Goal: Transaction & Acquisition: Purchase product/service

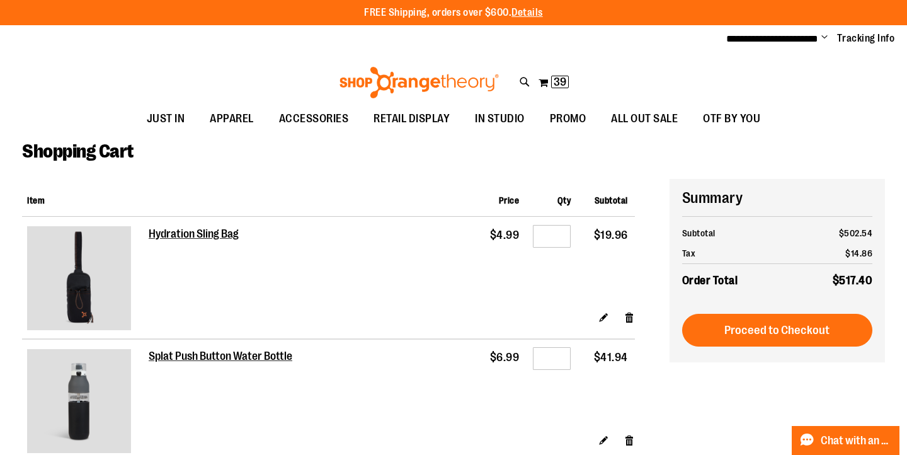
click at [872, 454] on div at bounding box center [453, 455] width 907 height 0
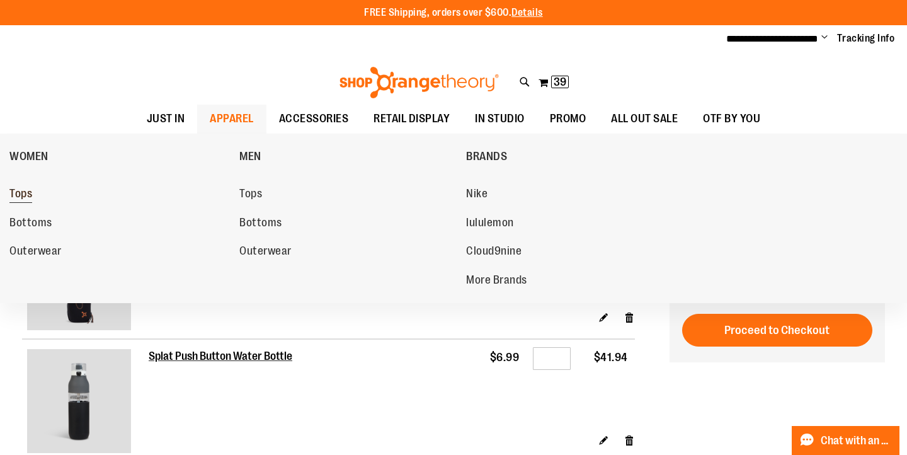
click at [23, 193] on span "Tops" at bounding box center [20, 195] width 23 height 16
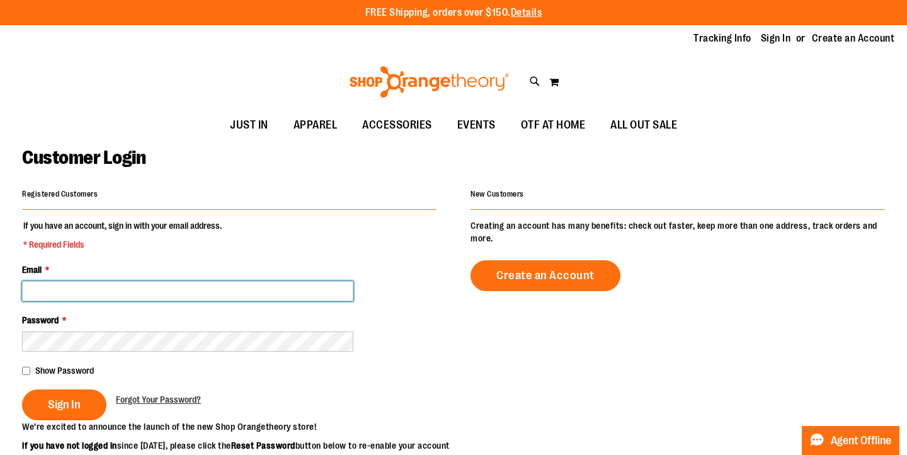
click at [184, 284] on input "Email *" at bounding box center [187, 291] width 331 height 20
type input "**********"
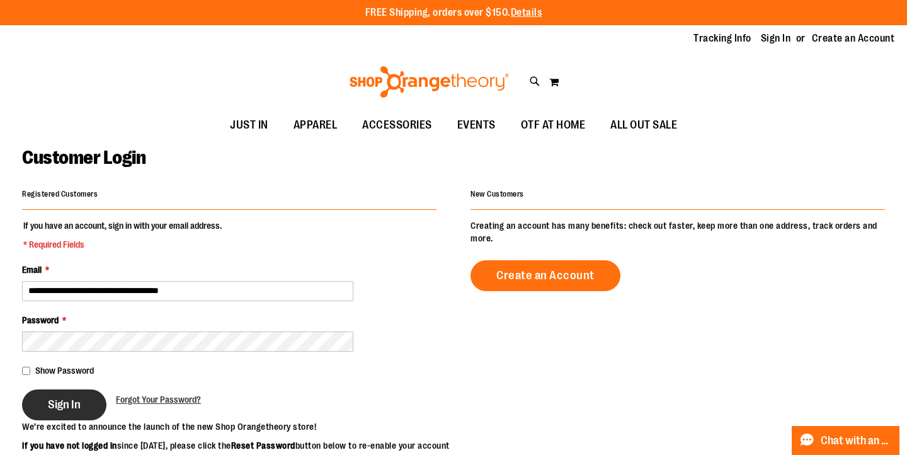
click at [71, 397] on span "Sign In" at bounding box center [64, 404] width 33 height 14
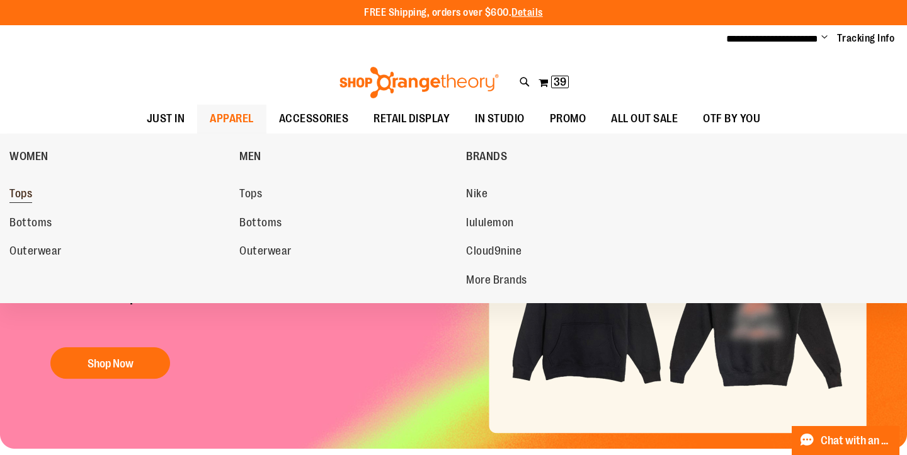
click at [24, 197] on span "Tops" at bounding box center [20, 195] width 23 height 16
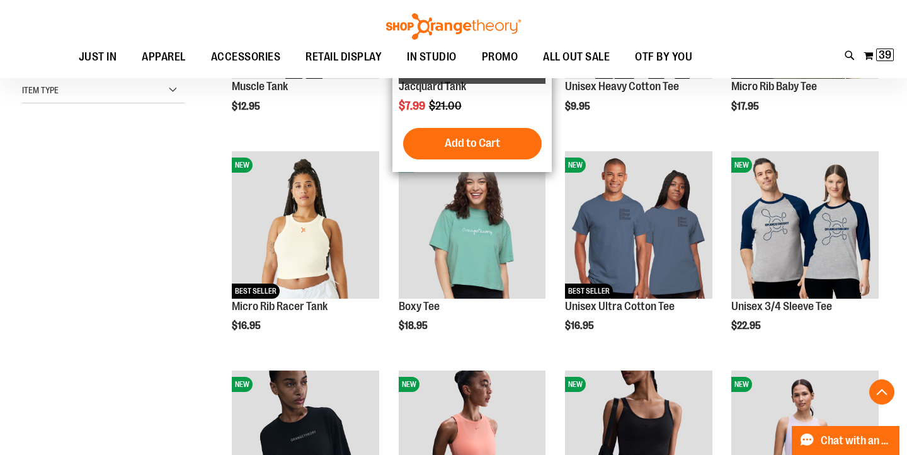
scroll to position [319, 0]
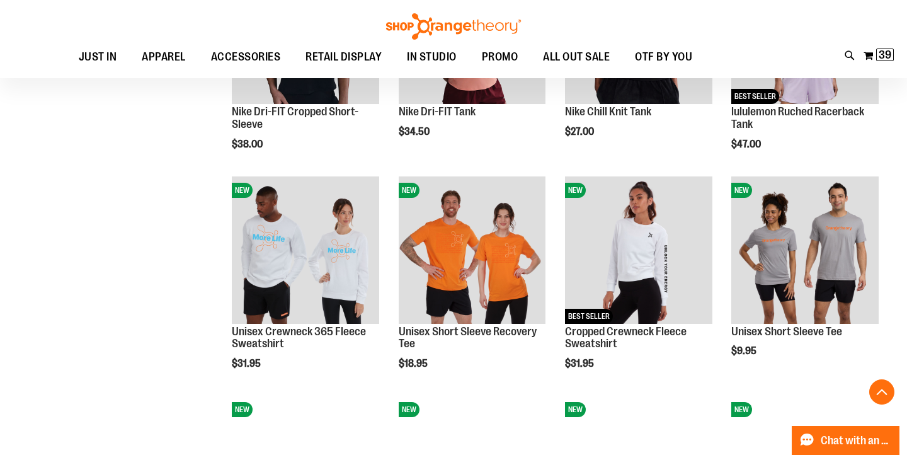
scroll to position [578, 0]
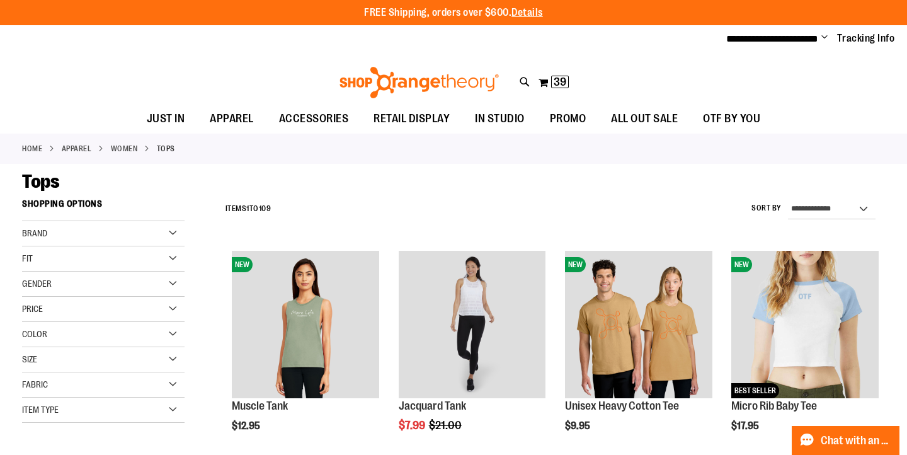
click at [81, 329] on div "Color" at bounding box center [103, 334] width 163 height 25
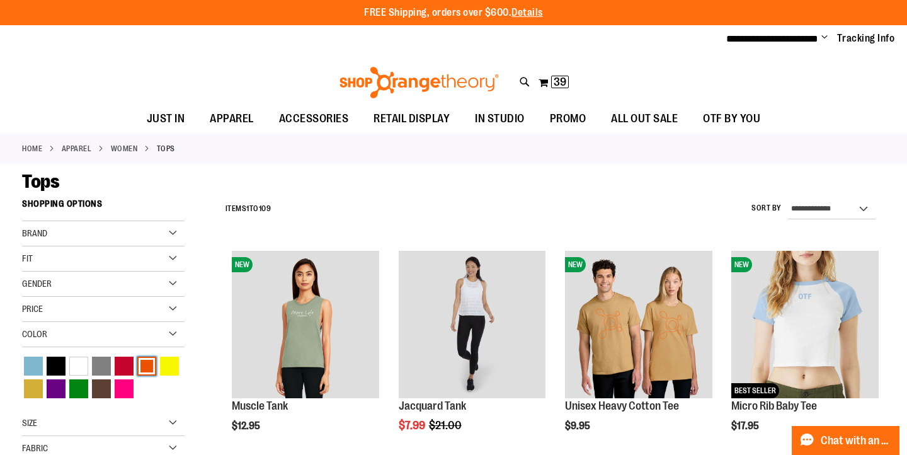
click at [144, 370] on div "Orange" at bounding box center [146, 365] width 19 height 19
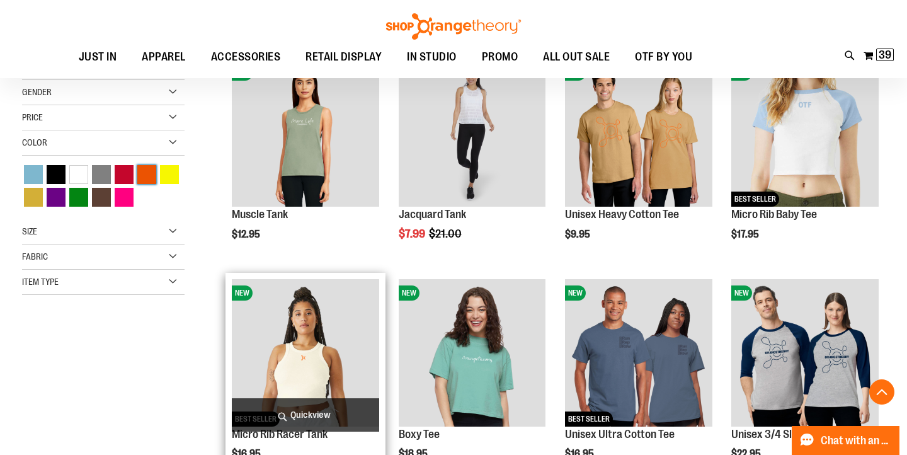
scroll to position [192, 0]
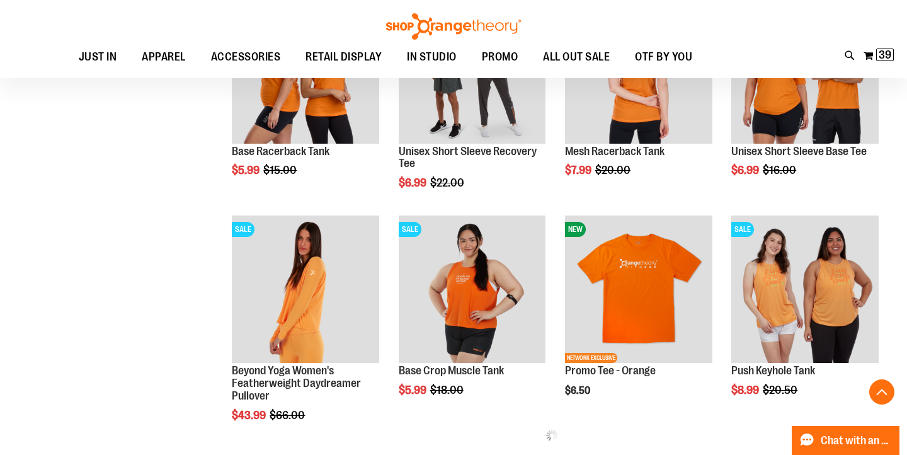
scroll to position [475, 0]
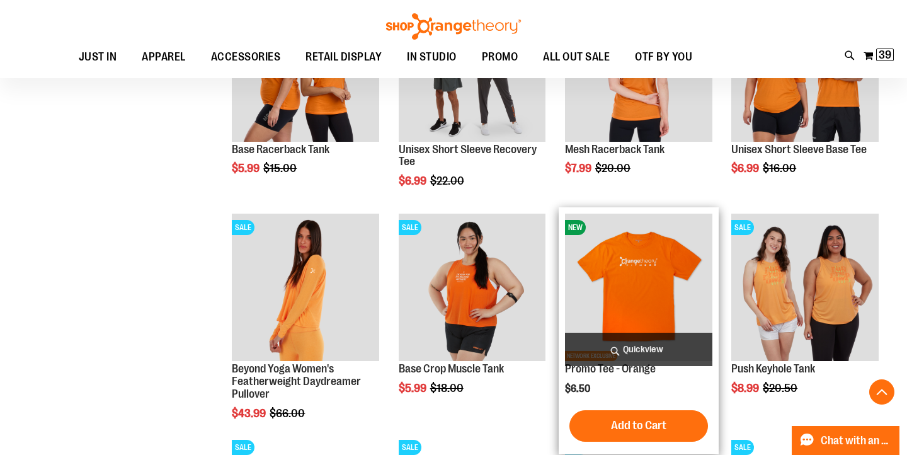
click at [641, 310] on img "product" at bounding box center [638, 287] width 147 height 147
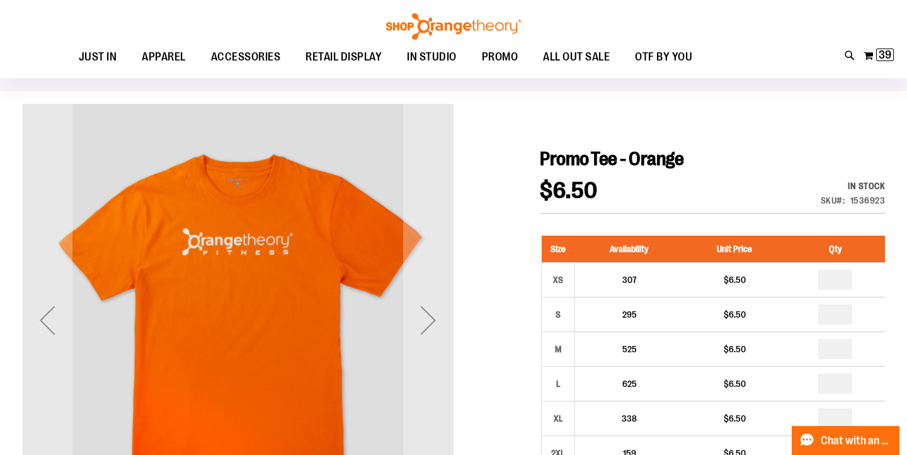
scroll to position [139, 0]
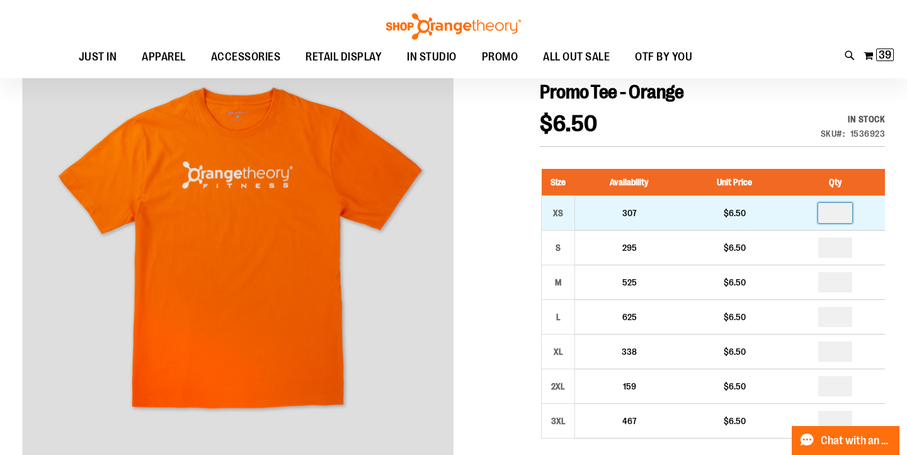
drag, startPoint x: 841, startPoint y: 212, endPoint x: 816, endPoint y: 212, distance: 25.2
click at [818, 212] on td at bounding box center [835, 212] width 100 height 35
type input "*"
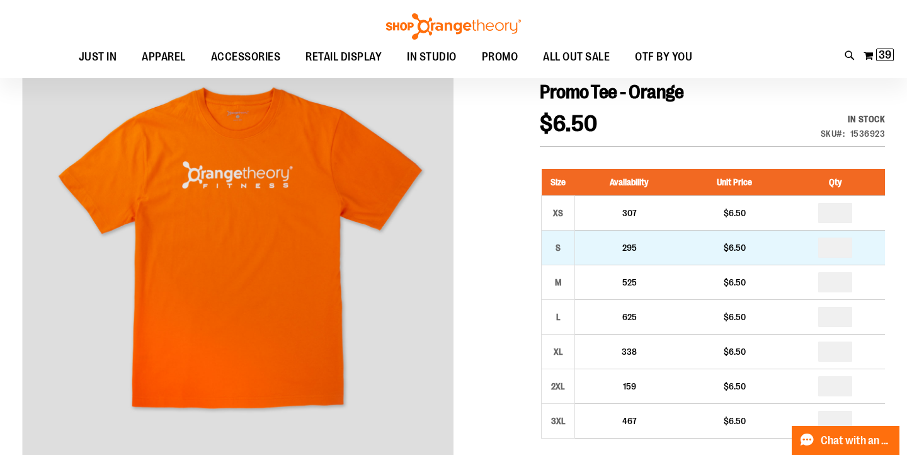
type input "*"
drag, startPoint x: 841, startPoint y: 250, endPoint x: 816, endPoint y: 246, distance: 26.2
click at [816, 245] on td "*" at bounding box center [835, 247] width 100 height 35
type input "*"
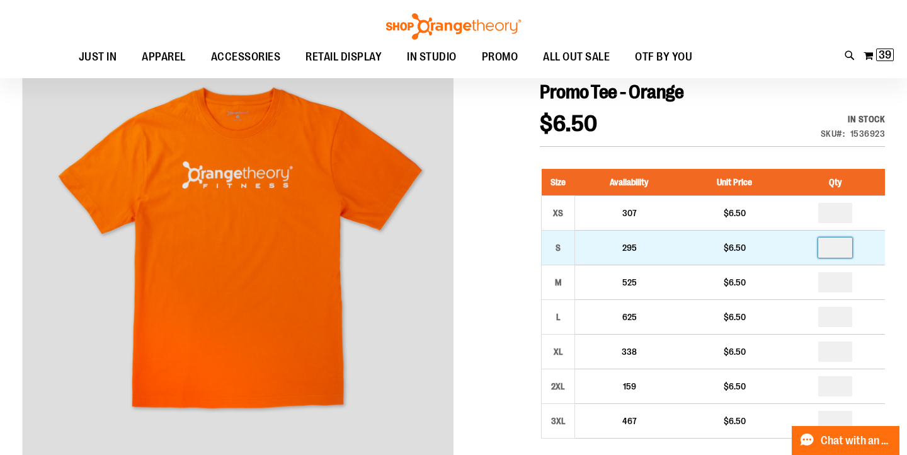
type input "*"
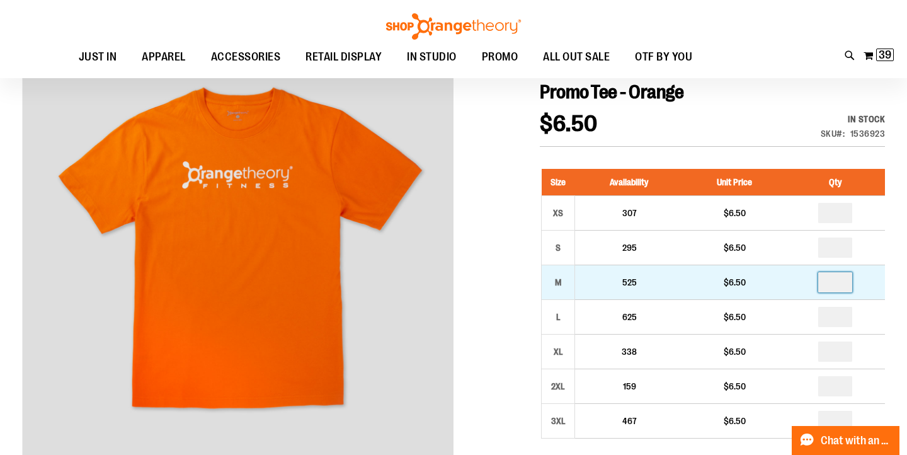
drag, startPoint x: 843, startPoint y: 280, endPoint x: 821, endPoint y: 280, distance: 21.4
type input "*"
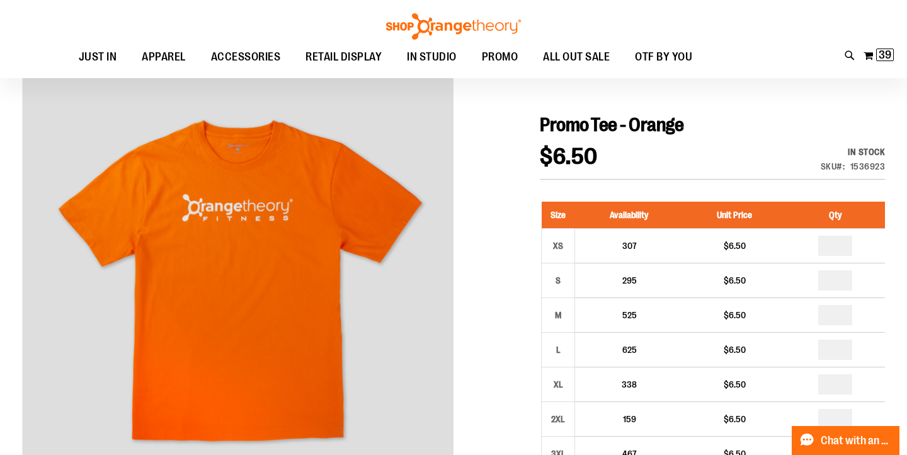
scroll to position [135, 0]
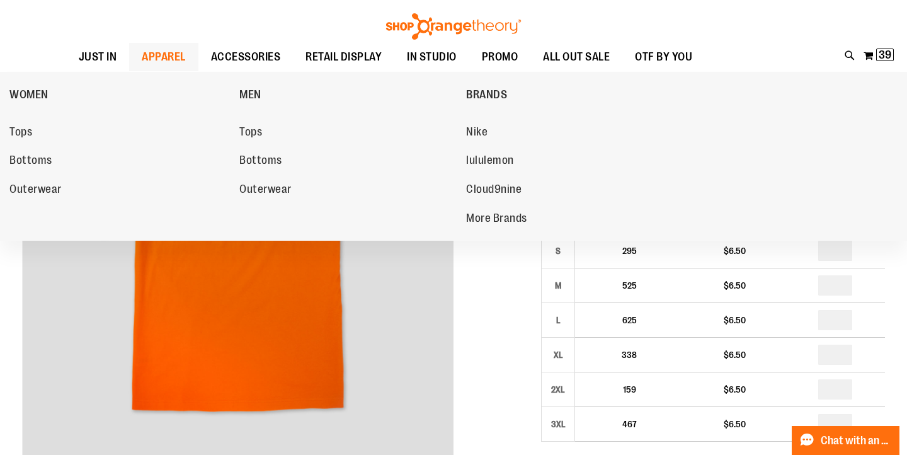
click at [145, 53] on span "APPAREL" at bounding box center [164, 57] width 44 height 28
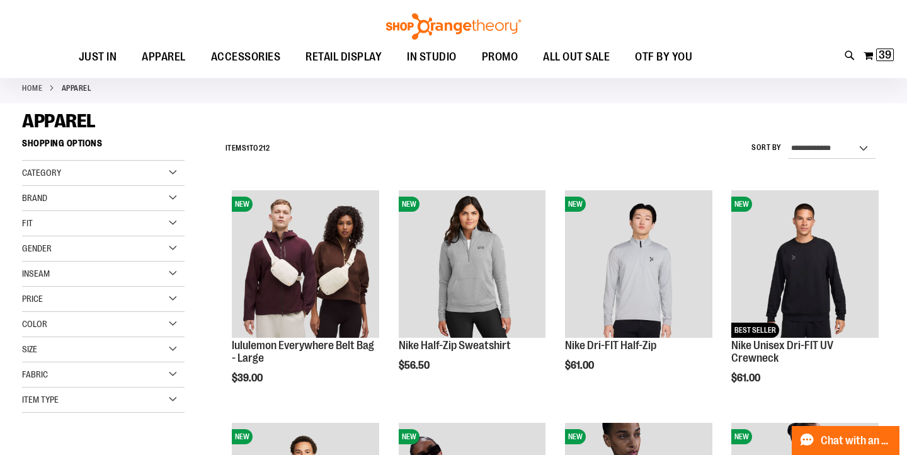
scroll to position [74, 0]
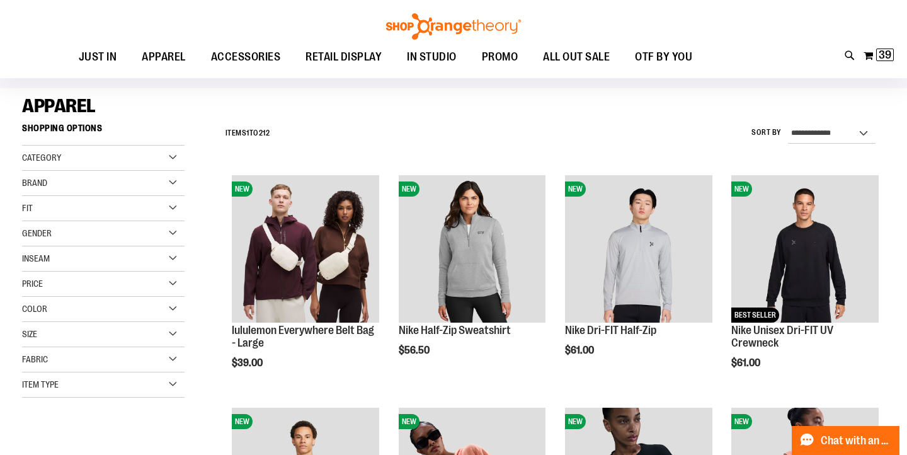
click at [74, 285] on div "Price" at bounding box center [103, 283] width 163 height 25
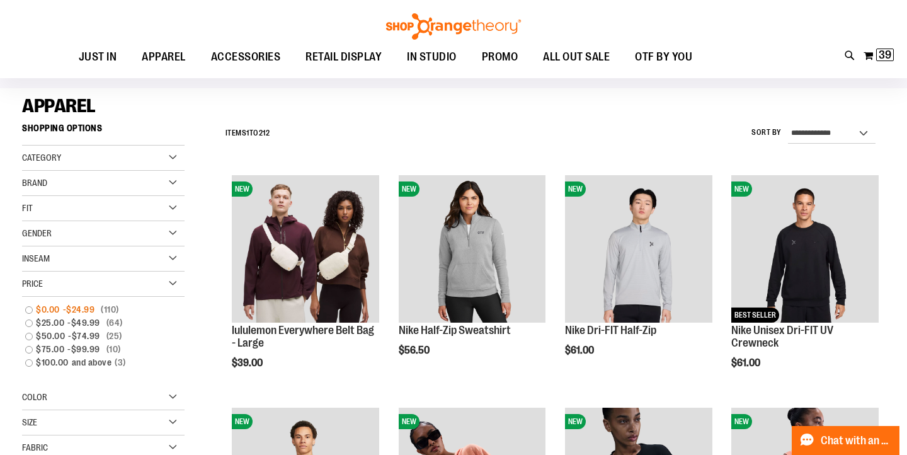
click at [31, 306] on link "$0.00 - $24.99 110 items" at bounding box center [97, 309] width 156 height 13
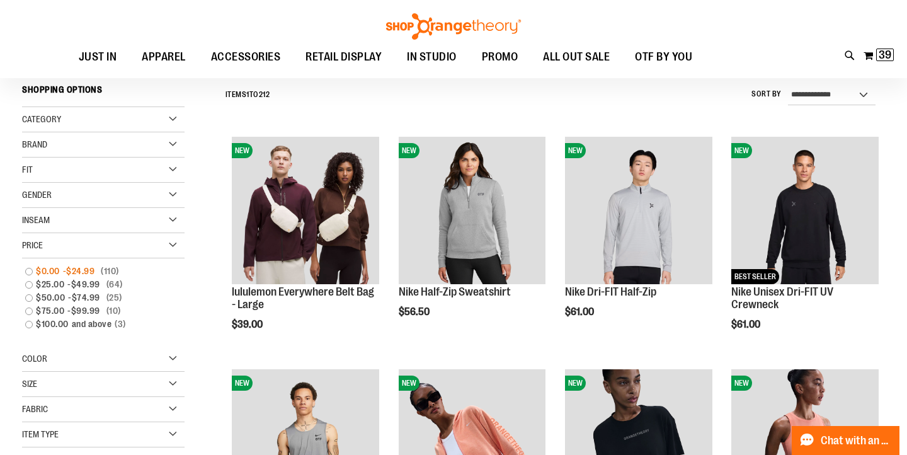
scroll to position [114, 0]
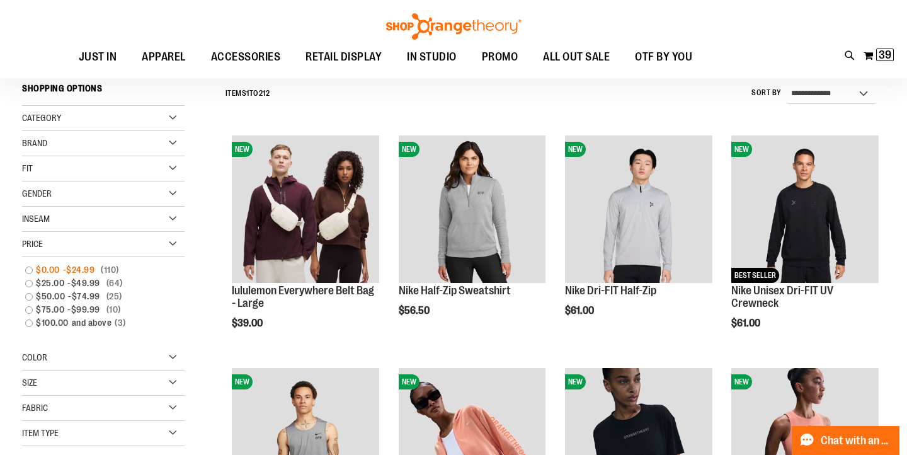
click at [30, 271] on link "$0.00 - $24.99 110 items" at bounding box center [97, 269] width 156 height 13
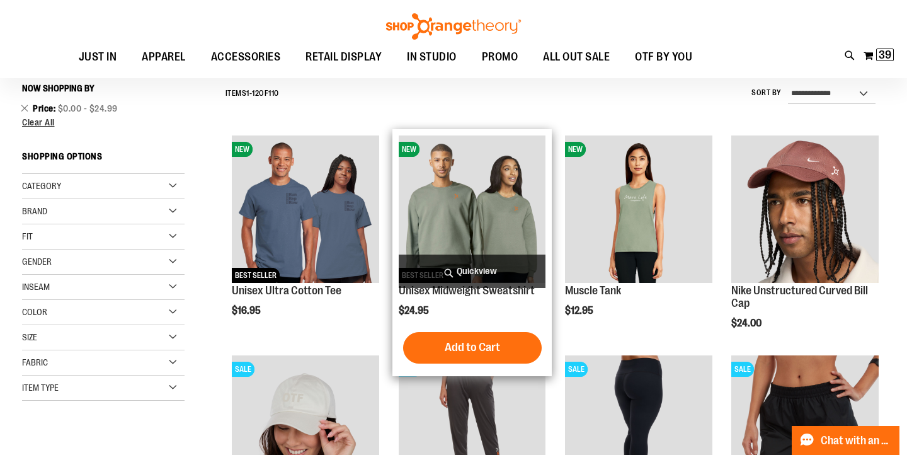
click at [478, 220] on img "product" at bounding box center [472, 208] width 147 height 147
click at [477, 270] on span "Quickview" at bounding box center [472, 270] width 147 height 33
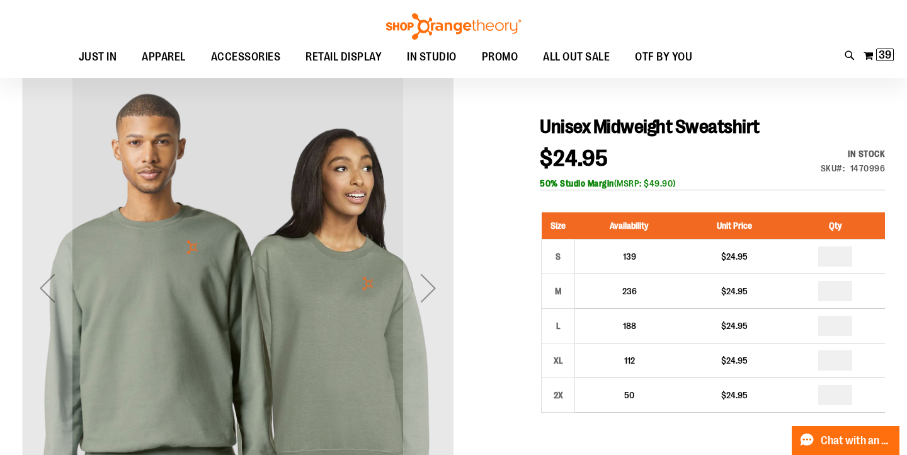
scroll to position [125, 0]
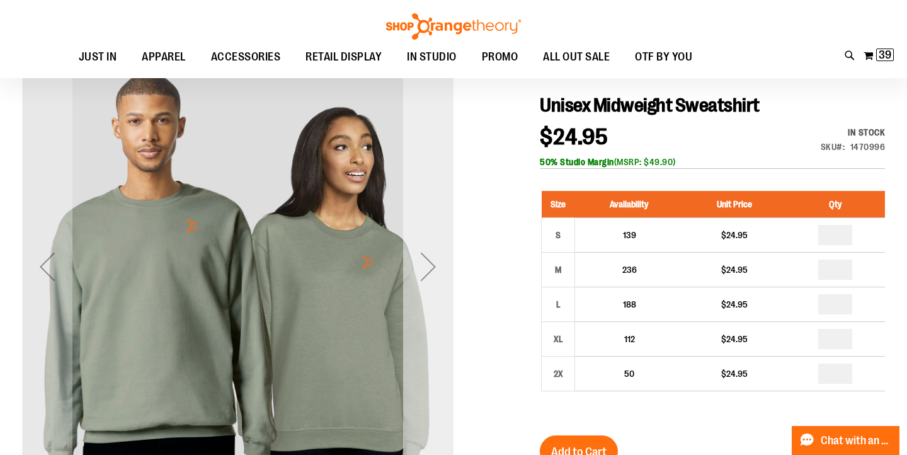
click at [437, 258] on div "Next" at bounding box center [428, 266] width 50 height 50
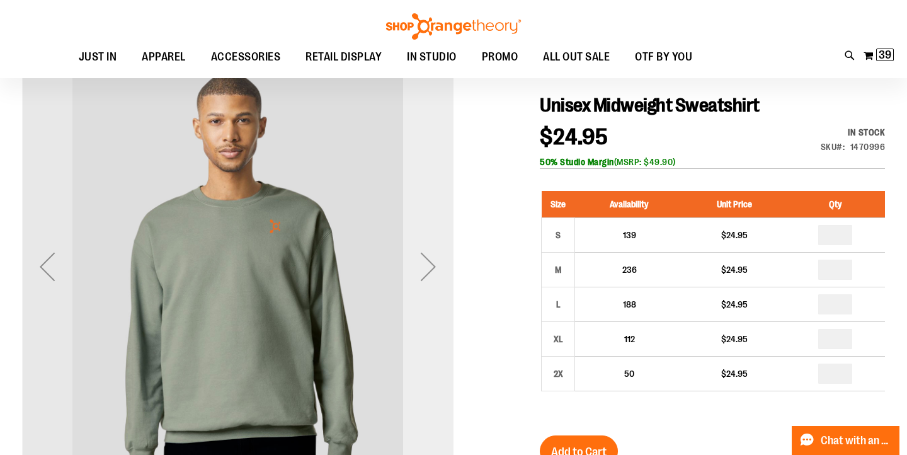
click at [426, 268] on div "Next" at bounding box center [428, 266] width 50 height 50
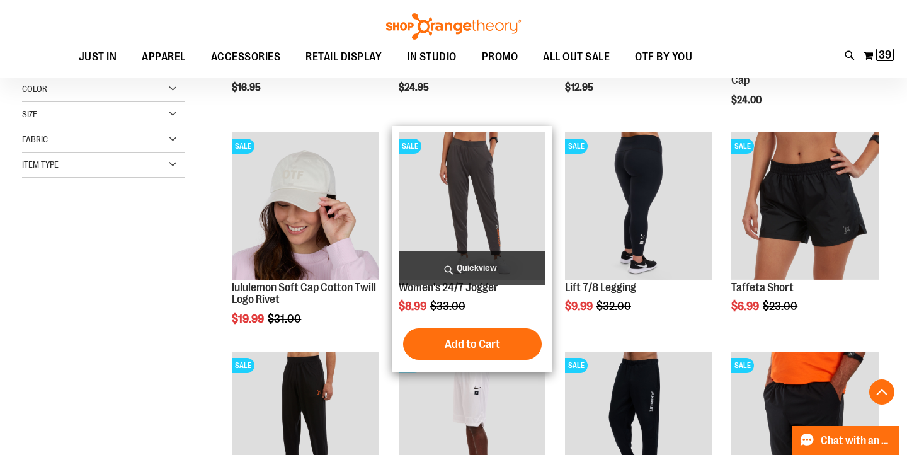
scroll to position [228, 0]
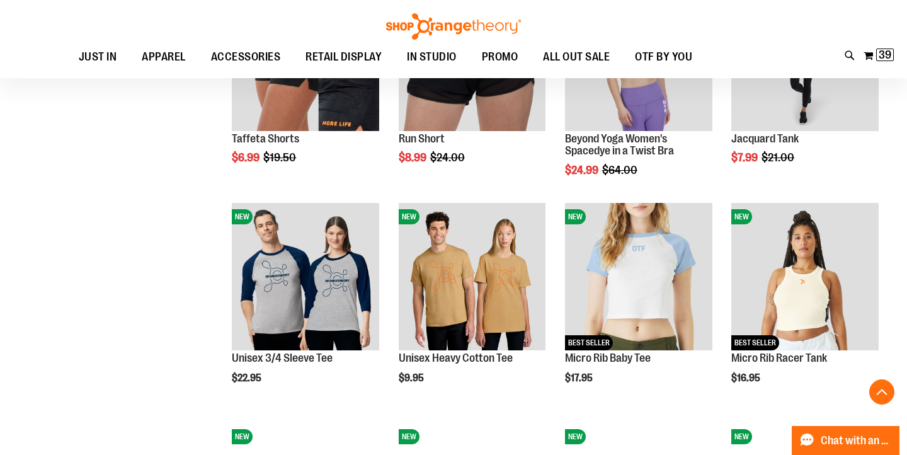
scroll to position [807, 0]
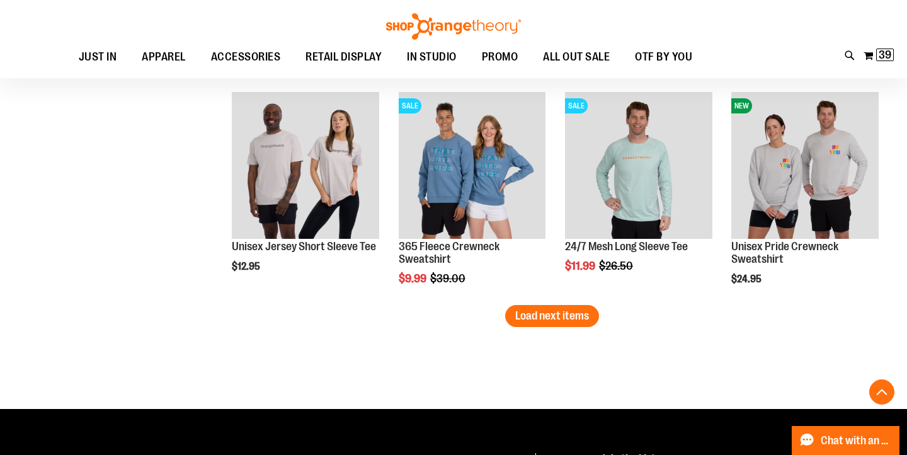
scroll to position [1784, 0]
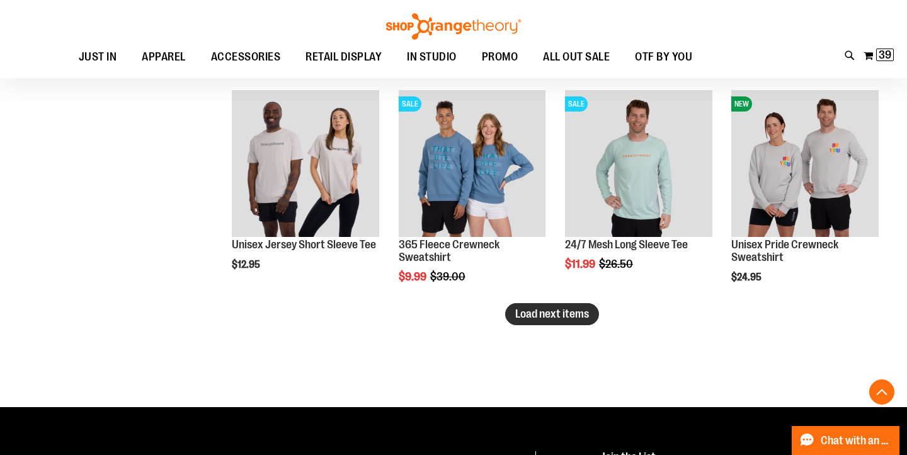
click at [578, 318] on span "Load next items" at bounding box center [552, 313] width 74 height 13
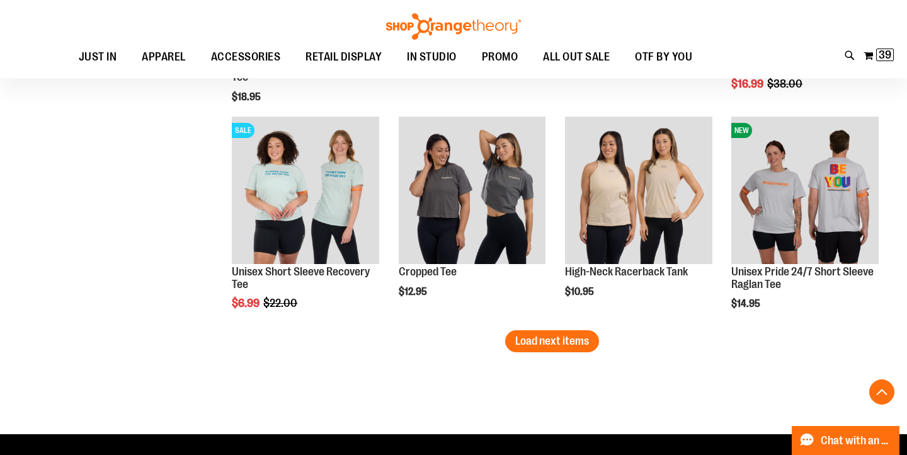
scroll to position [2423, 0]
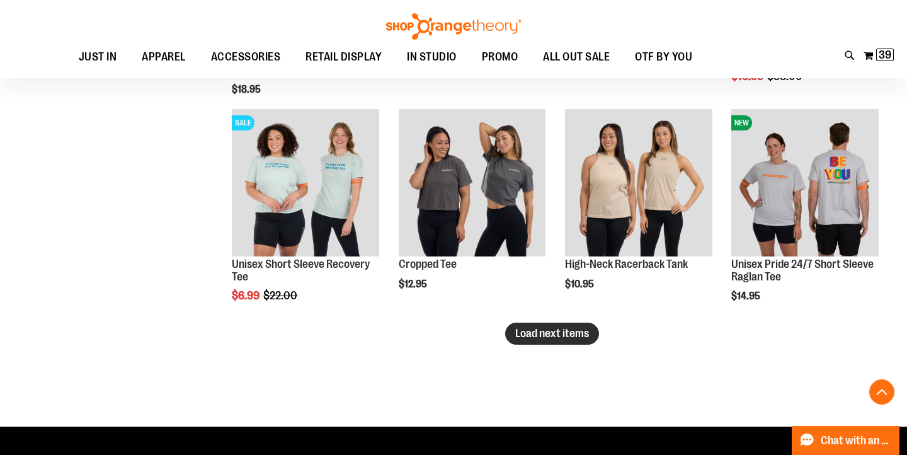
click at [566, 330] on span "Load next items" at bounding box center [552, 333] width 74 height 13
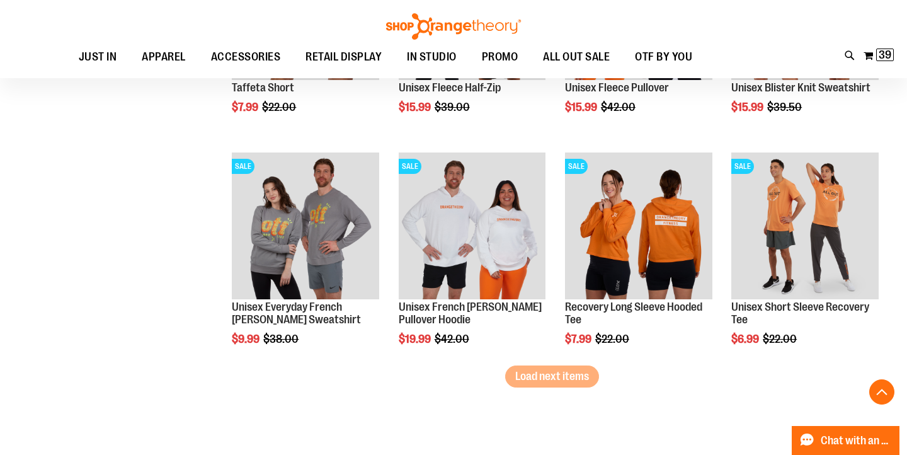
scroll to position [3300, 0]
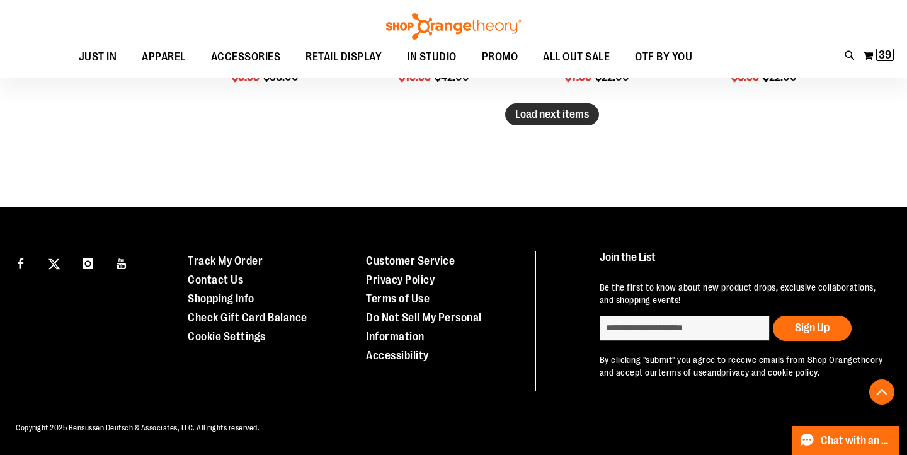
click at [551, 116] on span "Load next items" at bounding box center [552, 114] width 74 height 13
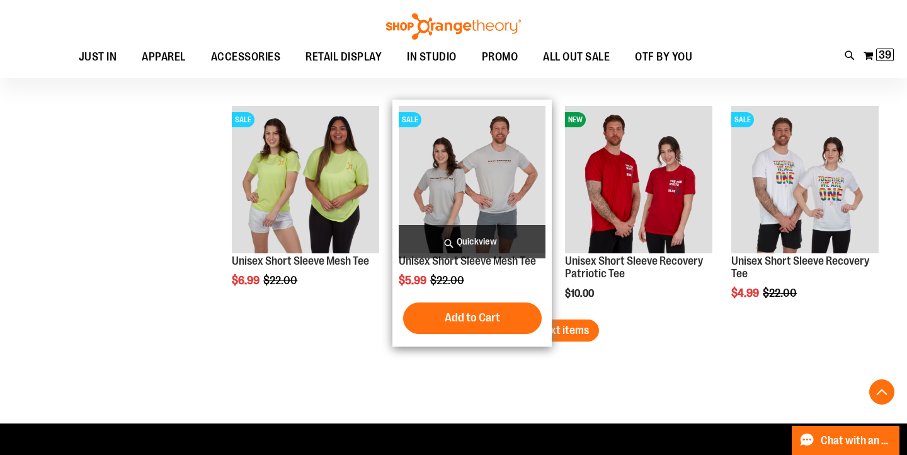
scroll to position [3752, 0]
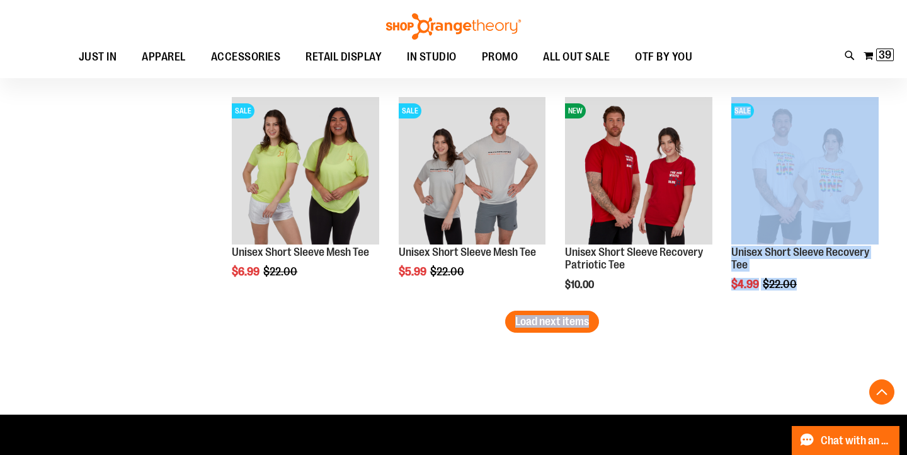
drag, startPoint x: 569, startPoint y: 316, endPoint x: 476, endPoint y: 334, distance: 95.0
click at [525, 322] on span "Load next items" at bounding box center [552, 321] width 74 height 13
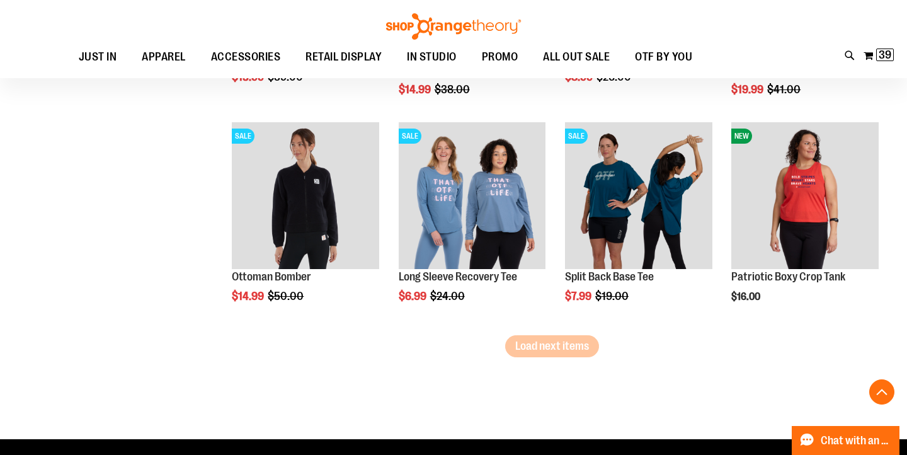
scroll to position [4393, 0]
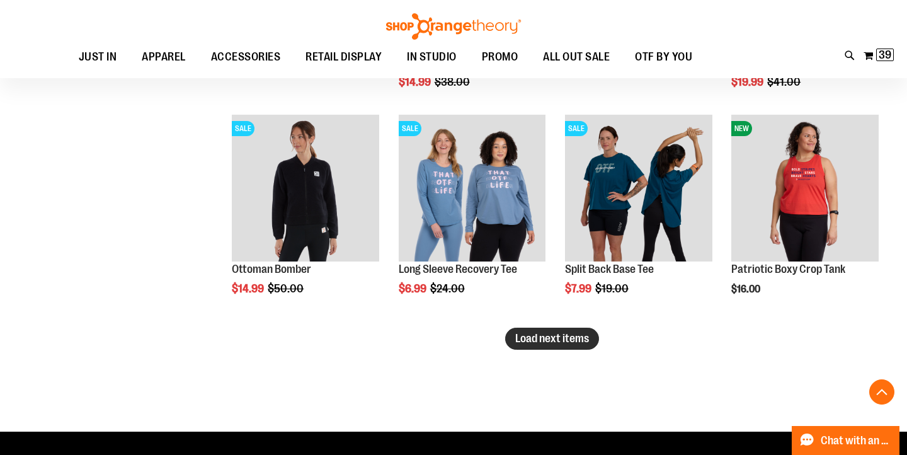
click at [563, 343] on span "Load next items" at bounding box center [552, 338] width 74 height 13
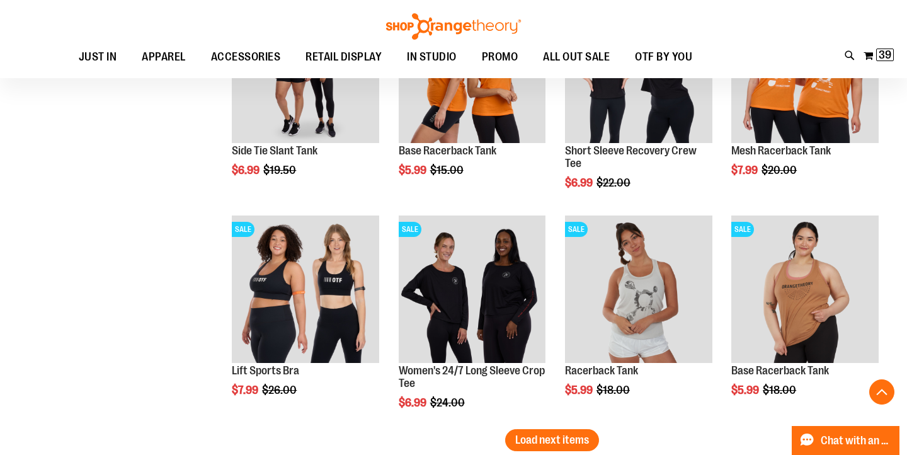
scroll to position [4995, 0]
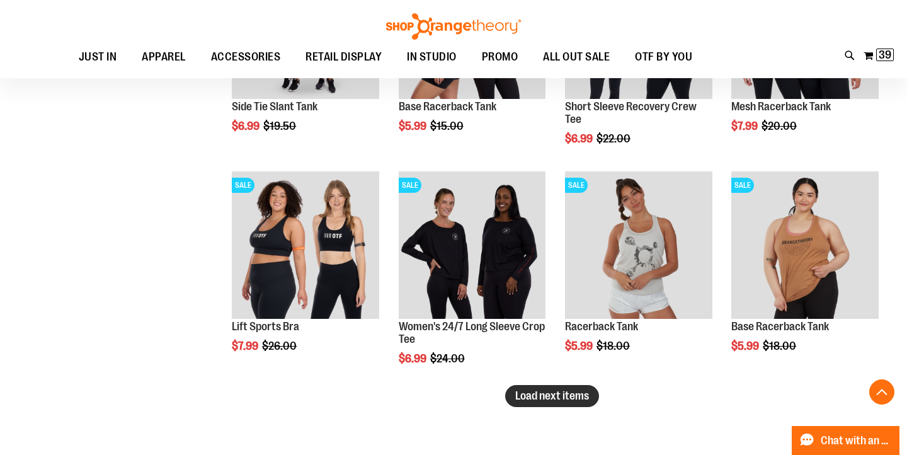
click at [569, 396] on span "Load next items" at bounding box center [552, 395] width 74 height 13
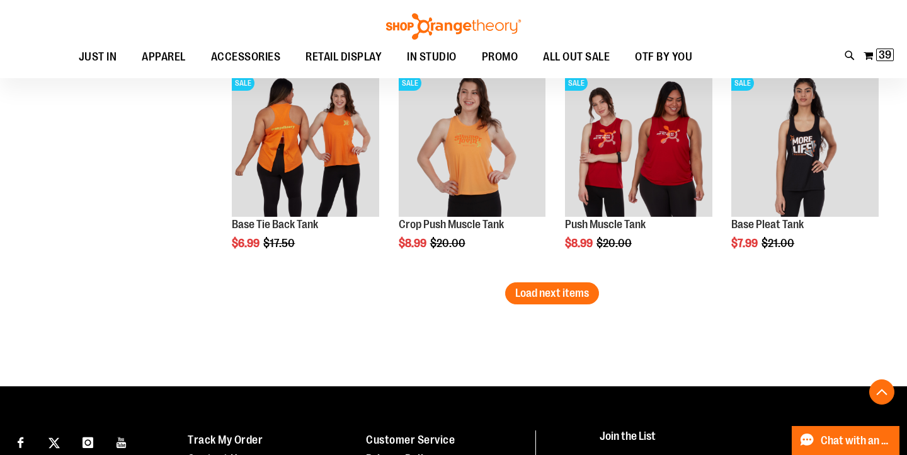
scroll to position [5757, 0]
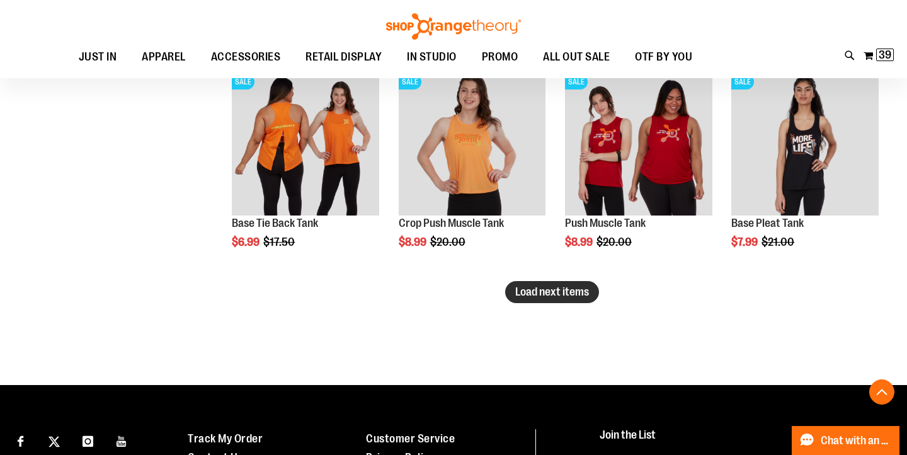
click at [576, 293] on span "Load next items" at bounding box center [552, 291] width 74 height 13
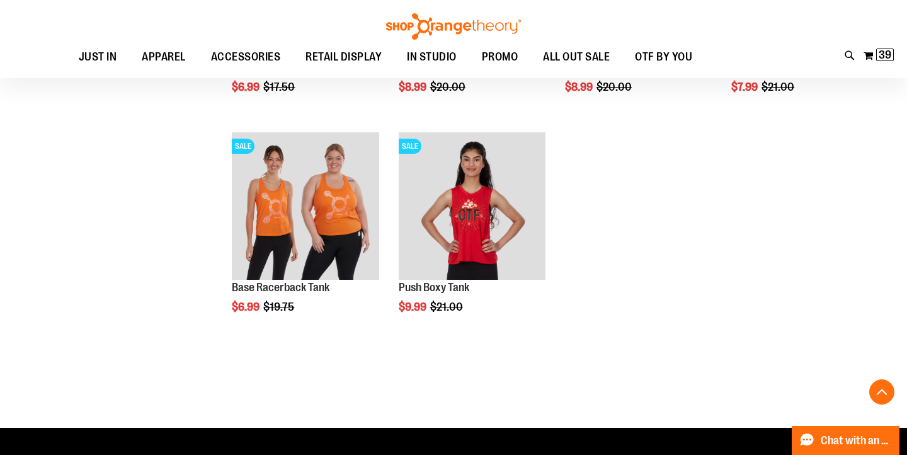
scroll to position [5913, 0]
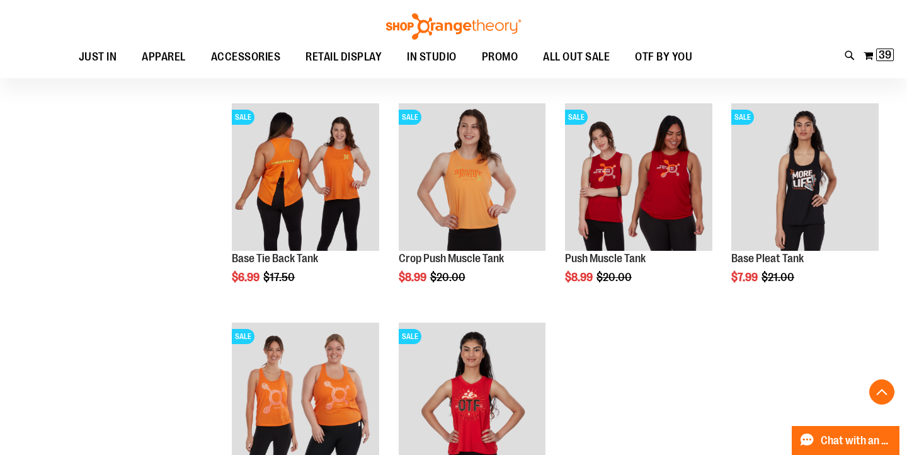
scroll to position [5725, 0]
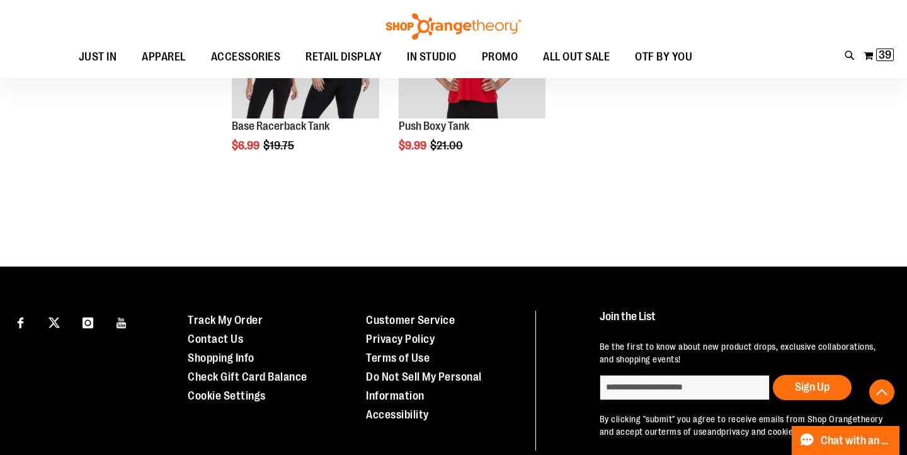
scroll to position [6074, 0]
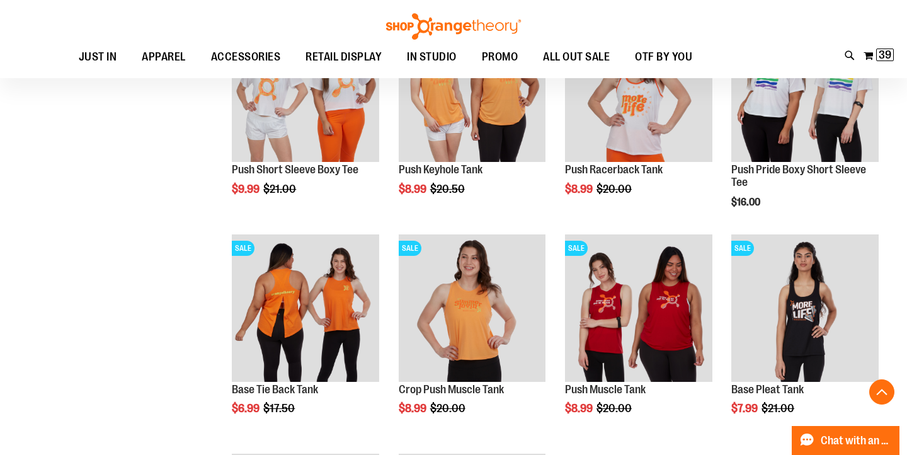
scroll to position [5587, 0]
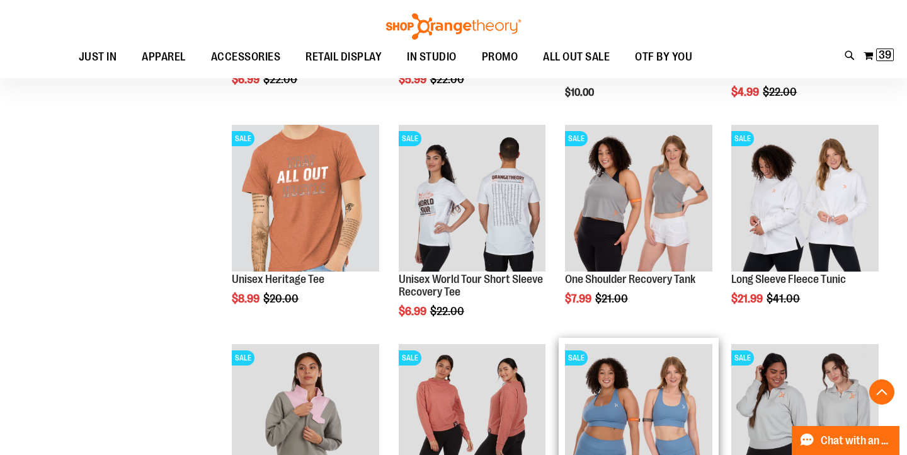
scroll to position [3921, 0]
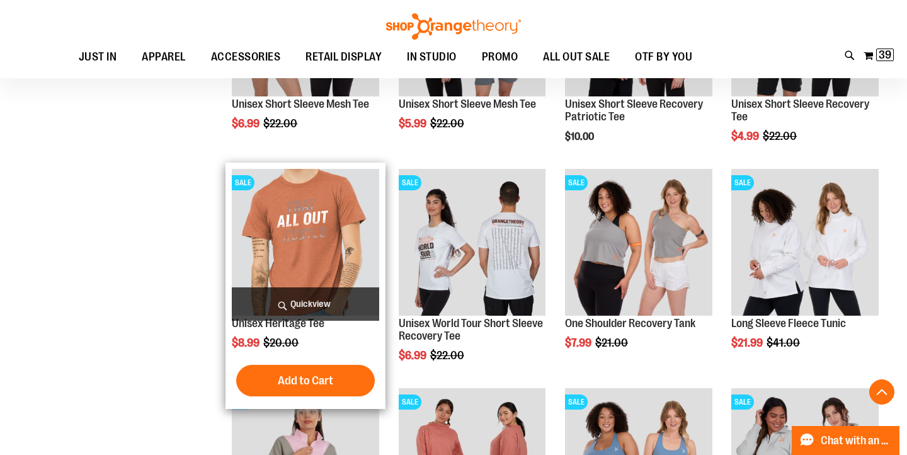
scroll to position [3901, 0]
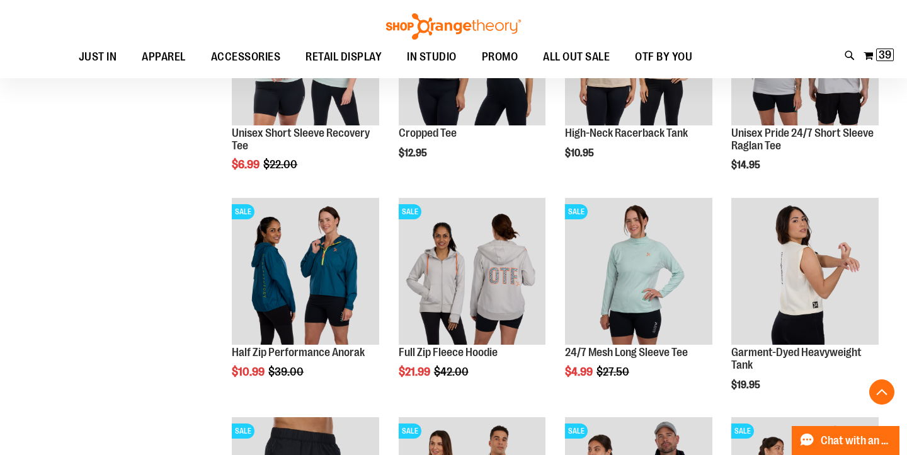
scroll to position [2530, 0]
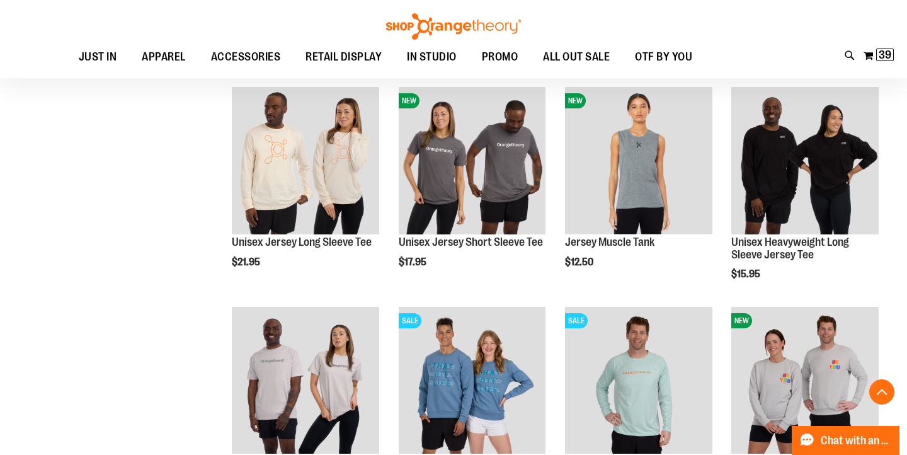
scroll to position [1542, 0]
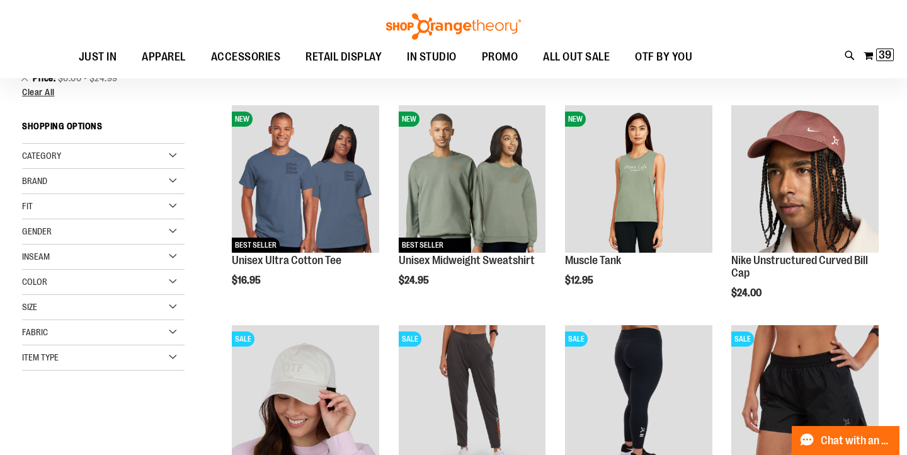
scroll to position [30, 0]
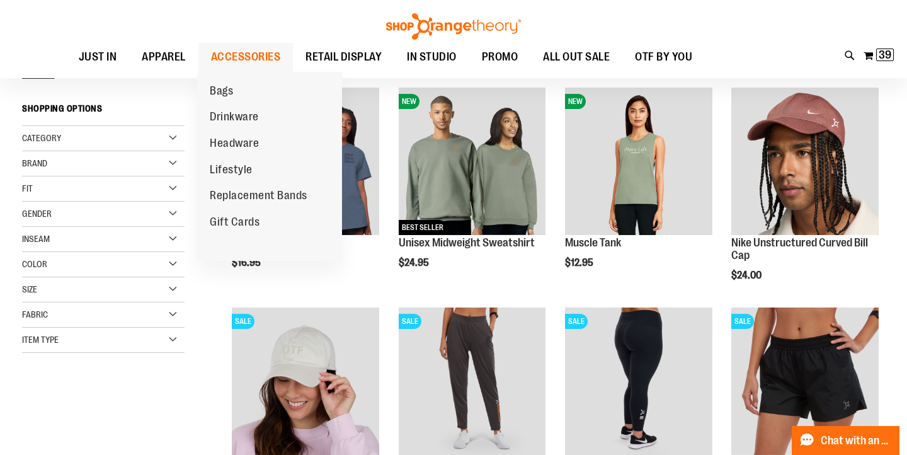
click at [250, 57] on span "ACCESSORIES" at bounding box center [246, 57] width 70 height 28
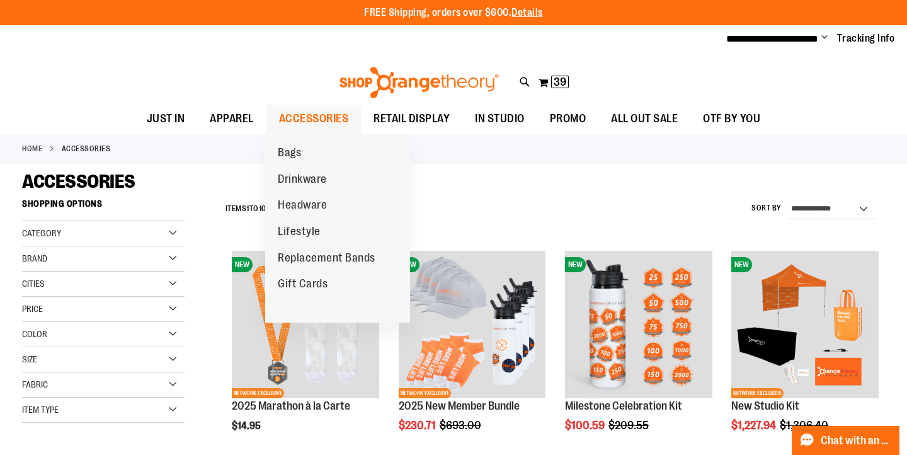
click at [303, 120] on span "ACCESSORIES" at bounding box center [314, 119] width 70 height 28
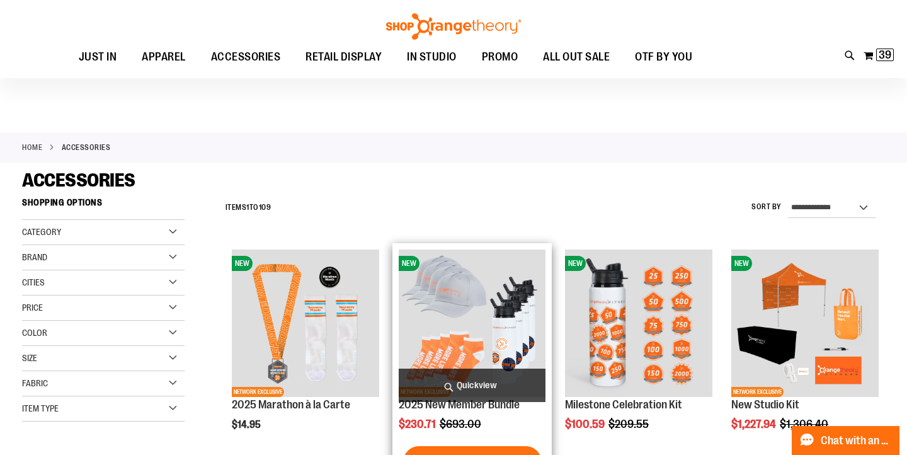
scroll to position [310, 0]
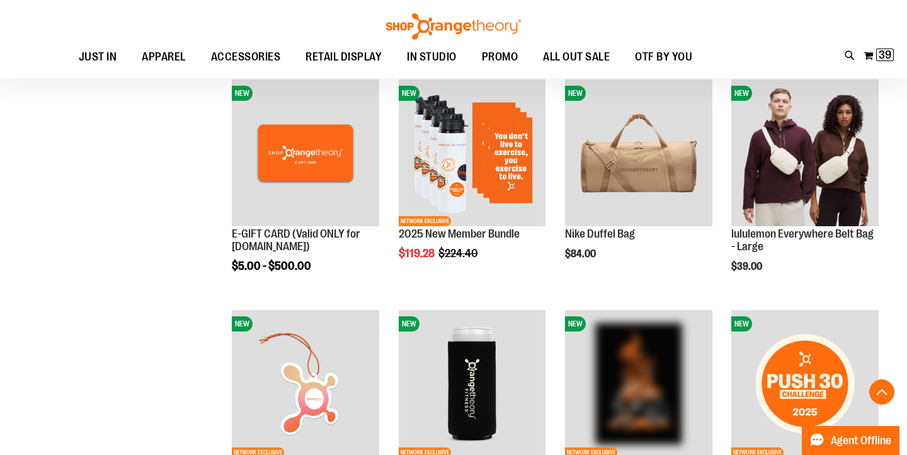
scroll to position [406, 0]
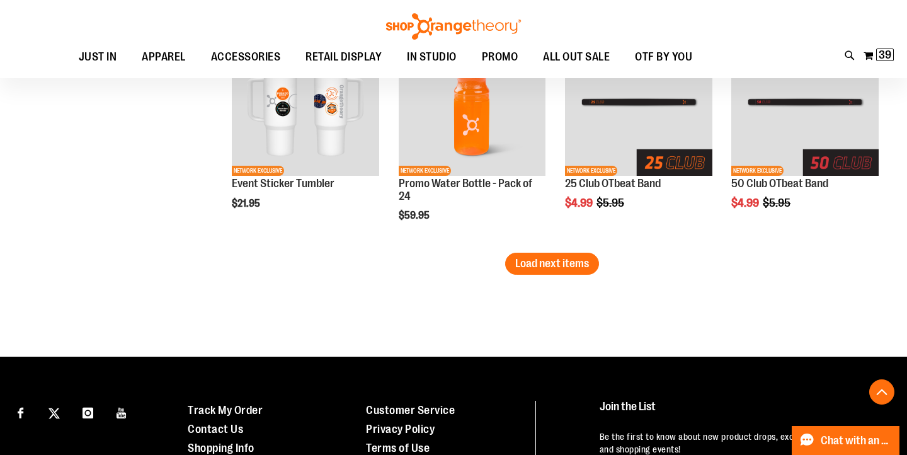
scroll to position [2071, 0]
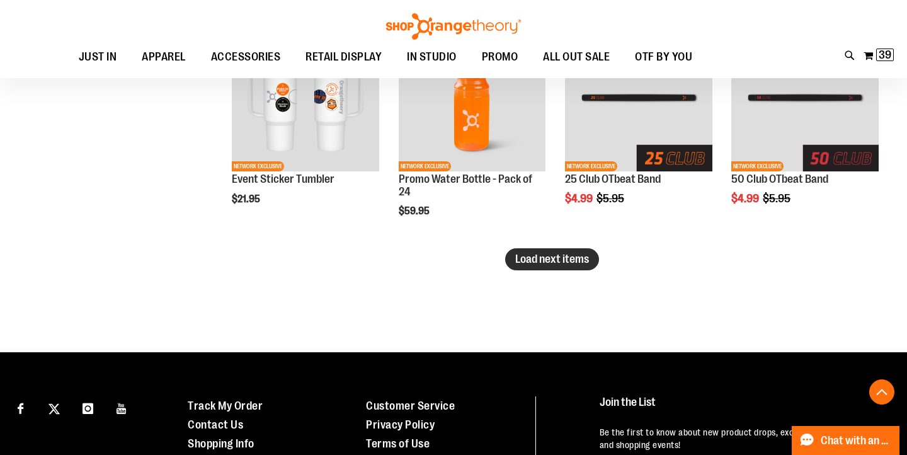
click at [559, 262] on span "Load next items" at bounding box center [552, 259] width 74 height 13
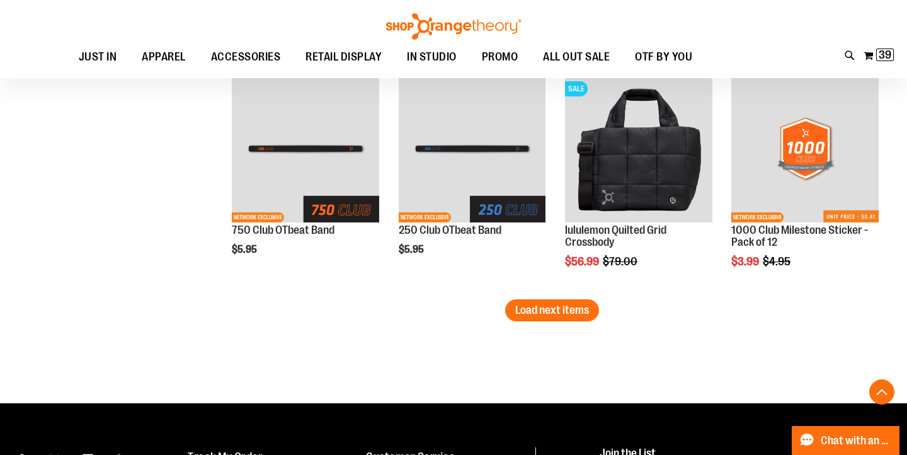
scroll to position [2717, 0]
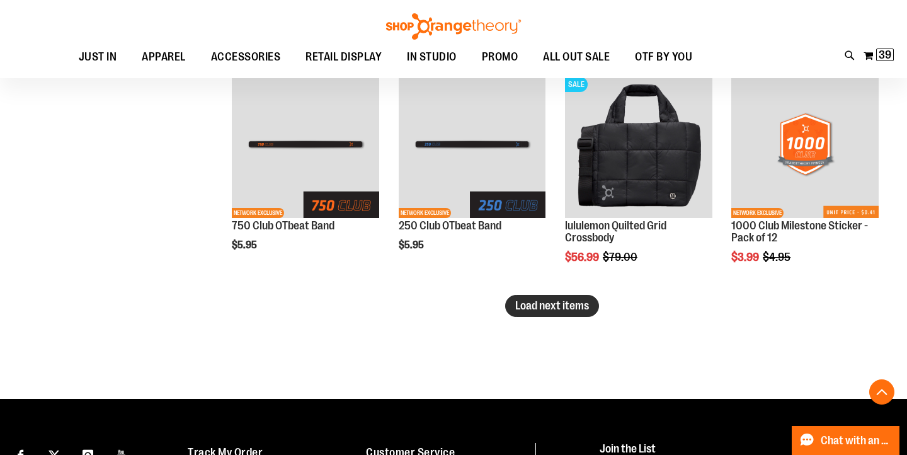
click at [591, 315] on button "Load next items" at bounding box center [552, 306] width 94 height 22
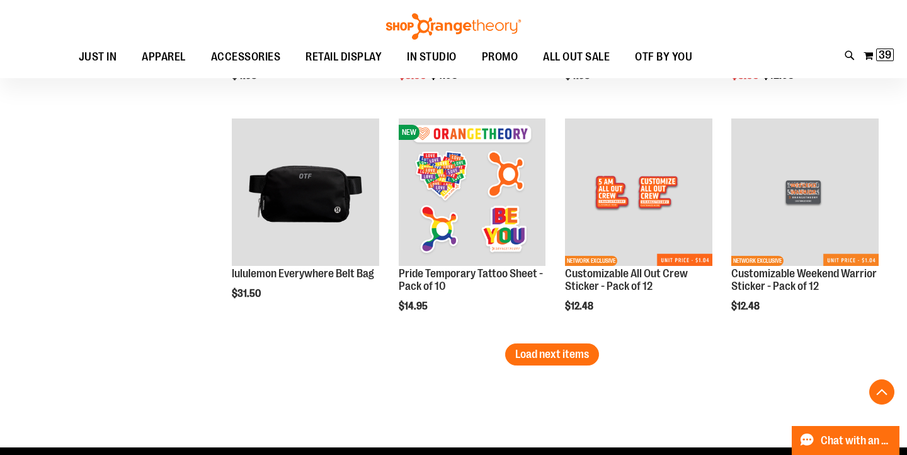
scroll to position [3364, 0]
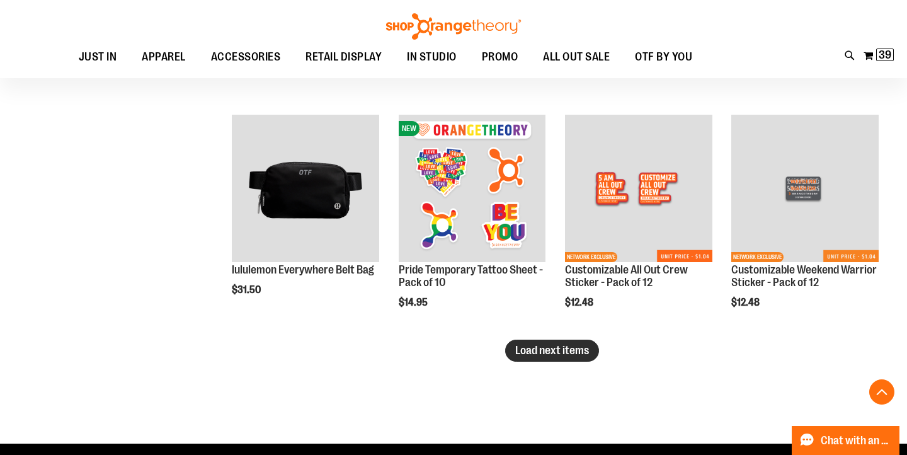
click at [553, 351] on span "Load next items" at bounding box center [552, 350] width 74 height 13
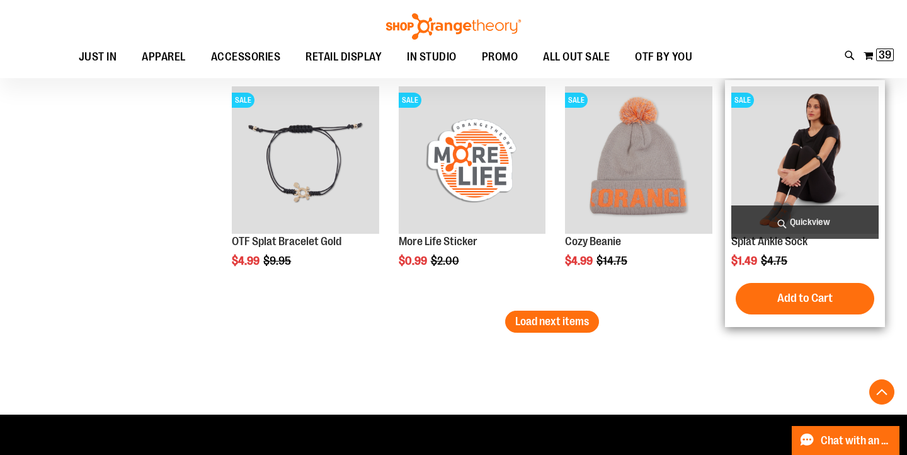
scroll to position [4083, 0]
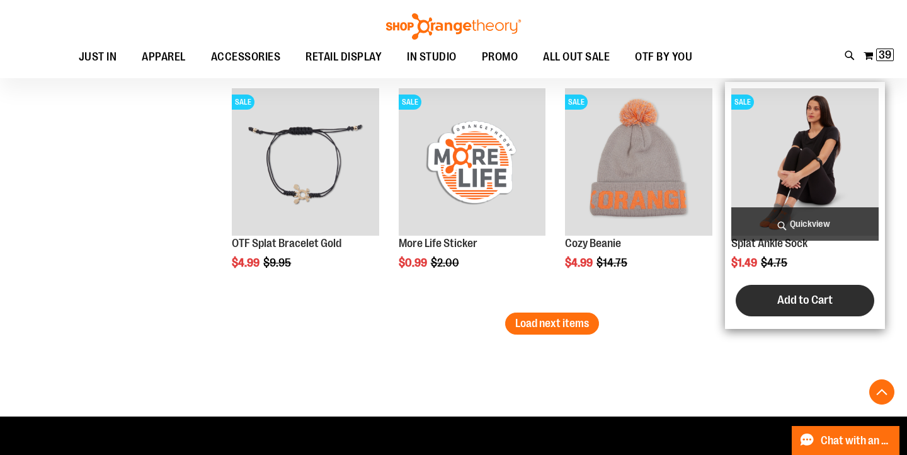
click at [823, 299] on span "Add to Cart" at bounding box center [804, 300] width 55 height 14
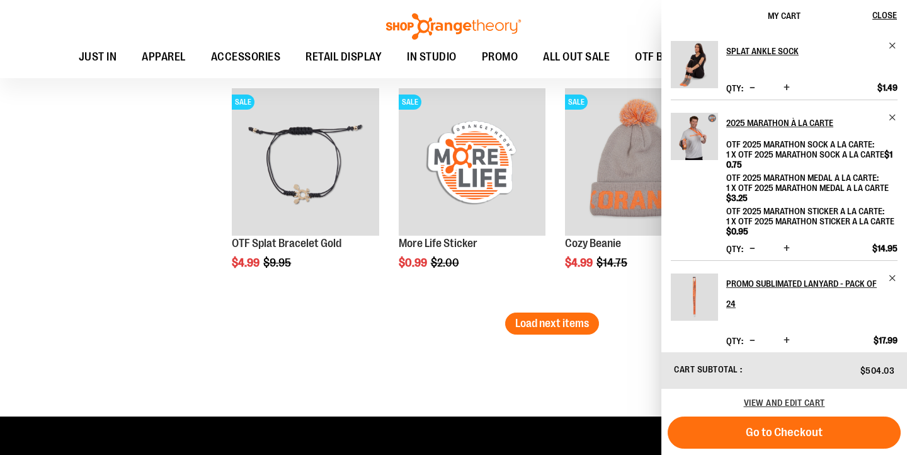
click at [787, 224] on span "1 x OTF 2025 Marathon Sticker A La Carte $0.95" at bounding box center [810, 226] width 168 height 20
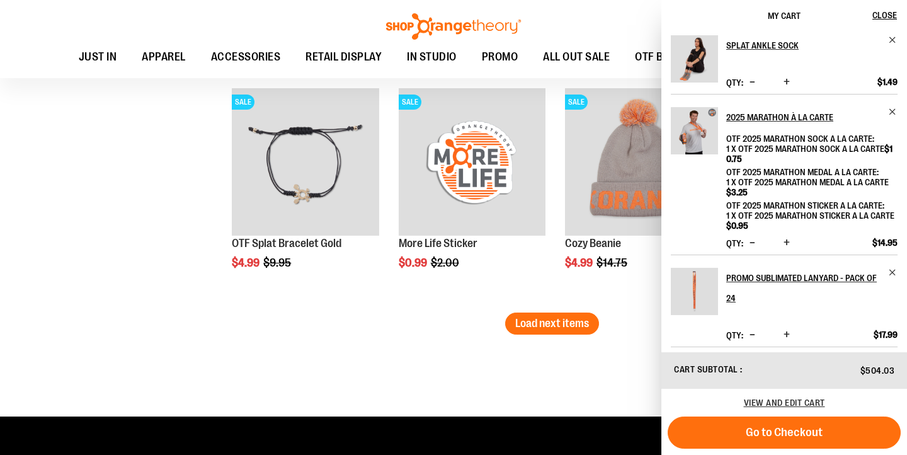
click at [787, 85] on span "Increase product quantity" at bounding box center [787, 82] width 6 height 13
click at [787, 83] on span "Increase product quantity" at bounding box center [787, 82] width 6 height 13
click at [785, 81] on span "Increase product quantity" at bounding box center [787, 82] width 6 height 13
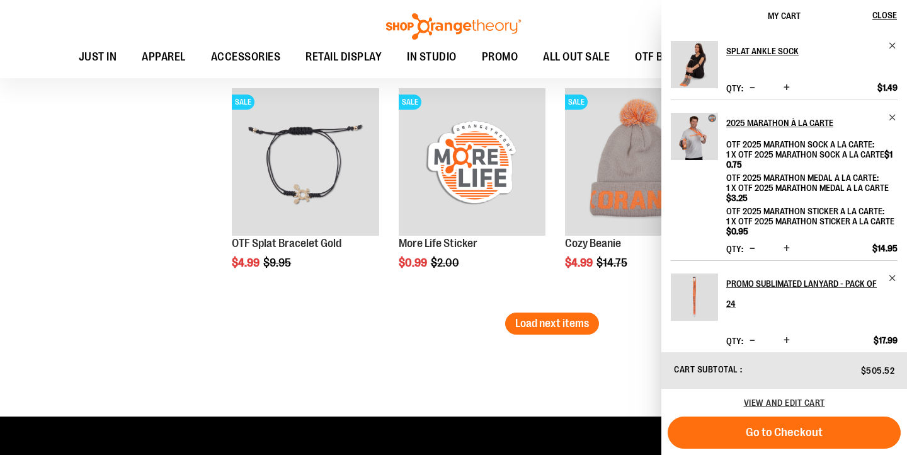
click at [785, 89] on span "Increase product quantity" at bounding box center [787, 87] width 6 height 13
click at [785, 86] on span "Increase product quantity" at bounding box center [787, 87] width 6 height 13
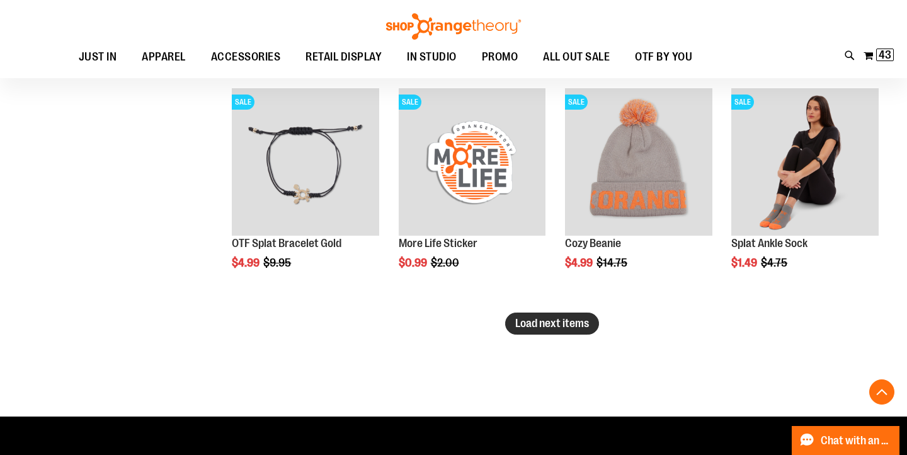
click at [559, 333] on button "Load next items" at bounding box center [552, 323] width 94 height 22
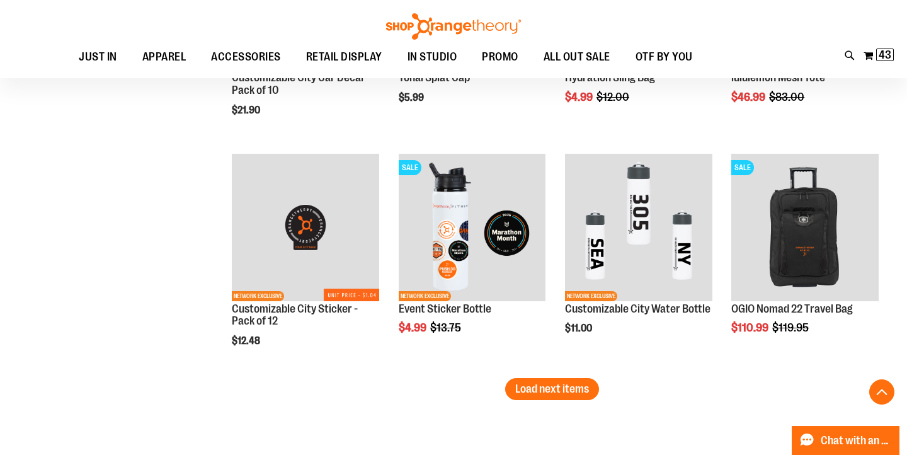
scroll to position [4710, 0]
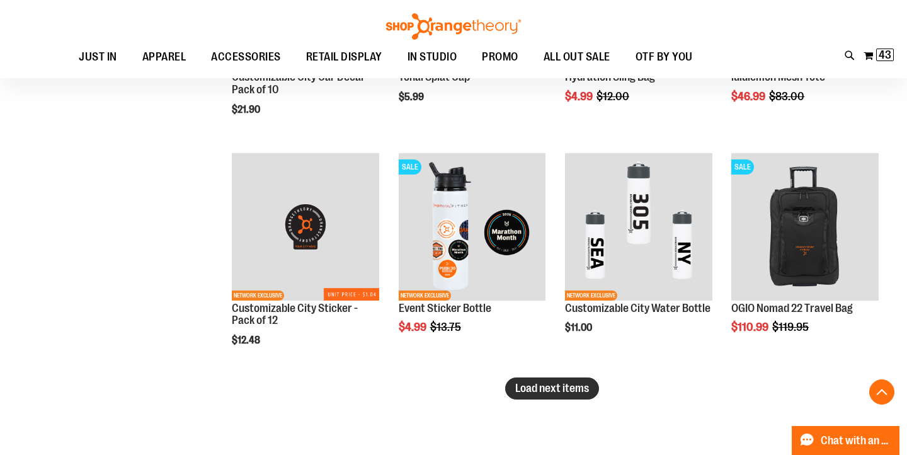
click at [540, 392] on span "Load next items" at bounding box center [552, 388] width 74 height 13
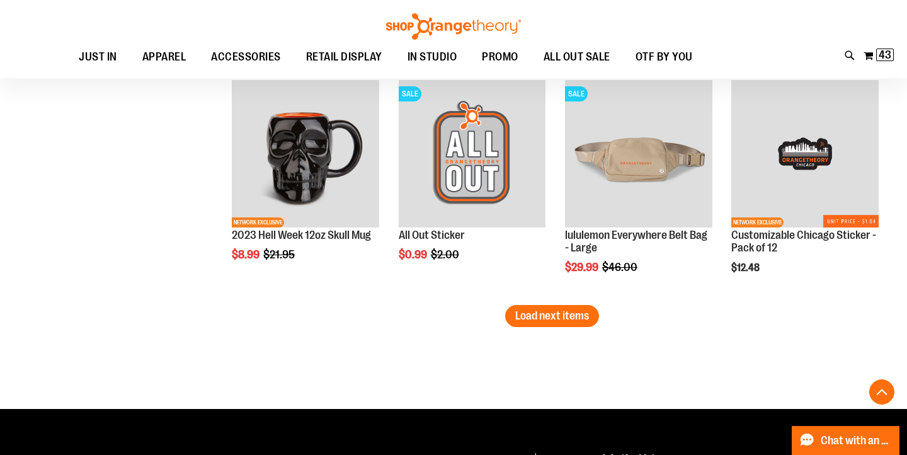
scroll to position [5469, 0]
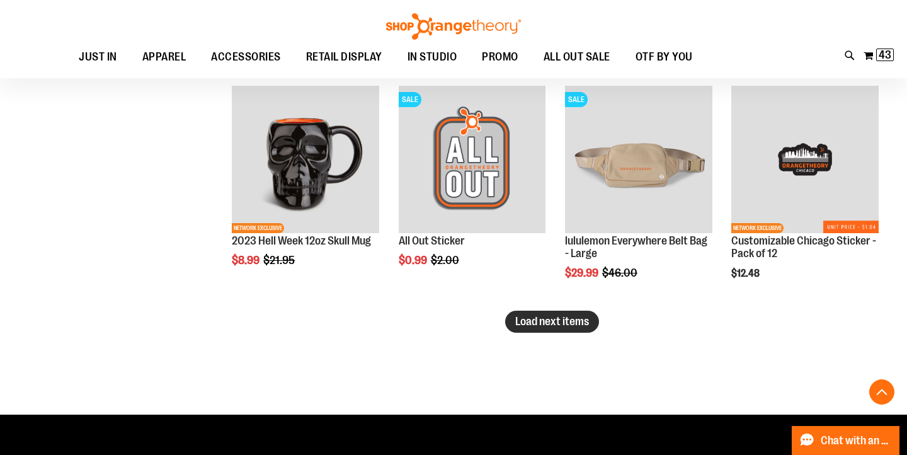
click at [525, 316] on span "Load next items" at bounding box center [552, 321] width 74 height 13
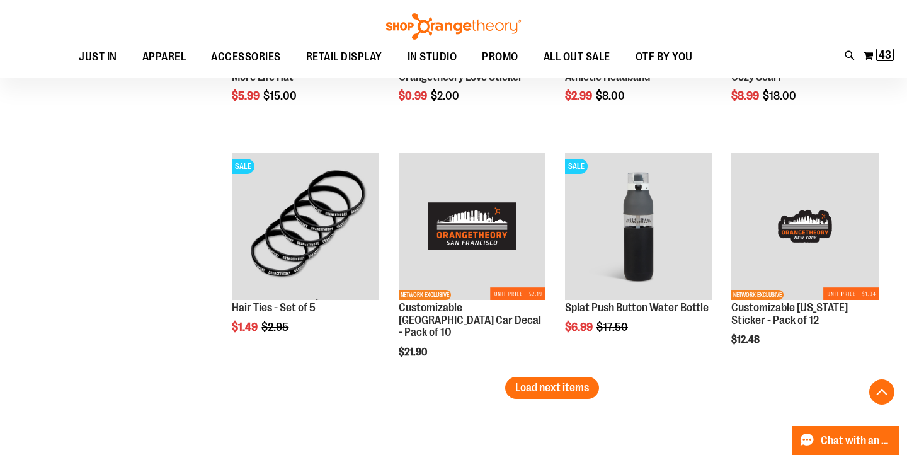
scroll to position [6128, 0]
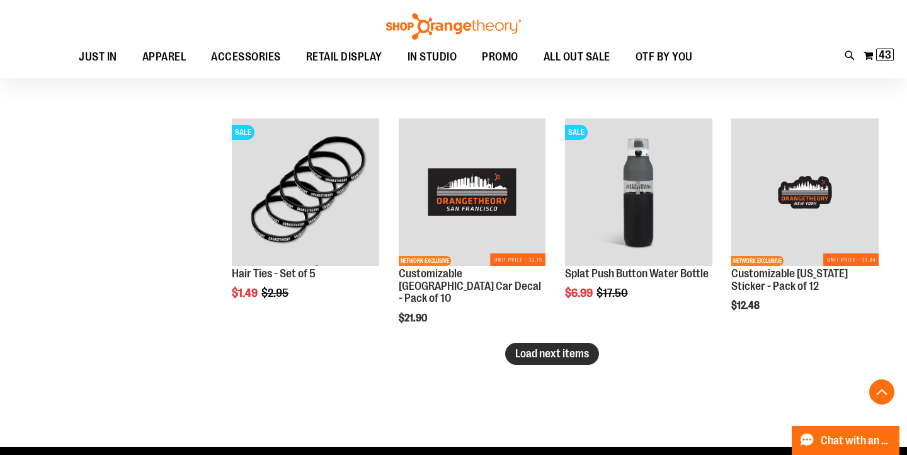
click at [547, 360] on button "Load next items" at bounding box center [552, 354] width 94 height 22
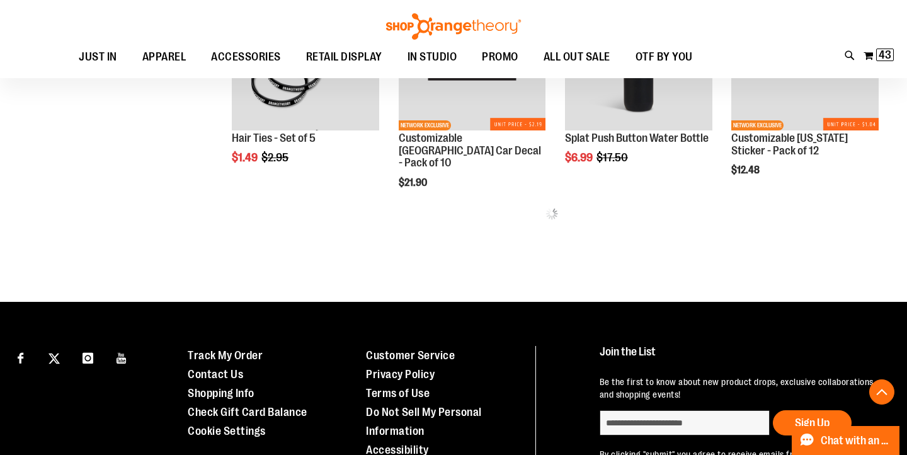
scroll to position [6266, 0]
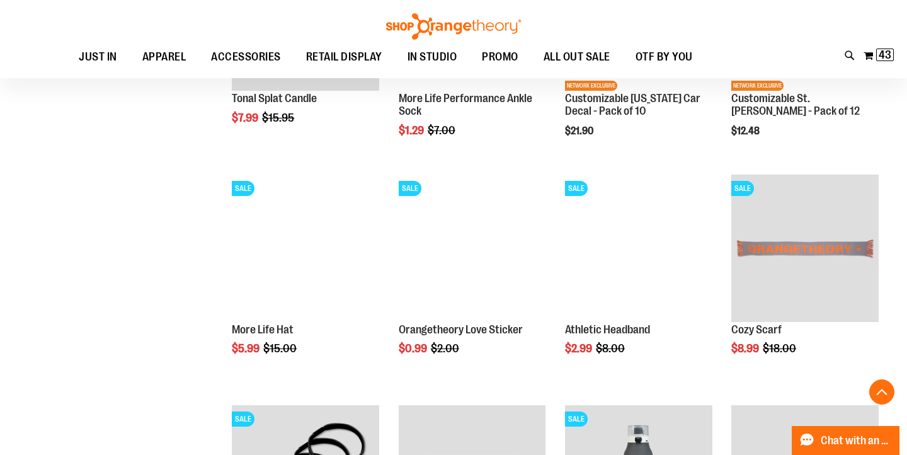
scroll to position [5837, 0]
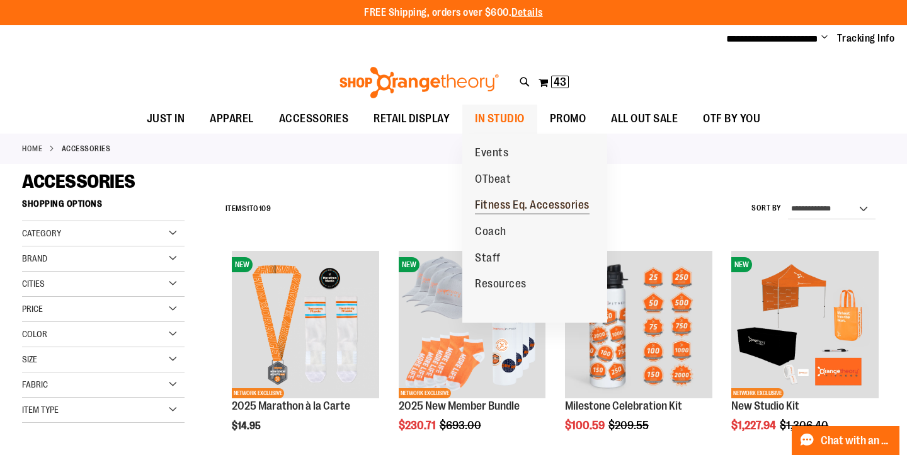
click at [499, 207] on span "Fitness Eq. Accessories" at bounding box center [532, 206] width 115 height 16
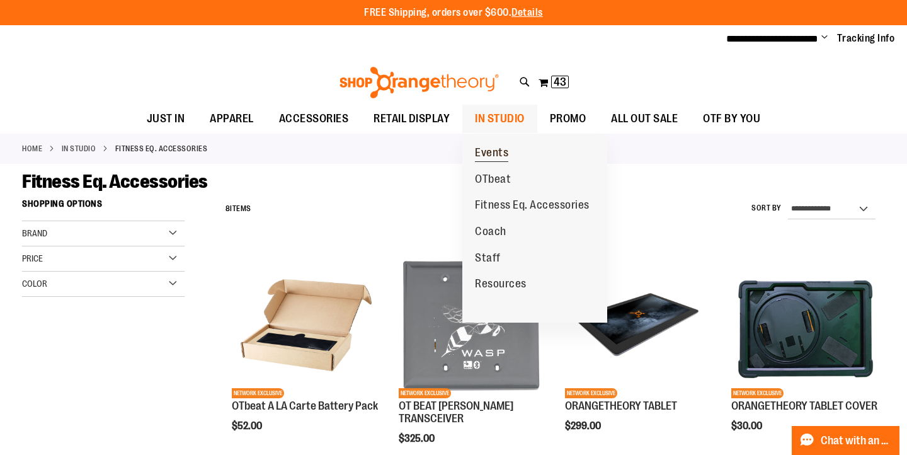
click at [492, 151] on span "Events" at bounding box center [491, 154] width 33 height 16
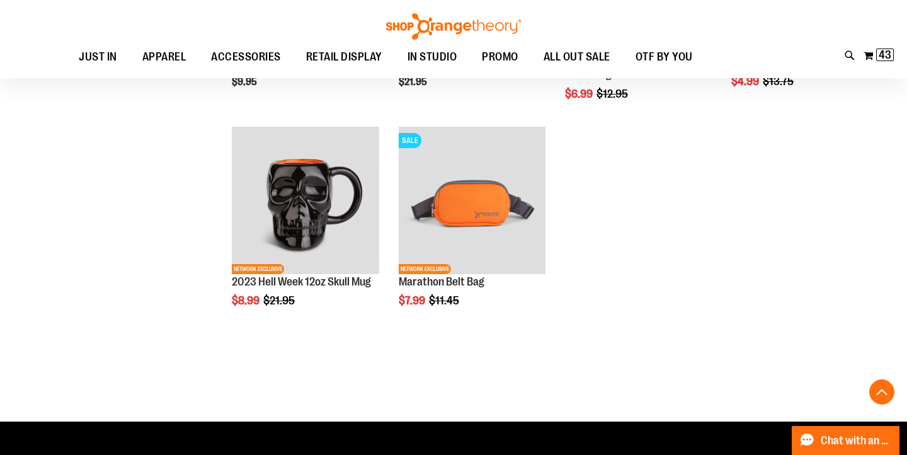
scroll to position [488, 0]
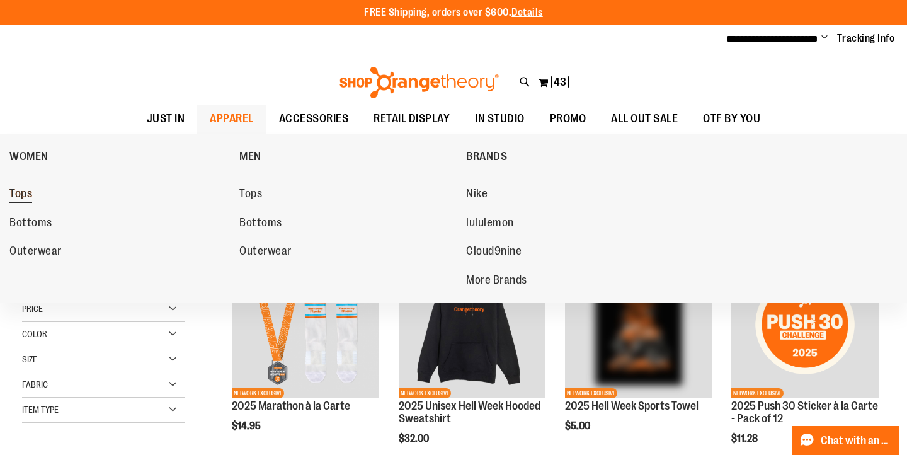
click at [14, 196] on span "Tops" at bounding box center [20, 195] width 23 height 16
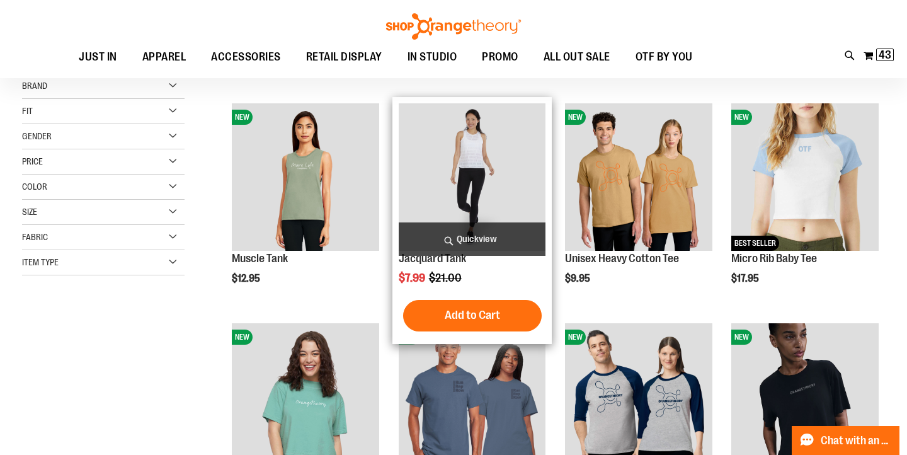
scroll to position [142, 0]
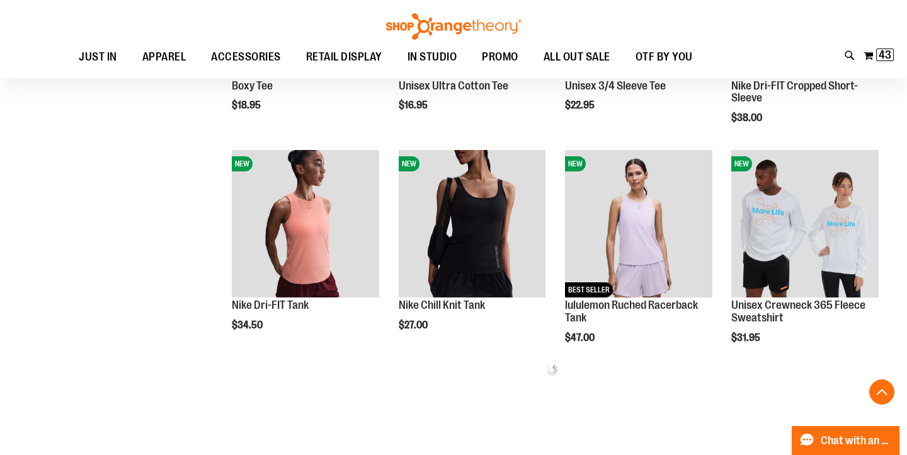
scroll to position [540, 0]
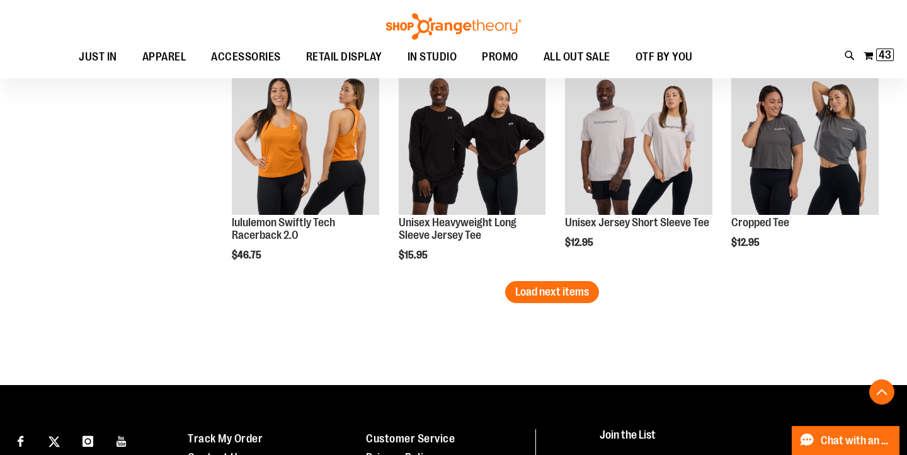
scroll to position [1949, 0]
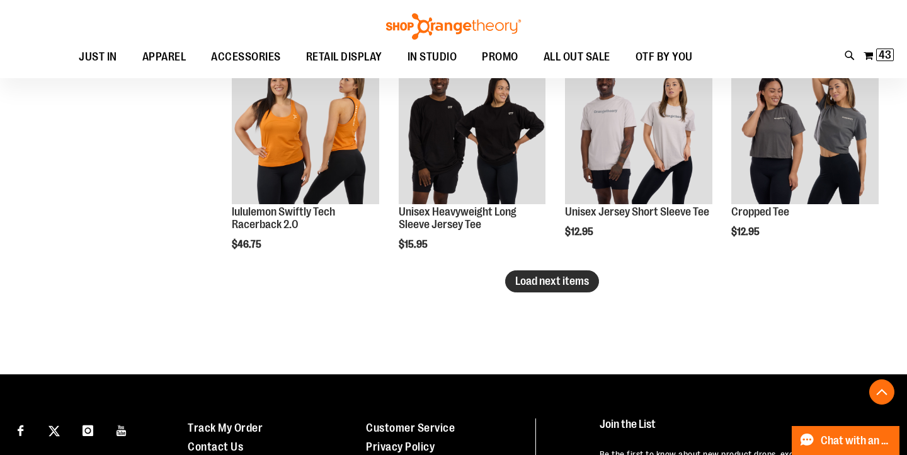
click at [544, 287] on span "Load next items" at bounding box center [552, 281] width 74 height 13
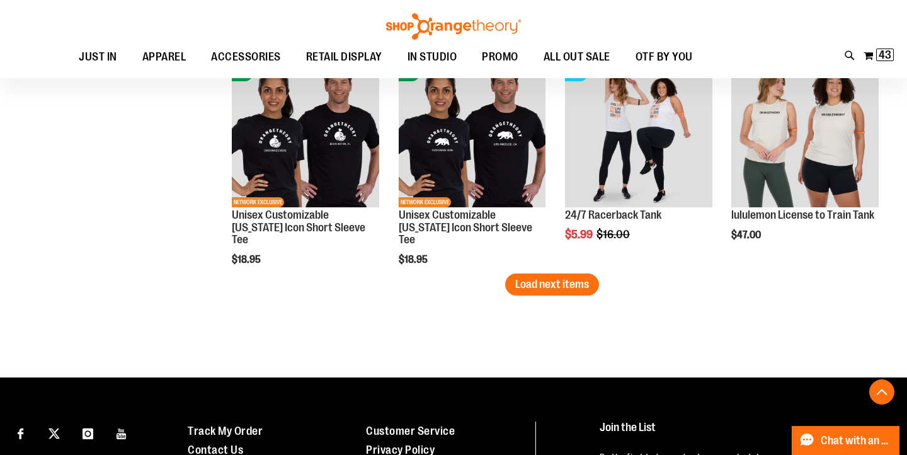
scroll to position [2616, 0]
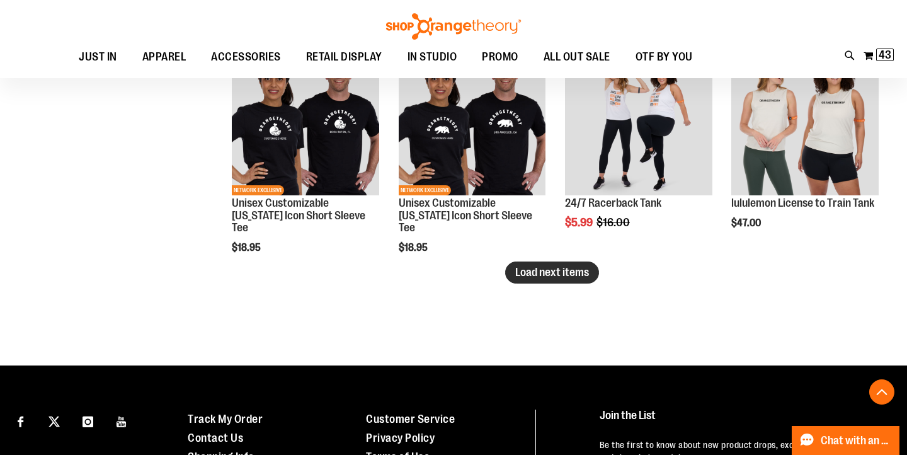
click at [566, 276] on span "Load next items" at bounding box center [552, 272] width 74 height 13
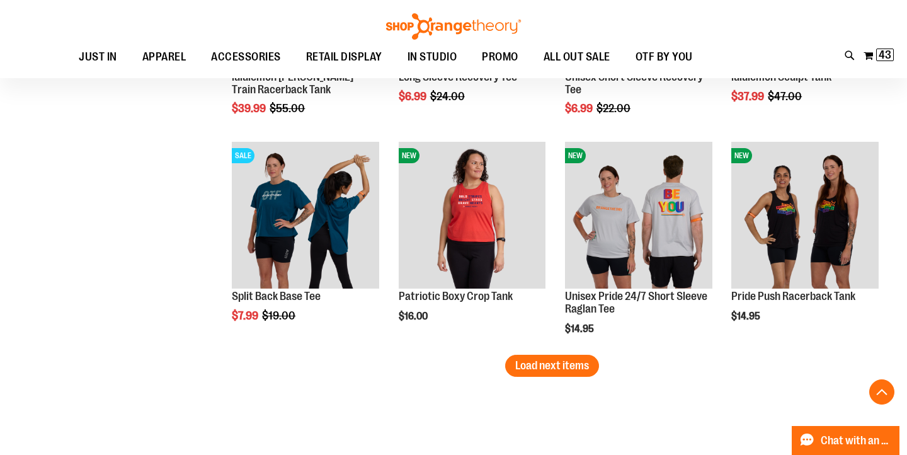
scroll to position [3186, 0]
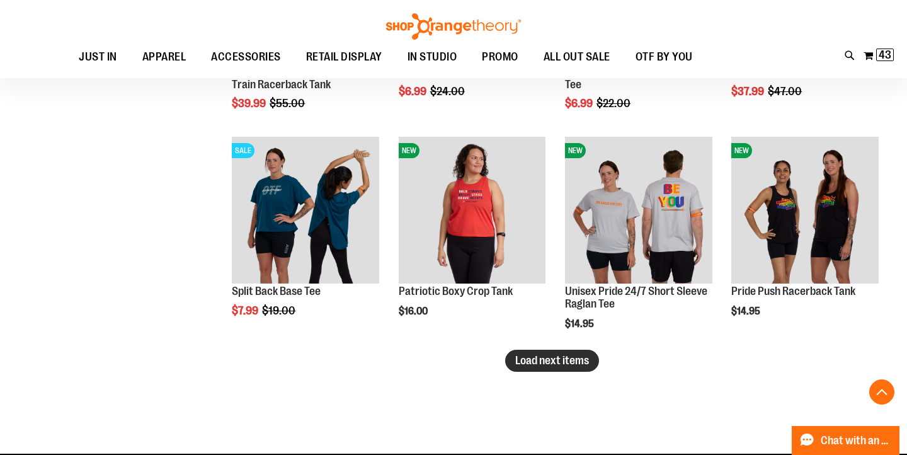
click at [561, 355] on span "Load next items" at bounding box center [552, 360] width 74 height 13
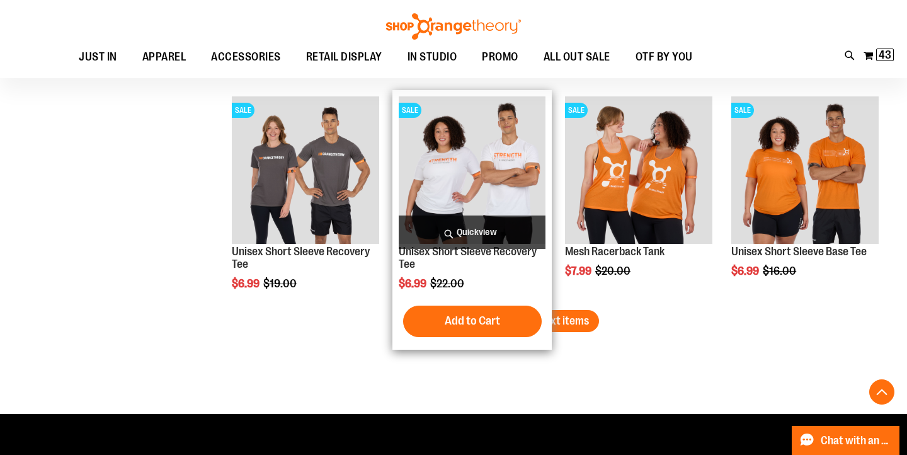
scroll to position [3864, 0]
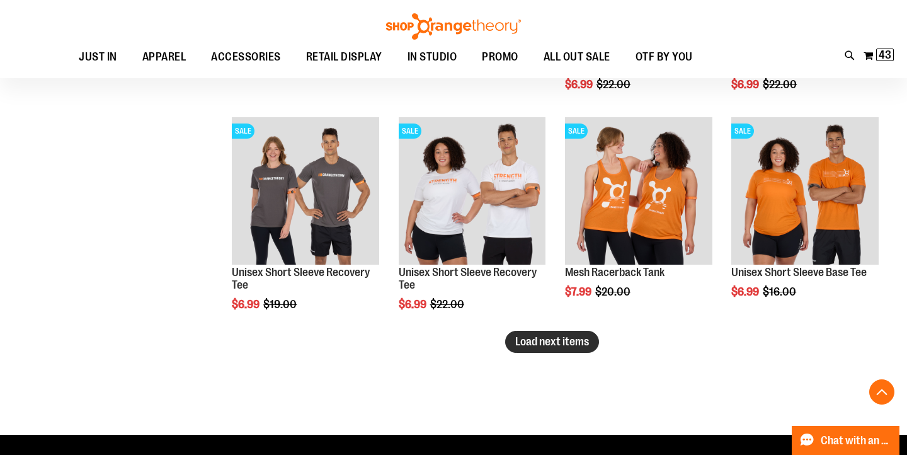
click at [549, 336] on span "Load next items" at bounding box center [552, 341] width 74 height 13
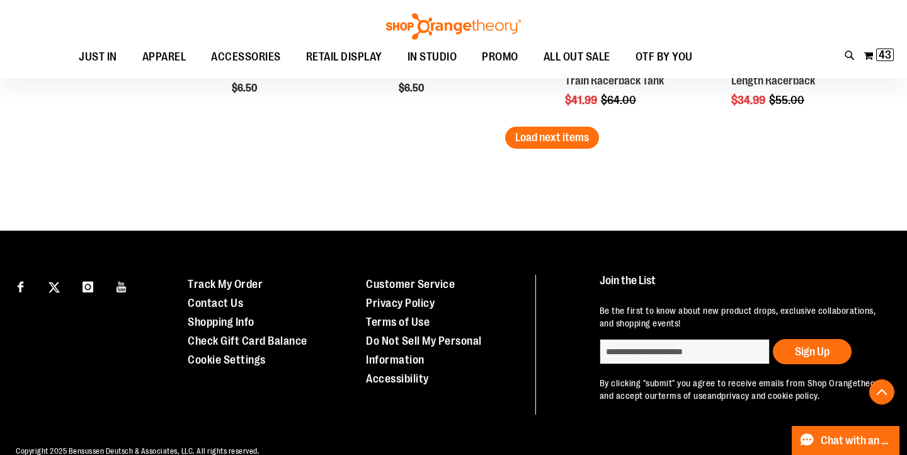
scroll to position [4750, 0]
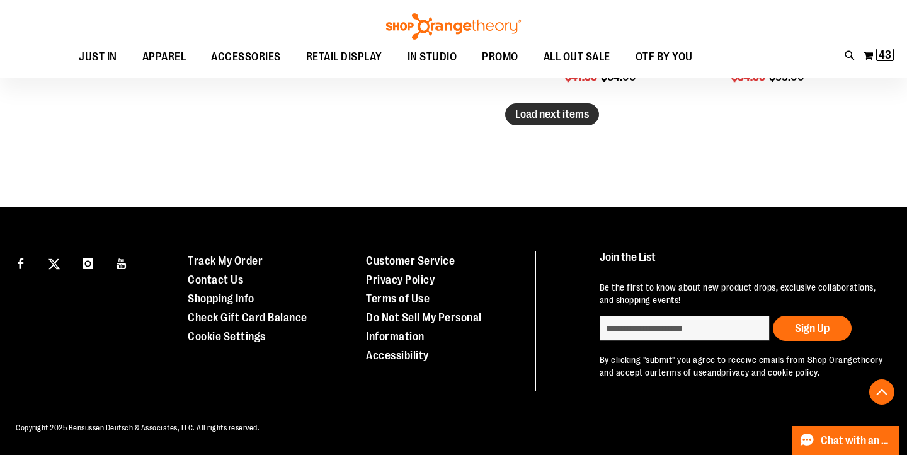
click at [557, 118] on span "Load next items" at bounding box center [552, 114] width 74 height 13
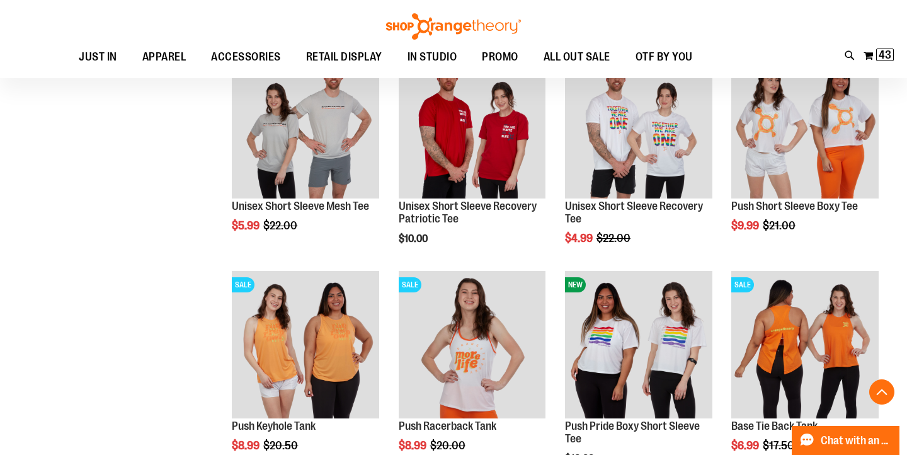
scroll to position [5032, 0]
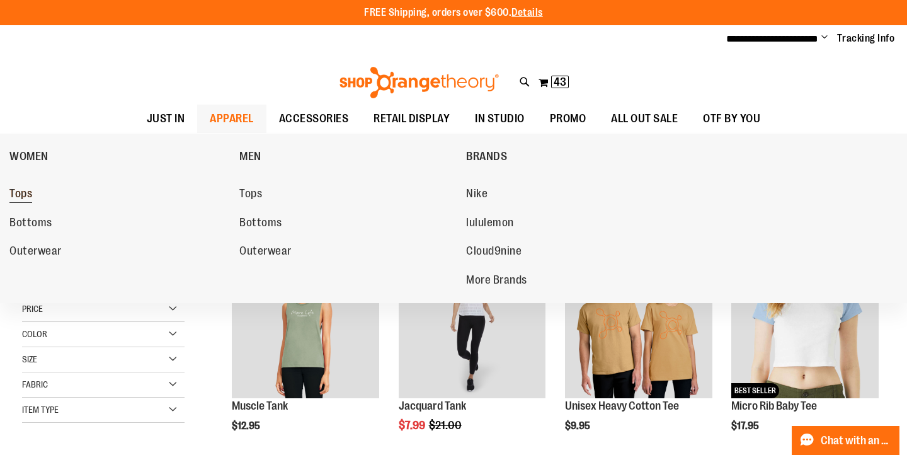
click at [25, 190] on span "Tops" at bounding box center [20, 195] width 23 height 16
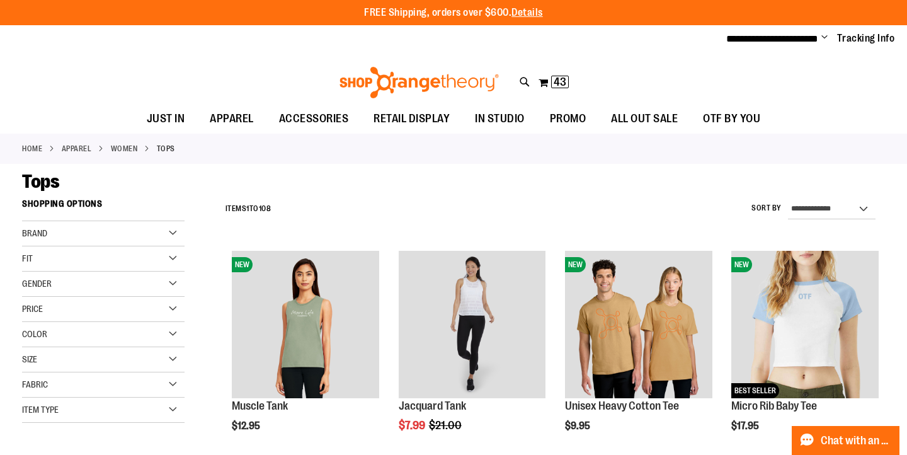
click at [77, 236] on div "Brand" at bounding box center [103, 233] width 163 height 25
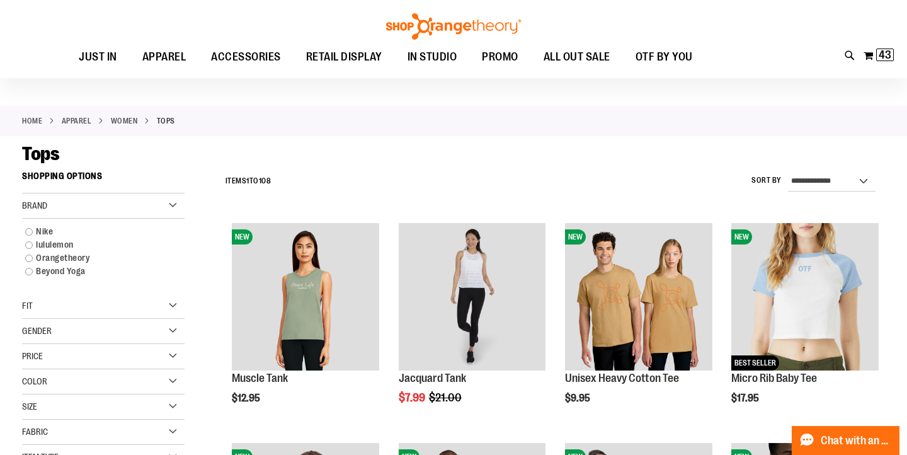
scroll to position [59, 0]
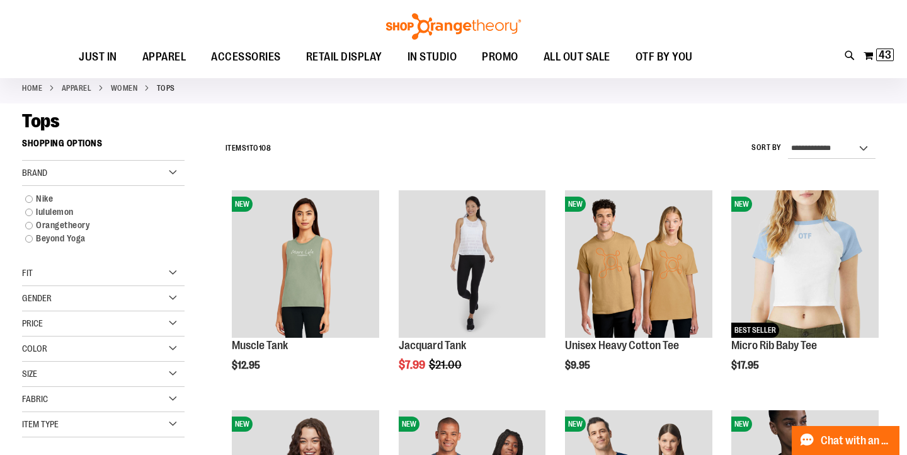
click at [56, 276] on div "Fit" at bounding box center [103, 273] width 163 height 25
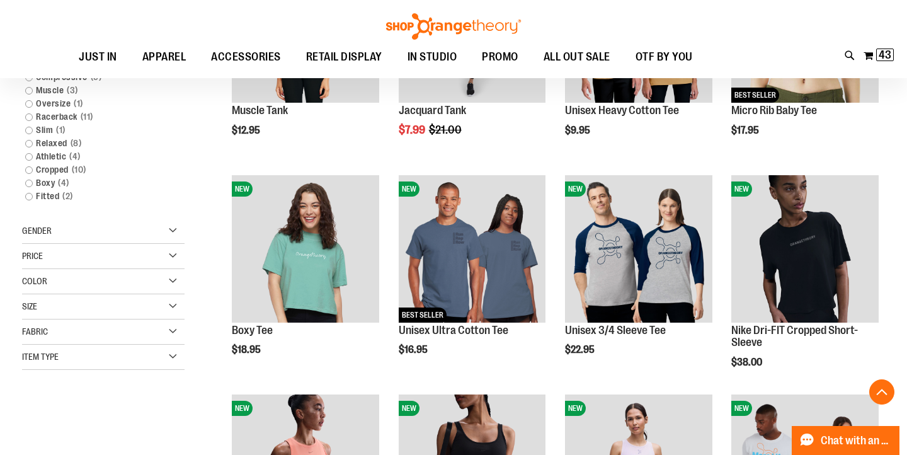
scroll to position [295, 0]
click at [54, 304] on div "Size" at bounding box center [103, 306] width 163 height 25
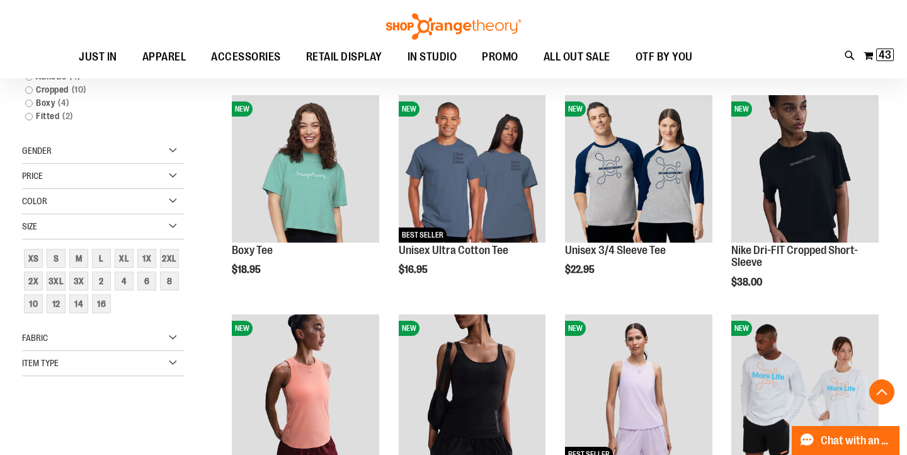
click at [44, 365] on span "Item Type" at bounding box center [40, 363] width 37 height 10
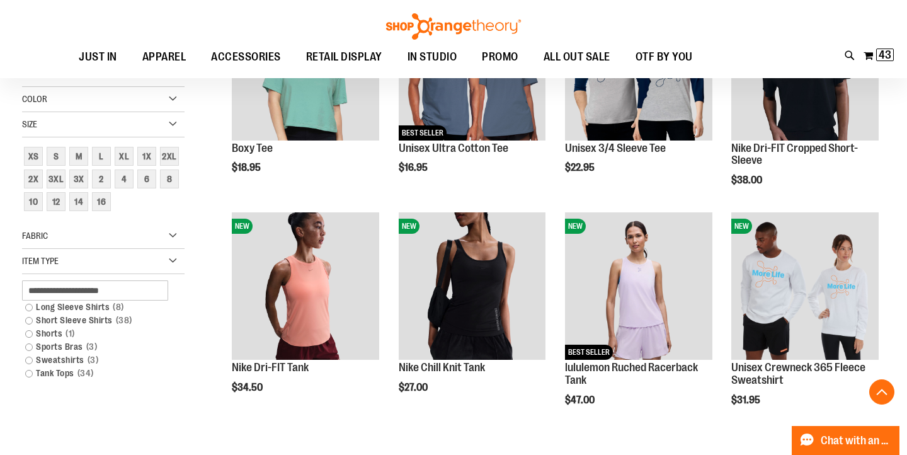
scroll to position [508, 0]
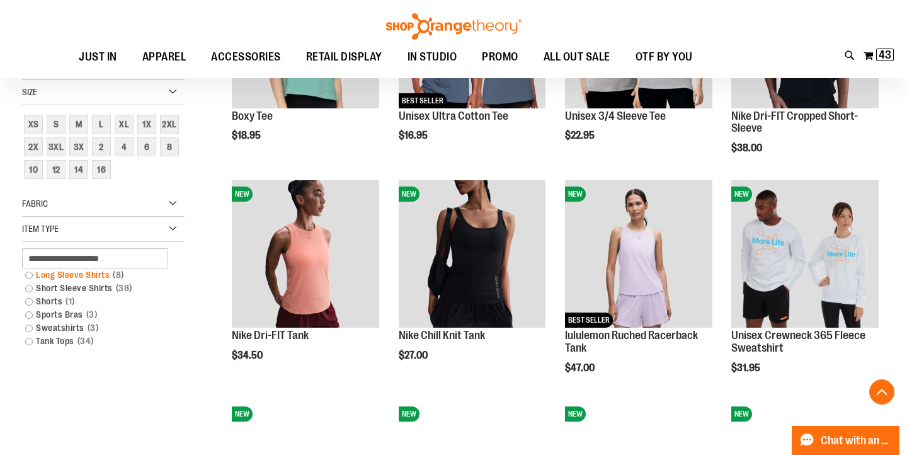
click at [29, 277] on link "Long Sleeve Shirts 8 items" at bounding box center [97, 274] width 156 height 13
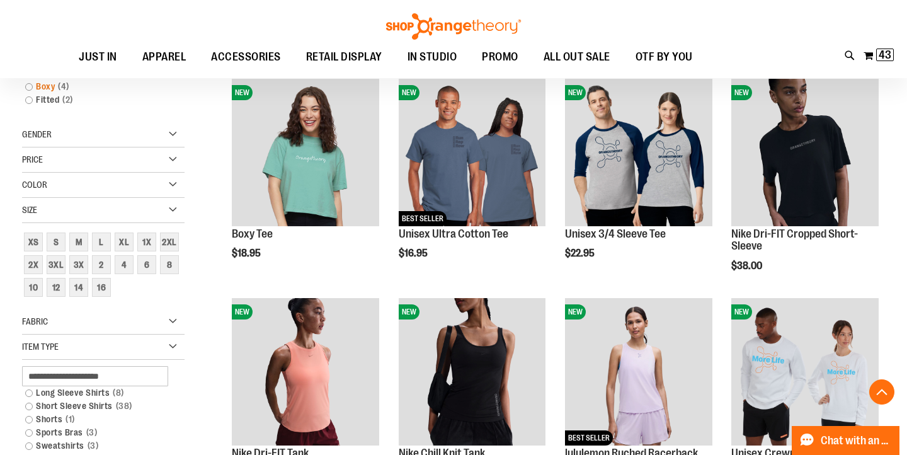
scroll to position [516, 0]
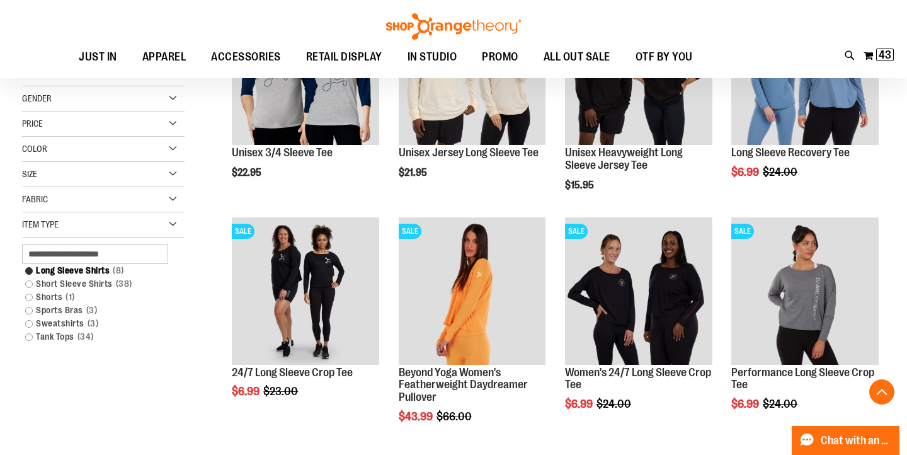
scroll to position [255, 0]
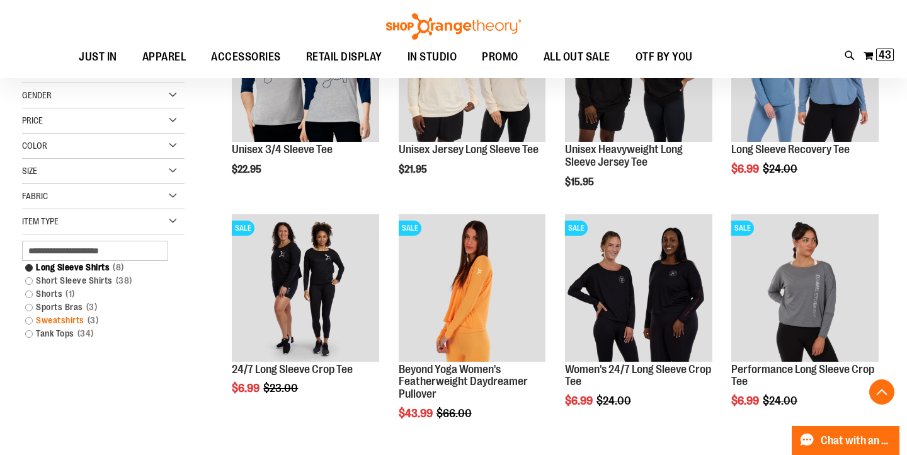
click at [29, 318] on link "Sweatshirts 3 items" at bounding box center [97, 320] width 156 height 13
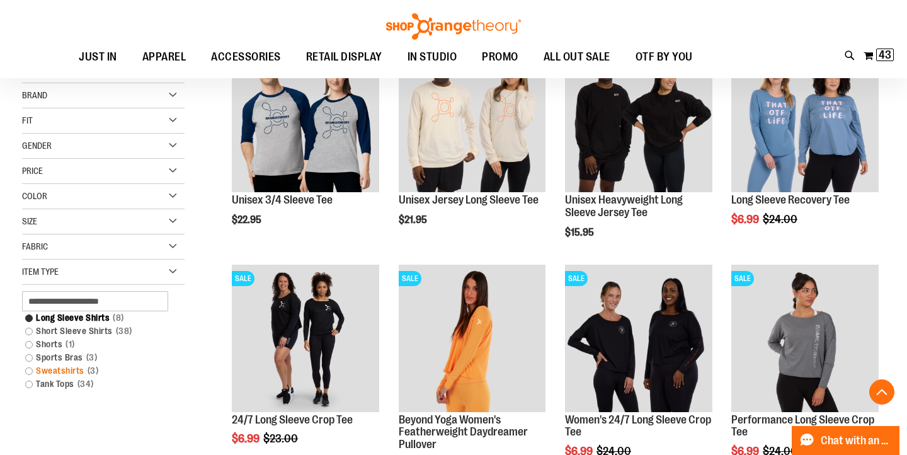
click at [28, 372] on link "Sweatshirts 3 items" at bounding box center [97, 370] width 156 height 13
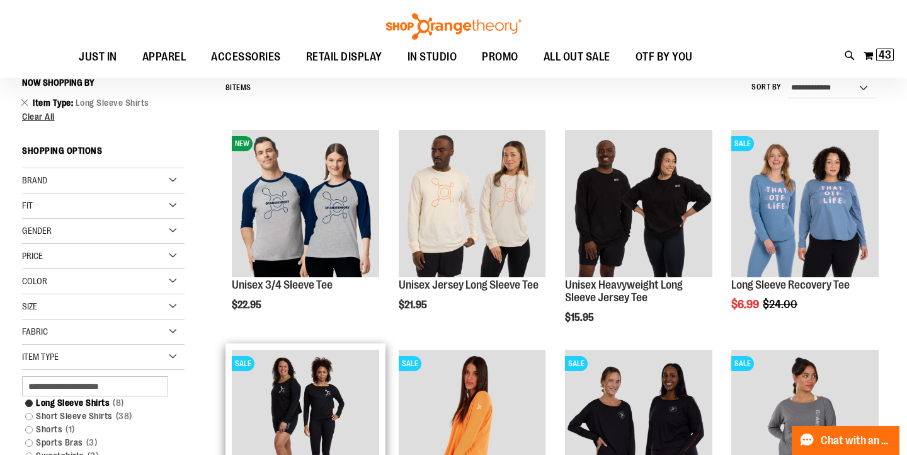
scroll to position [114, 0]
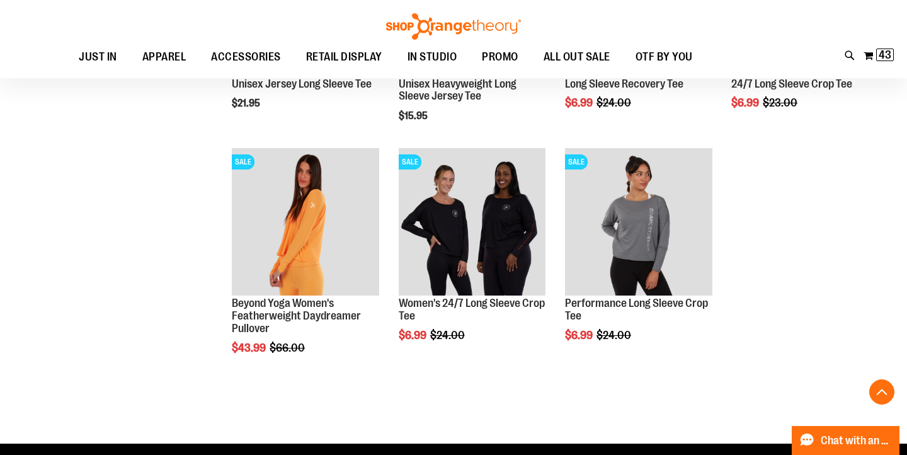
scroll to position [395, 0]
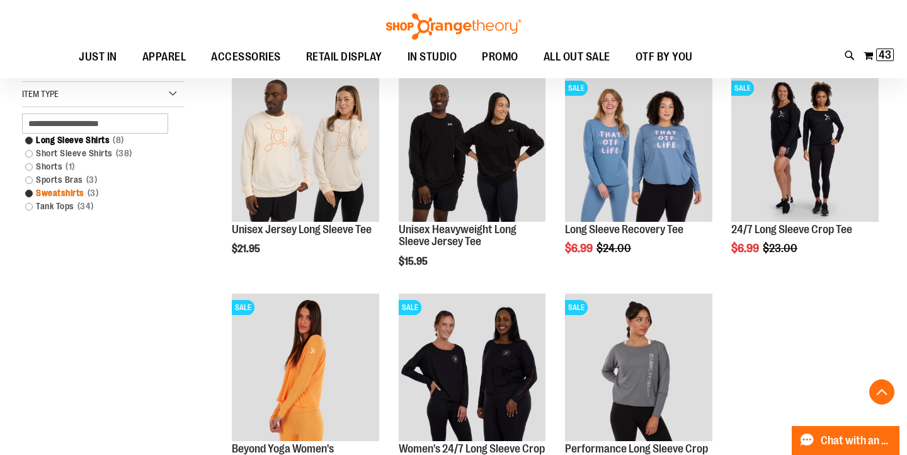
click at [27, 192] on link "Sweatshirts 3 items" at bounding box center [97, 192] width 156 height 13
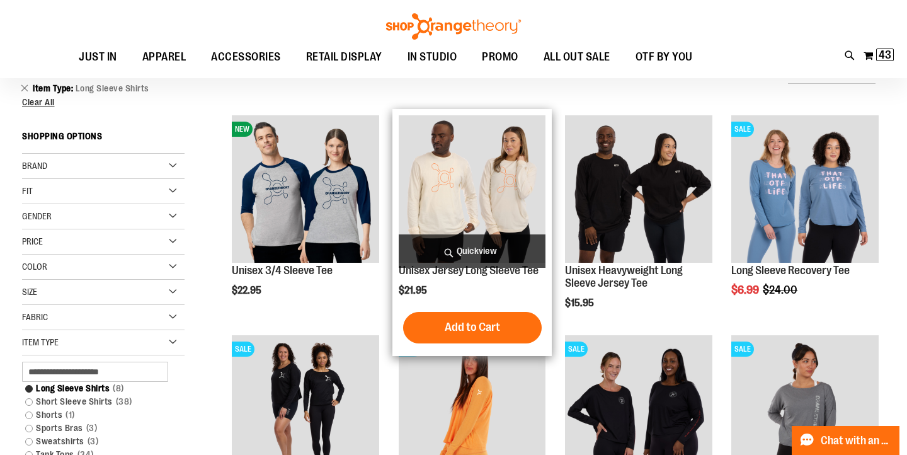
scroll to position [317, 0]
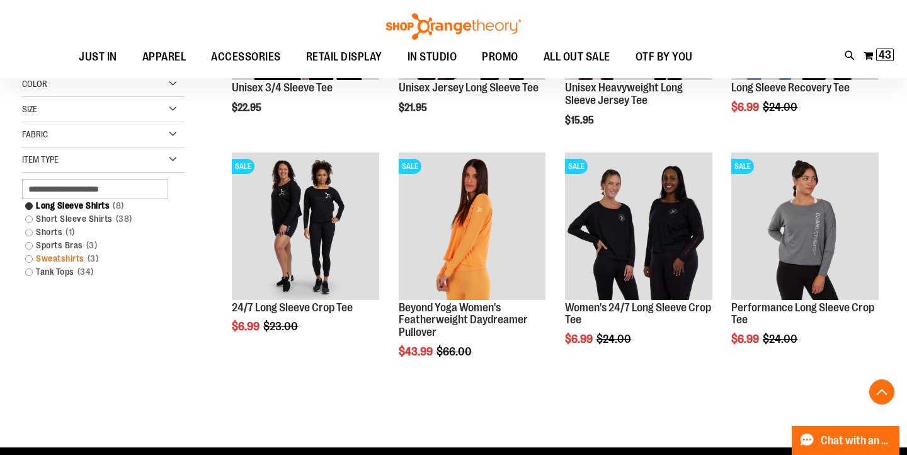
click at [28, 261] on link "Sweatshirts 3 items" at bounding box center [97, 258] width 156 height 13
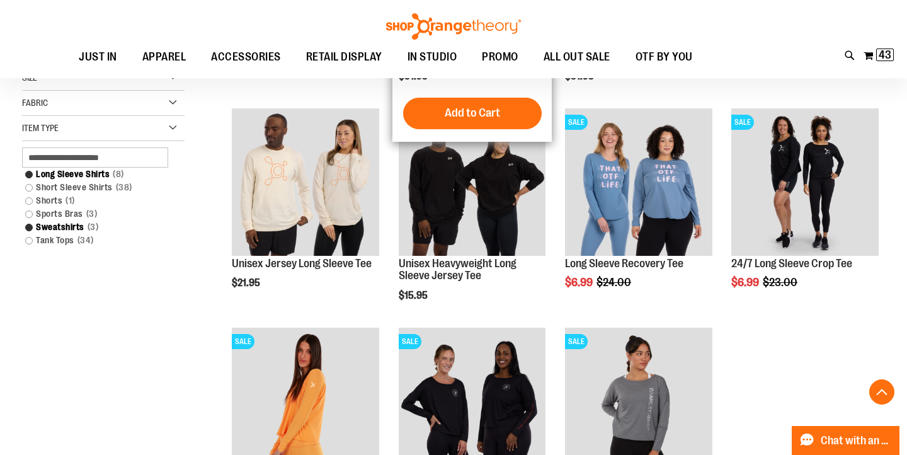
scroll to position [342, 0]
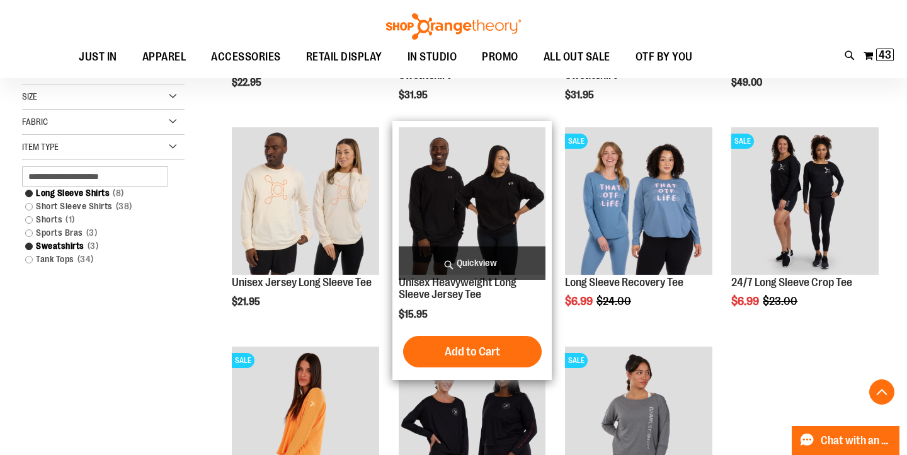
click at [445, 203] on img "product" at bounding box center [472, 200] width 147 height 147
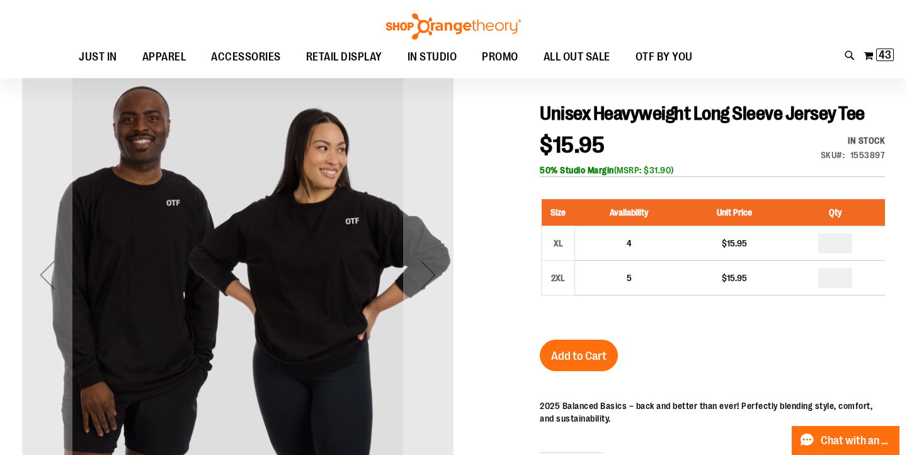
scroll to position [125, 0]
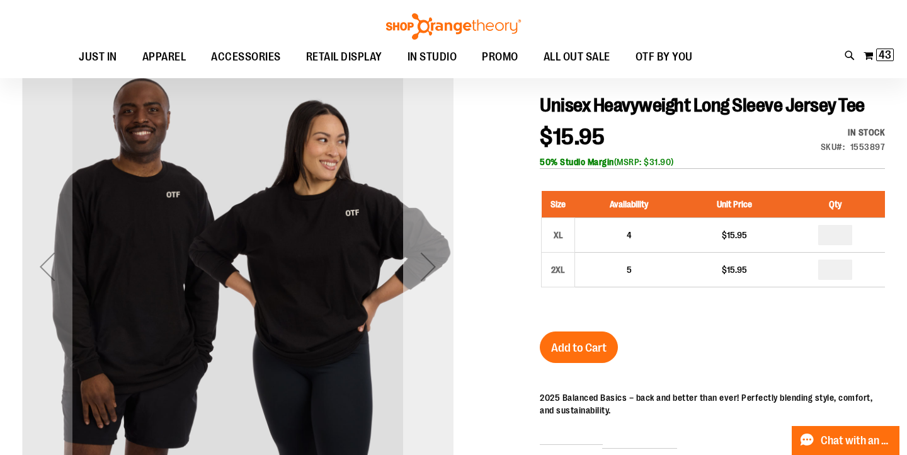
click at [419, 262] on div "Next" at bounding box center [428, 266] width 50 height 50
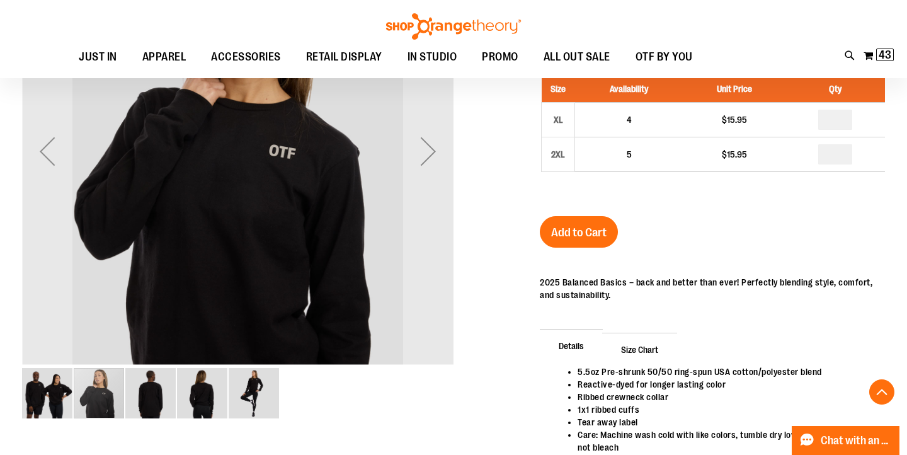
scroll to position [257, 0]
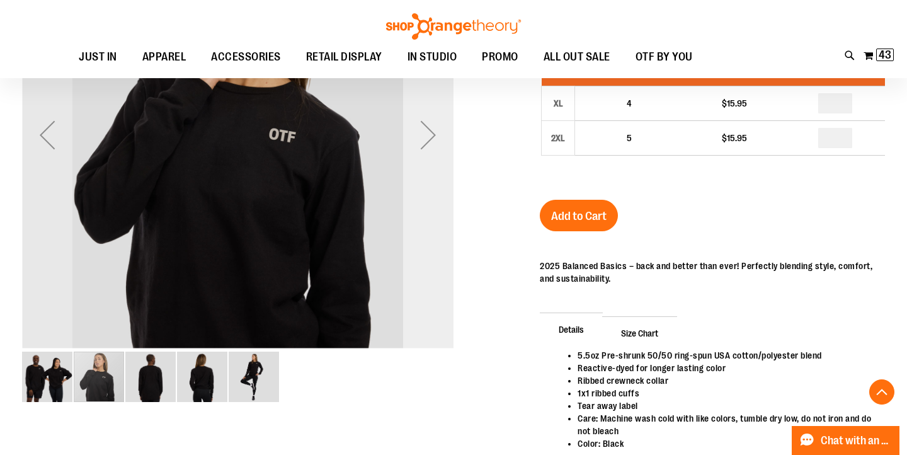
click at [418, 185] on div "Next" at bounding box center [428, 134] width 50 height 431
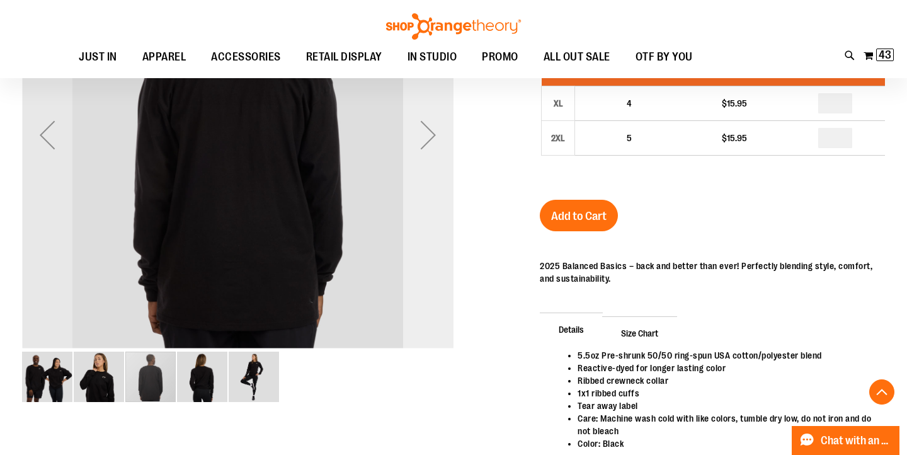
click at [421, 186] on div "Next" at bounding box center [428, 134] width 50 height 431
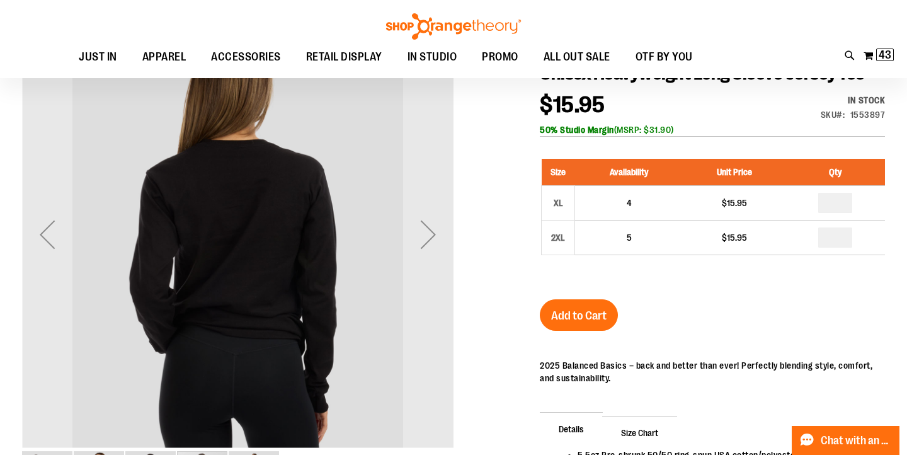
scroll to position [0, 0]
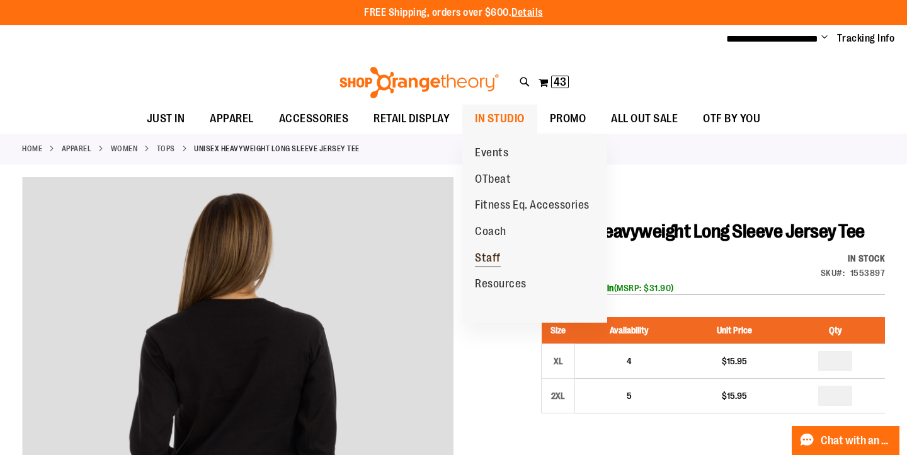
click at [489, 256] on span "Staff" at bounding box center [488, 259] width 26 height 16
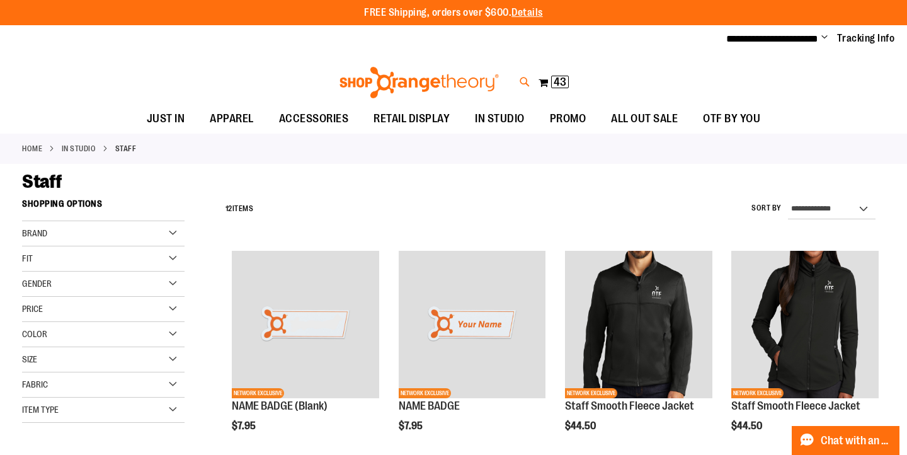
click at [523, 81] on icon at bounding box center [525, 82] width 11 height 14
click at [359, 86] on input "Search" at bounding box center [452, 71] width 717 height 42
type input "******"
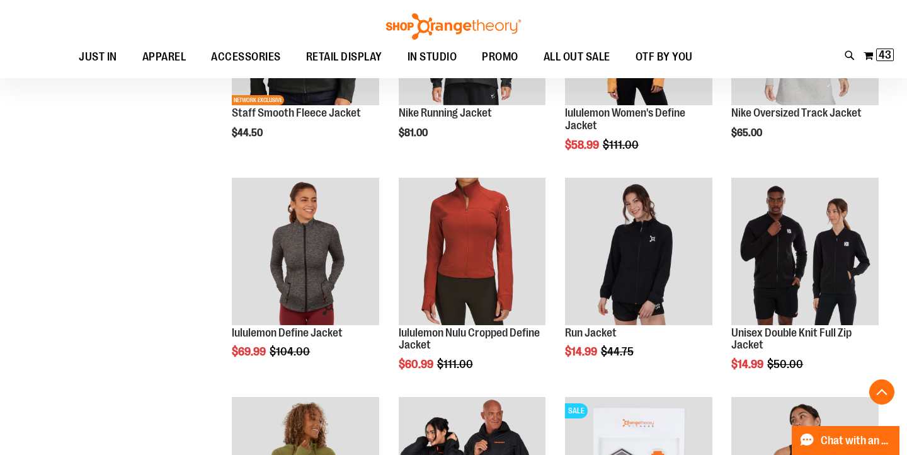
scroll to position [931, 0]
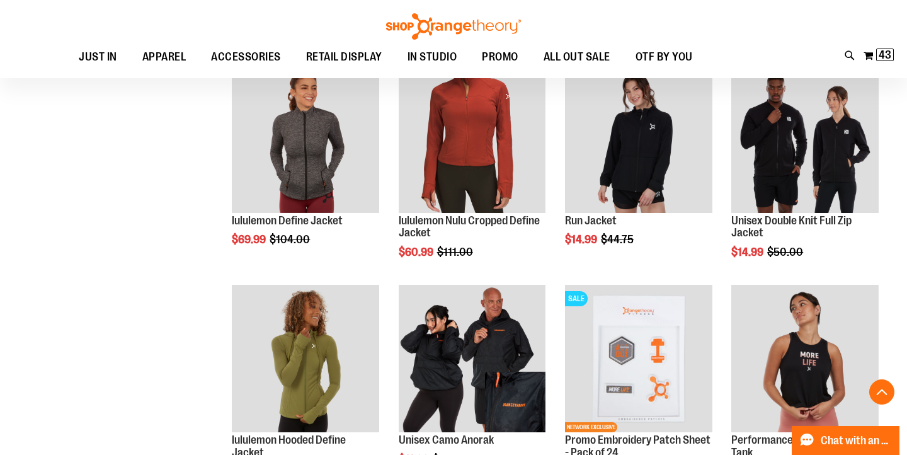
scroll to position [1000, 0]
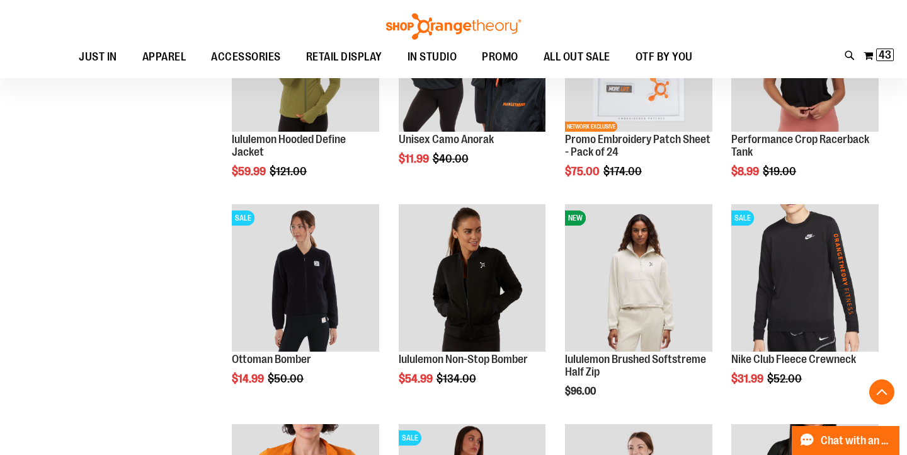
scroll to position [1308, 0]
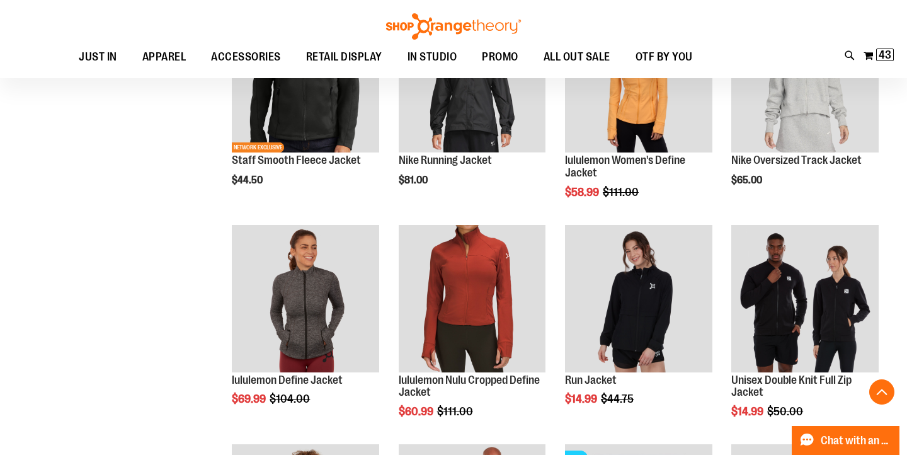
scroll to position [848, 0]
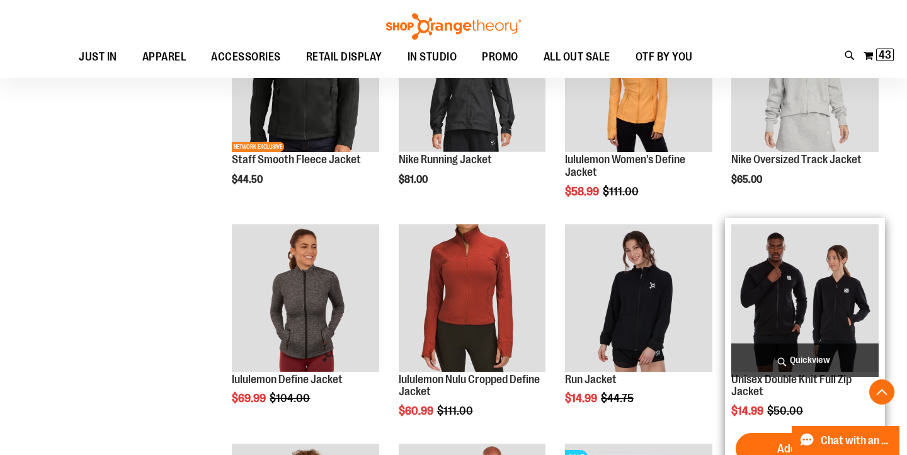
click at [835, 302] on img "product" at bounding box center [804, 297] width 147 height 147
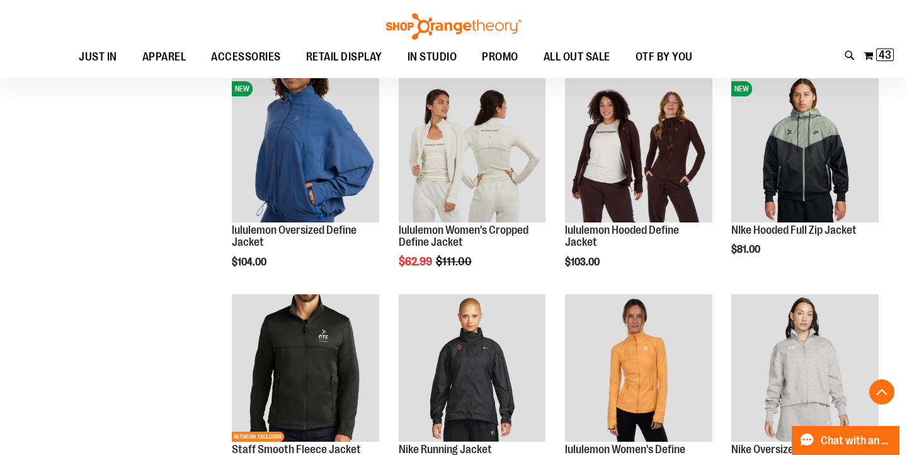
scroll to position [514, 0]
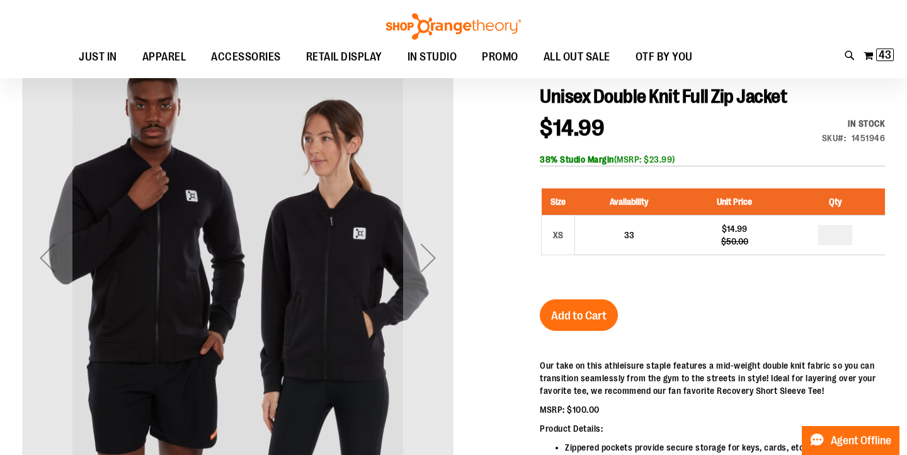
scroll to position [149, 0]
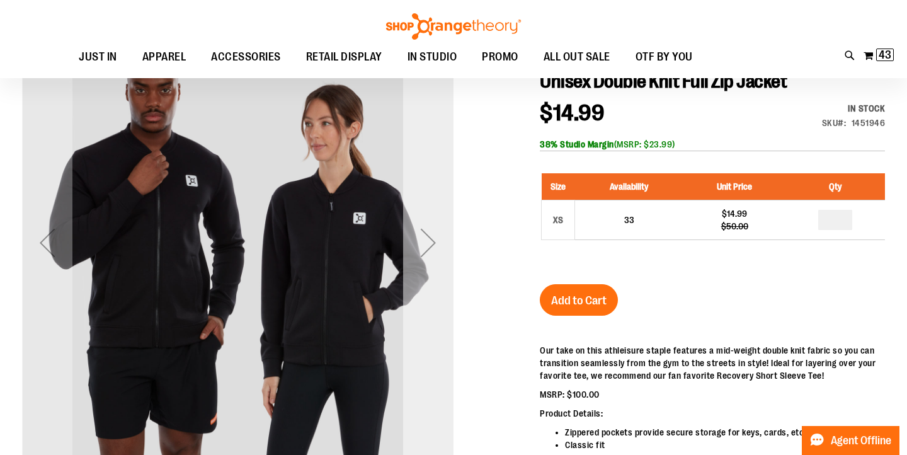
click at [425, 244] on div "Next" at bounding box center [428, 242] width 50 height 50
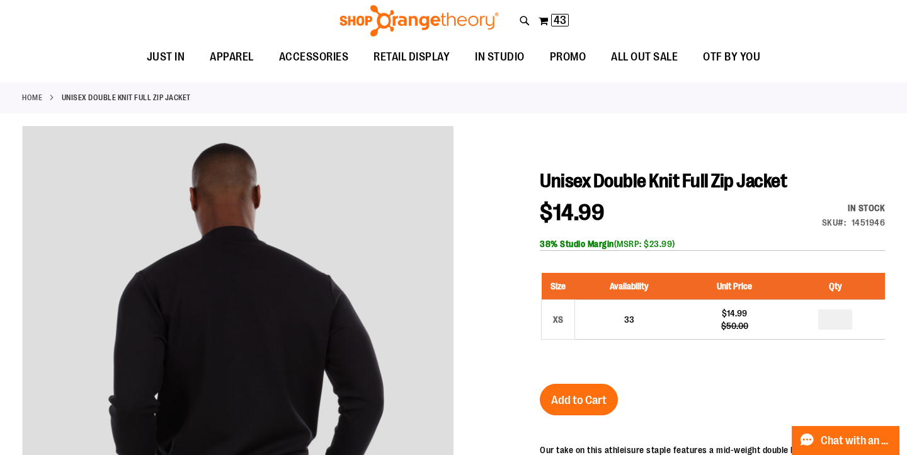
scroll to position [0, 0]
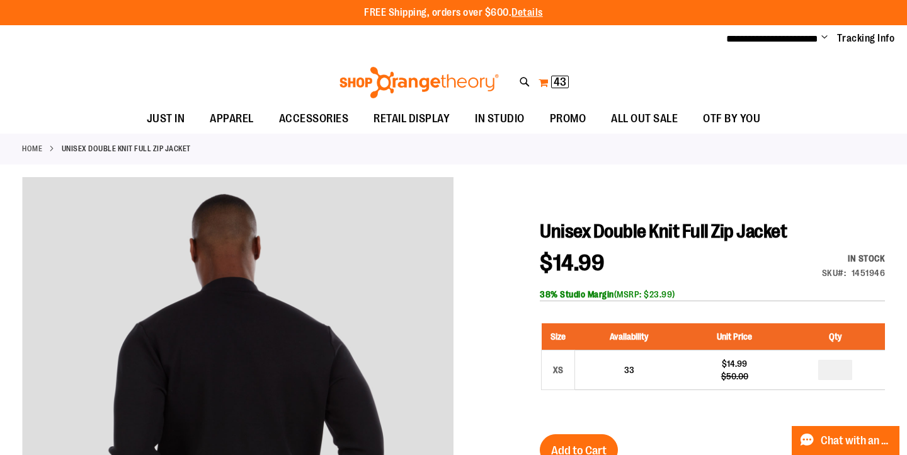
click at [557, 81] on span "43" at bounding box center [560, 82] width 13 height 13
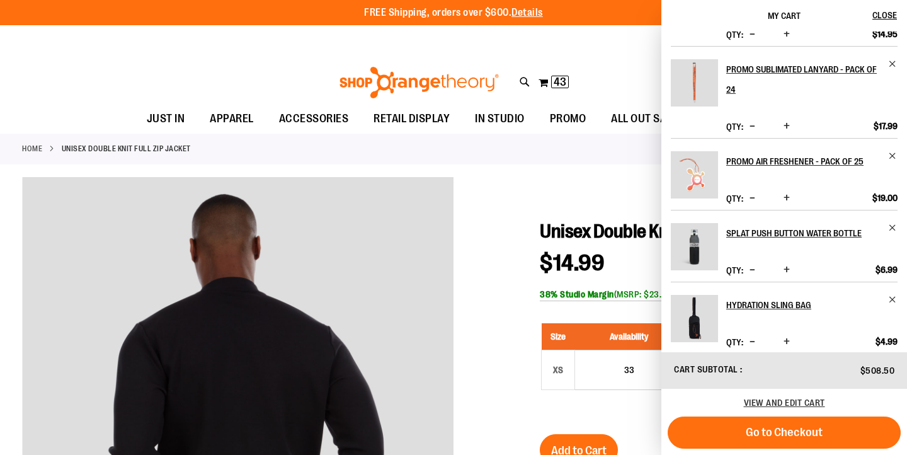
scroll to position [227, 0]
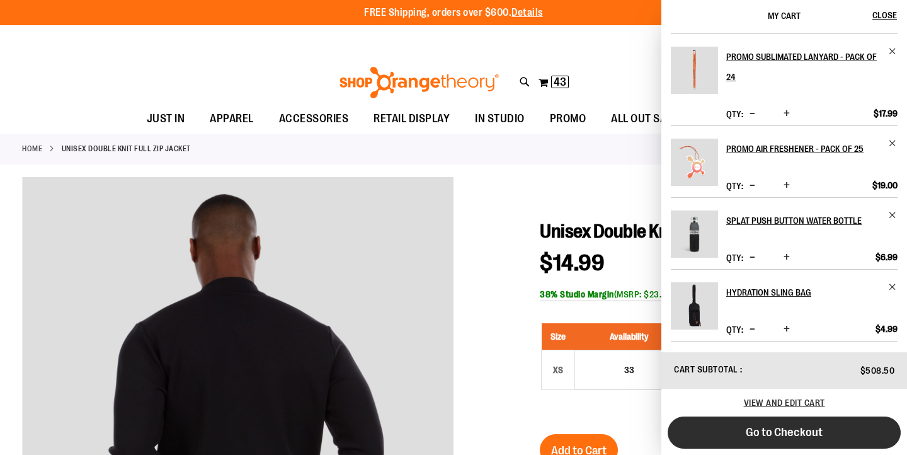
click at [778, 433] on span "Go to Checkout" at bounding box center [784, 432] width 77 height 14
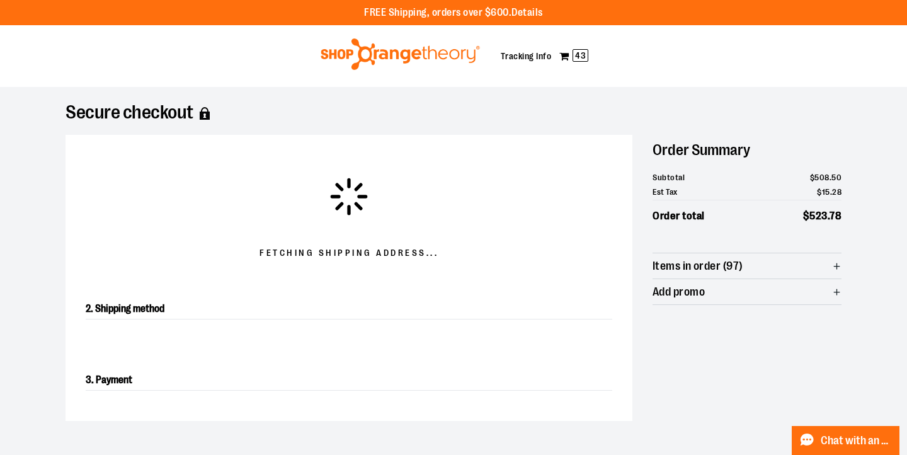
click at [875, 454] on div at bounding box center [453, 455] width 907 height 0
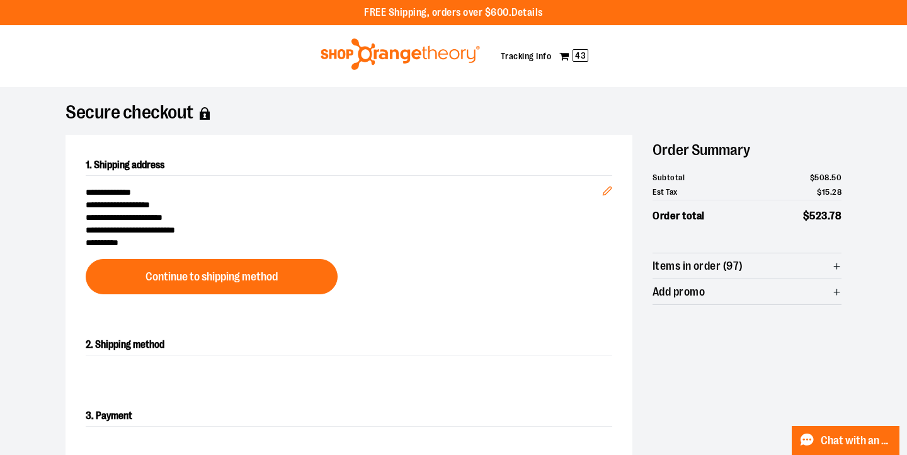
click at [819, 266] on span "Items in order (97)" at bounding box center [747, 265] width 189 height 25
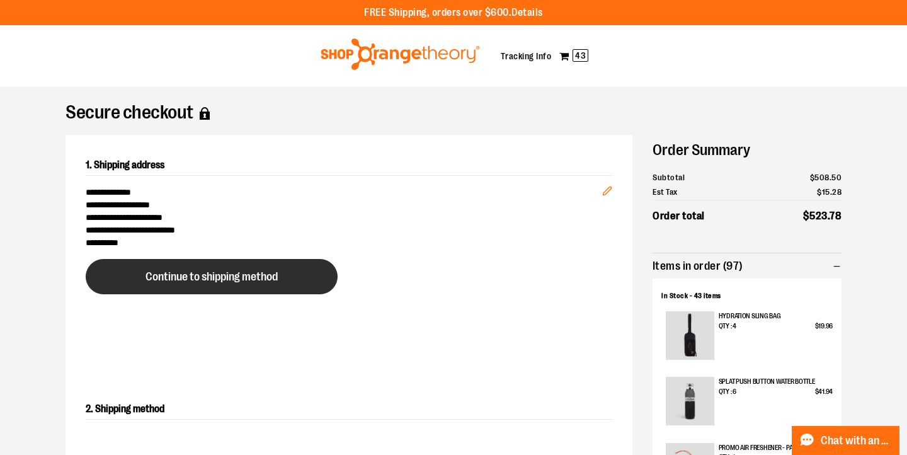
click at [225, 278] on span "Continue to shipping method" at bounding box center [211, 277] width 132 height 12
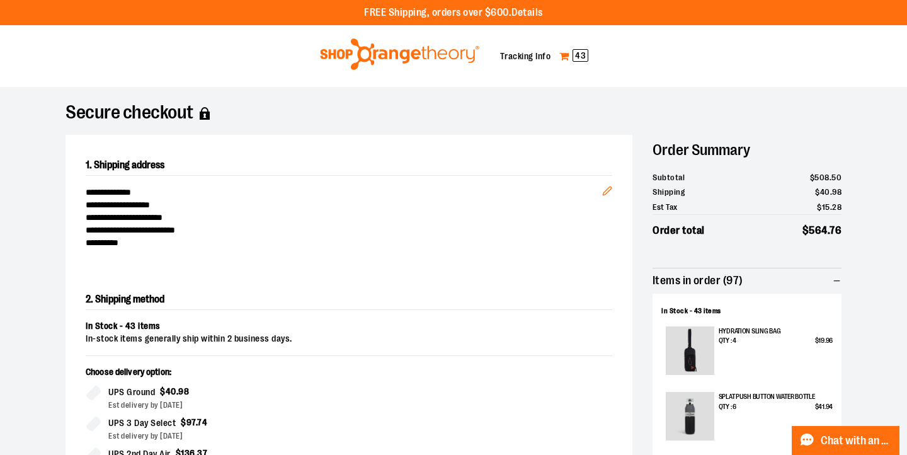
click at [582, 57] on span "43" at bounding box center [581, 55] width 16 height 13
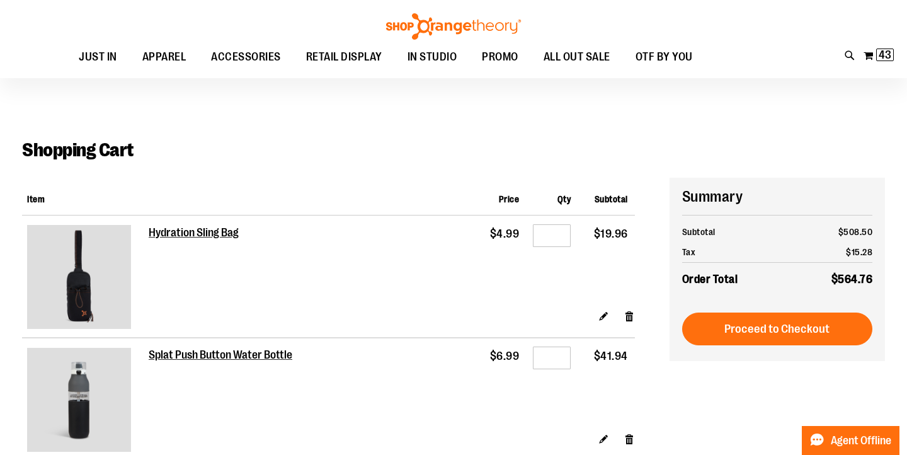
scroll to position [30, 0]
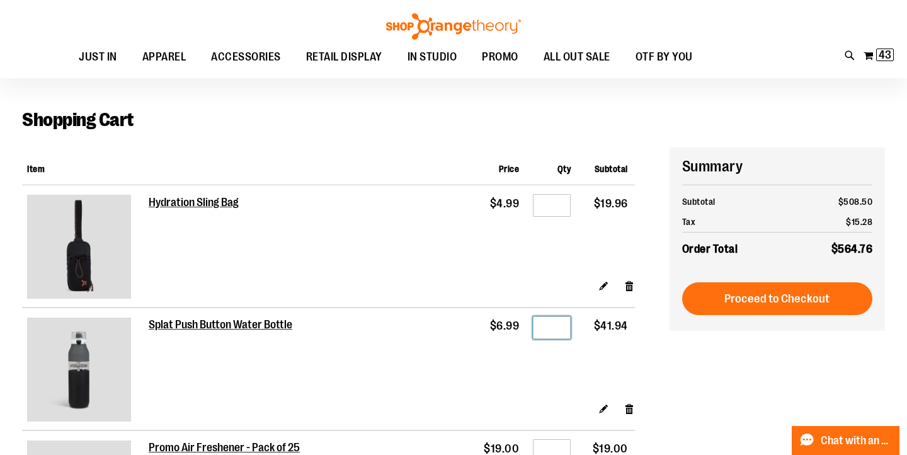
drag, startPoint x: 557, startPoint y: 330, endPoint x: 537, endPoint y: 328, distance: 19.6
click at [537, 328] on input "*" at bounding box center [552, 327] width 38 height 23
type input "*"
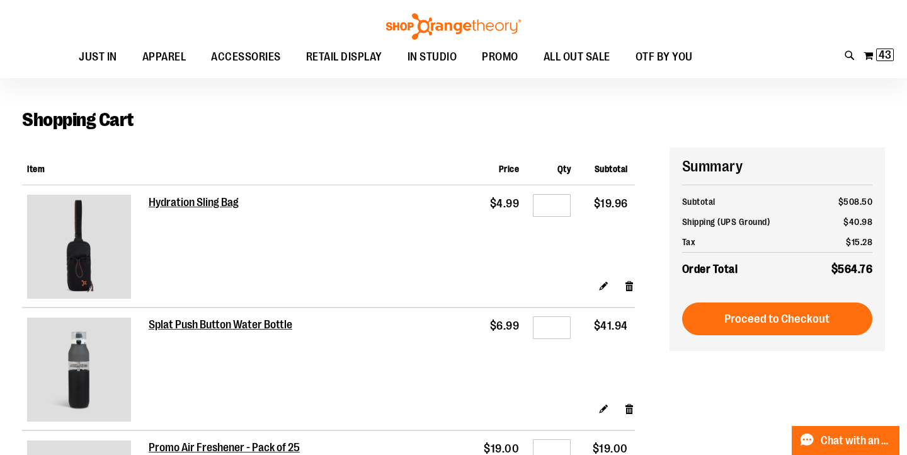
click at [882, 425] on div at bounding box center [453, 425] width 907 height 0
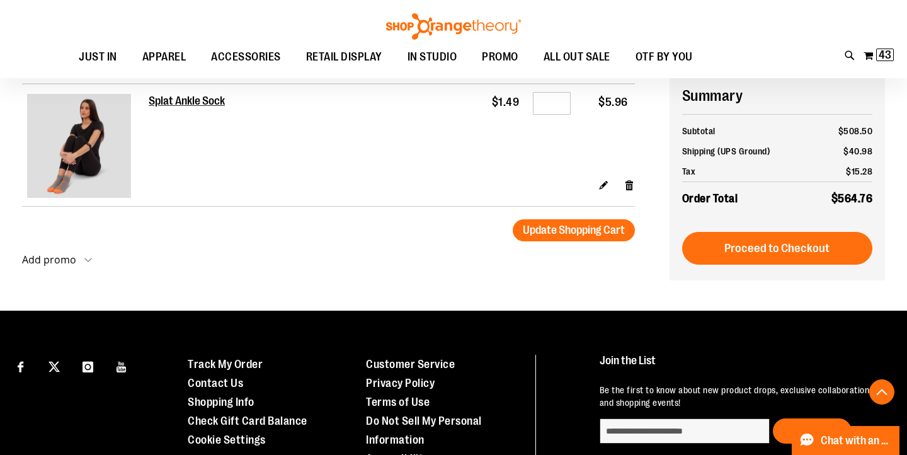
scroll to position [826, 0]
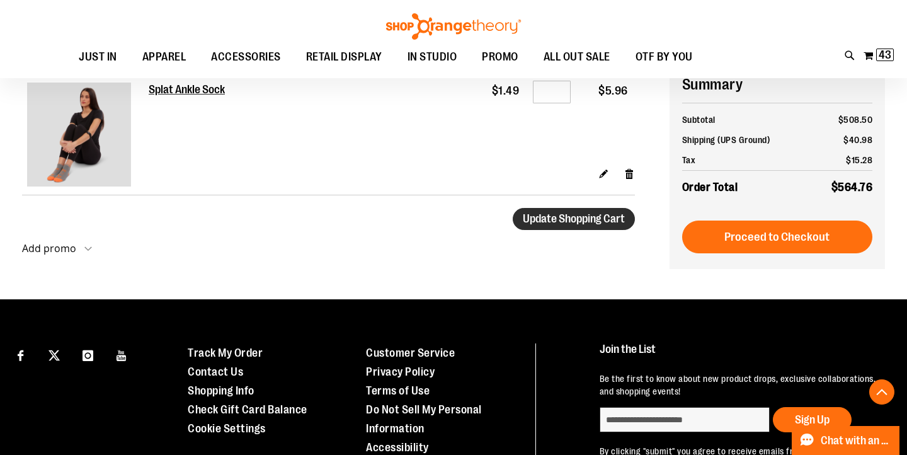
click at [546, 222] on span "Update Shopping Cart" at bounding box center [574, 218] width 102 height 13
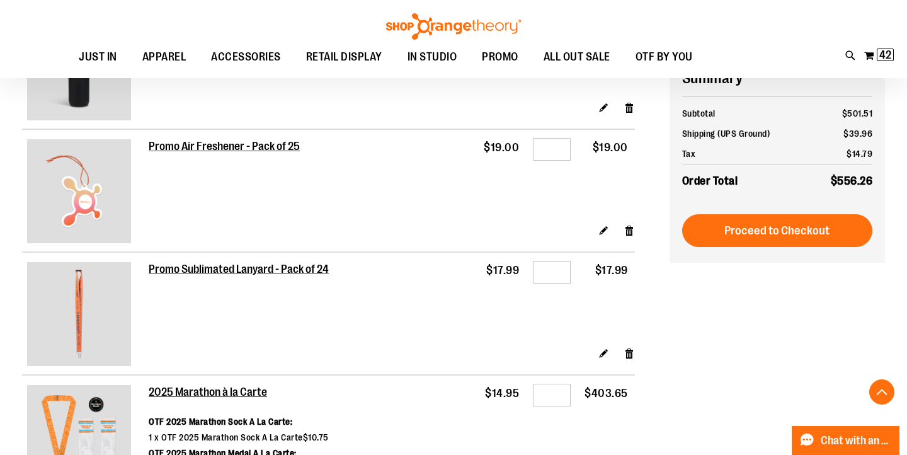
scroll to position [350, 0]
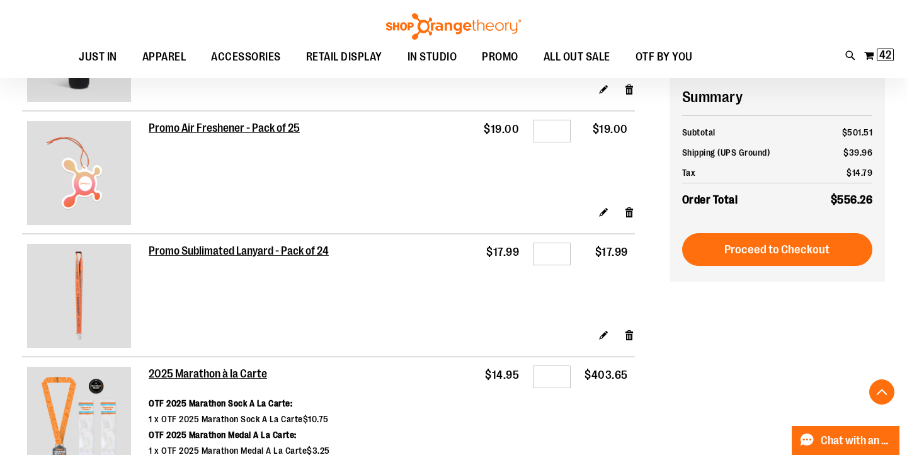
click at [793, 105] on div at bounding box center [453, 105] width 907 height 0
type input "*********"
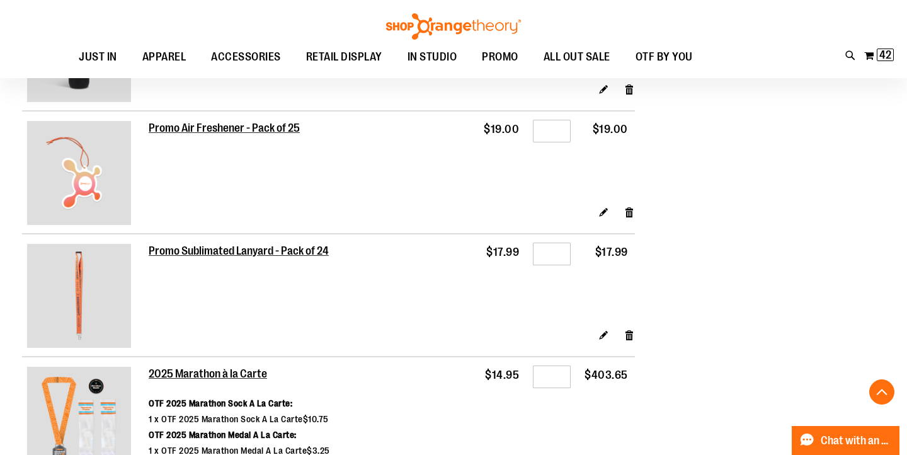
scroll to position [882, 0]
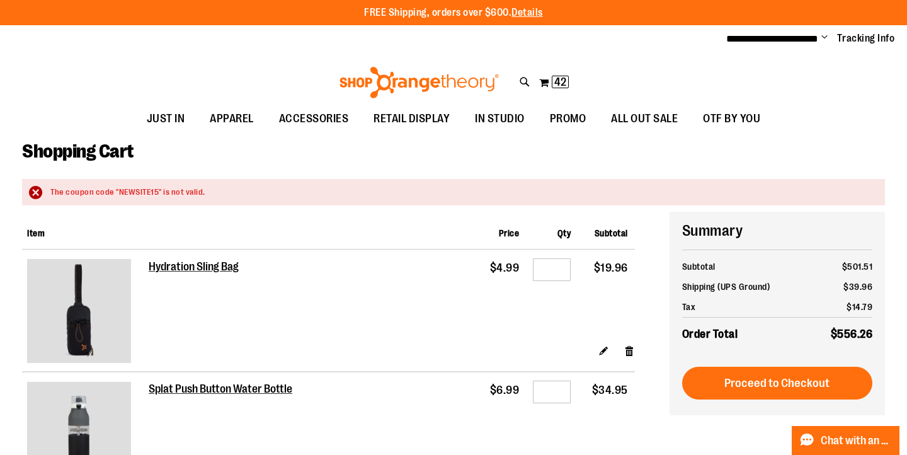
click at [690, 454] on div at bounding box center [453, 455] width 907 height 0
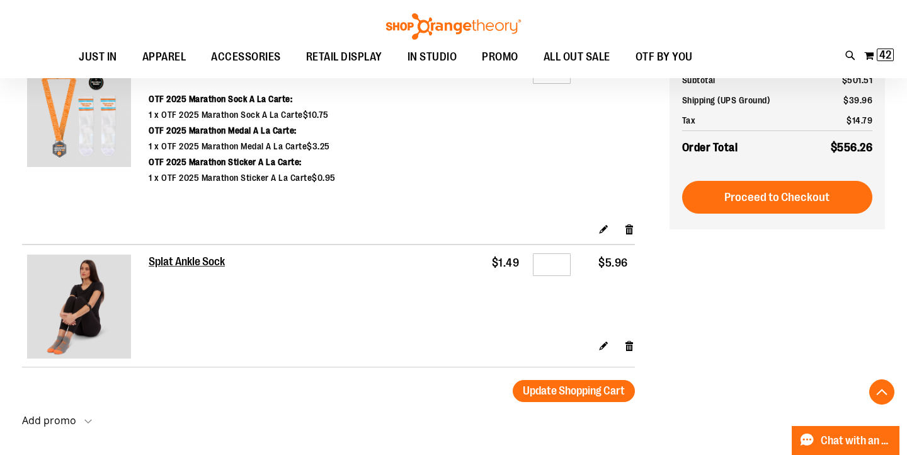
scroll to position [952, 0]
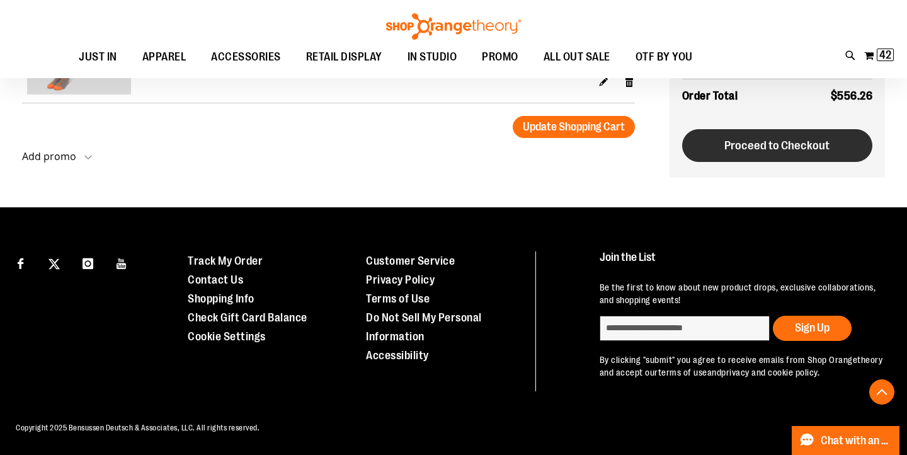
click at [787, 147] on span "Proceed to Checkout" at bounding box center [776, 146] width 105 height 14
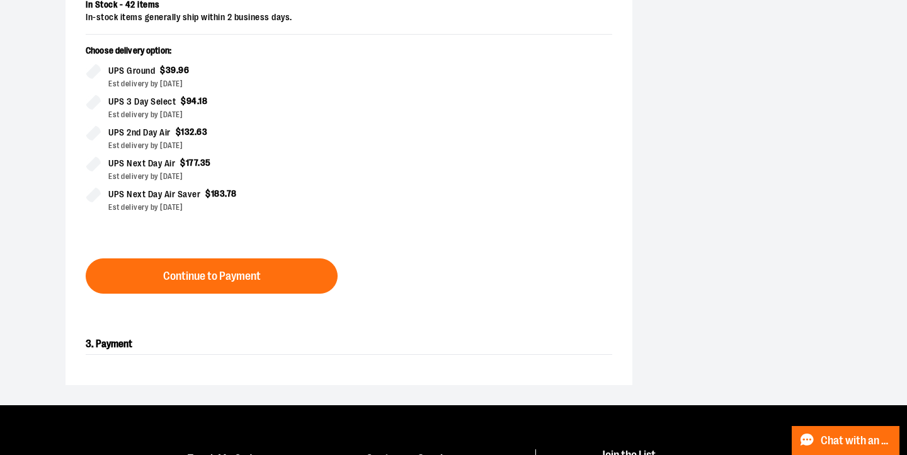
scroll to position [336, 0]
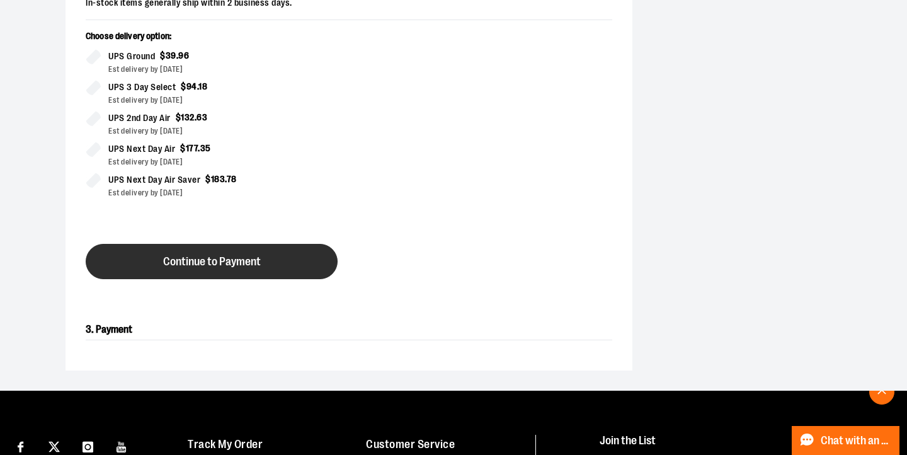
click at [258, 266] on span "Continue to Payment" at bounding box center [212, 262] width 98 height 12
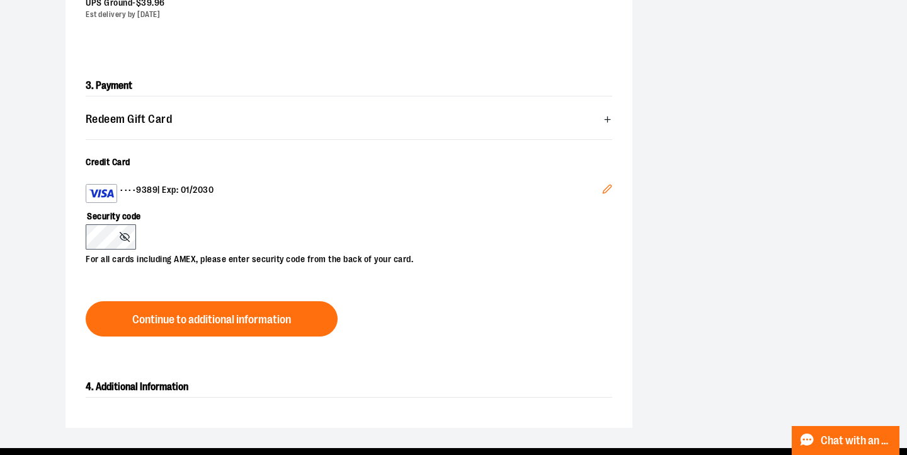
click at [606, 188] on icon "Edit" at bounding box center [607, 189] width 8 height 8
click at [242, 205] on label "Security code" at bounding box center [343, 213] width 514 height 21
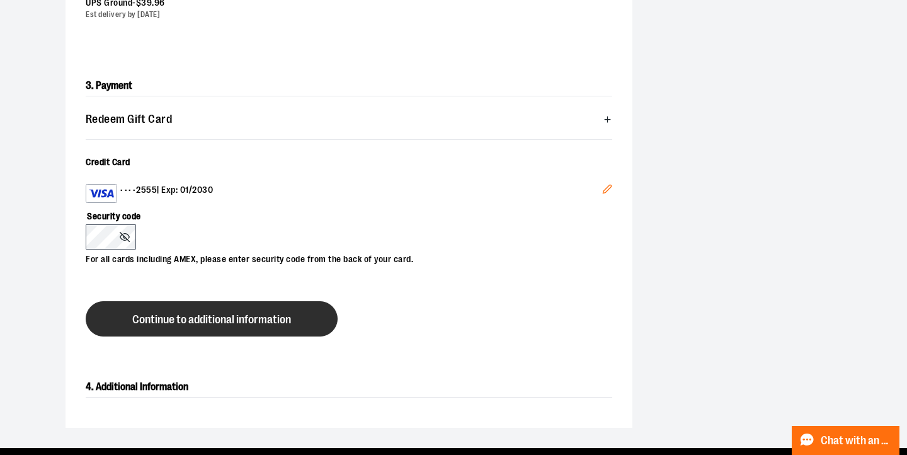
click at [227, 319] on span "Continue to additional information" at bounding box center [211, 320] width 159 height 12
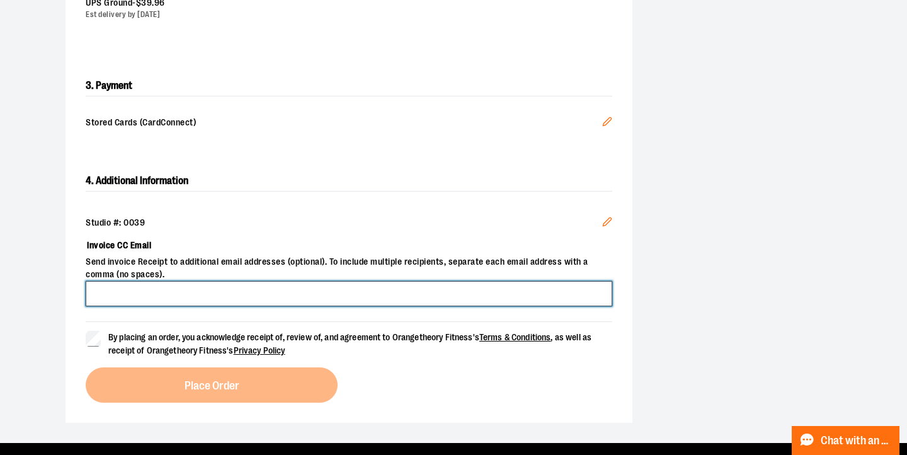
click at [206, 294] on input "Invoice CC Email" at bounding box center [349, 293] width 527 height 25
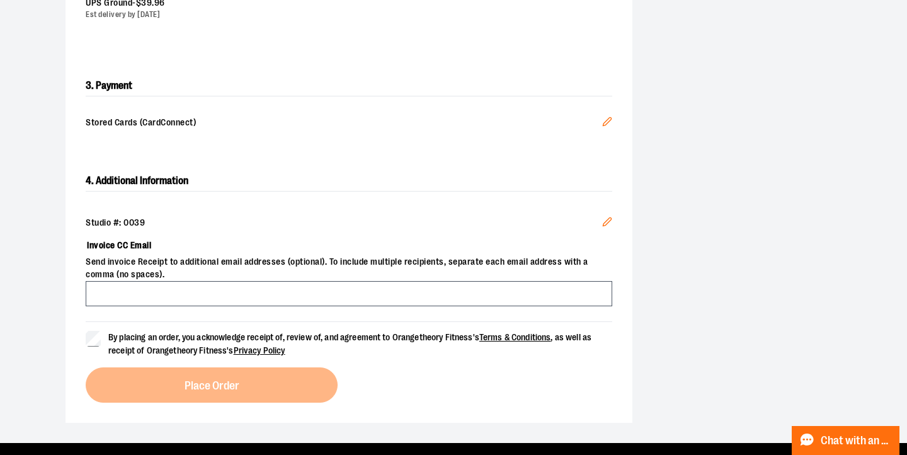
click at [48, 298] on div "**********" at bounding box center [453, 97] width 907 height 692
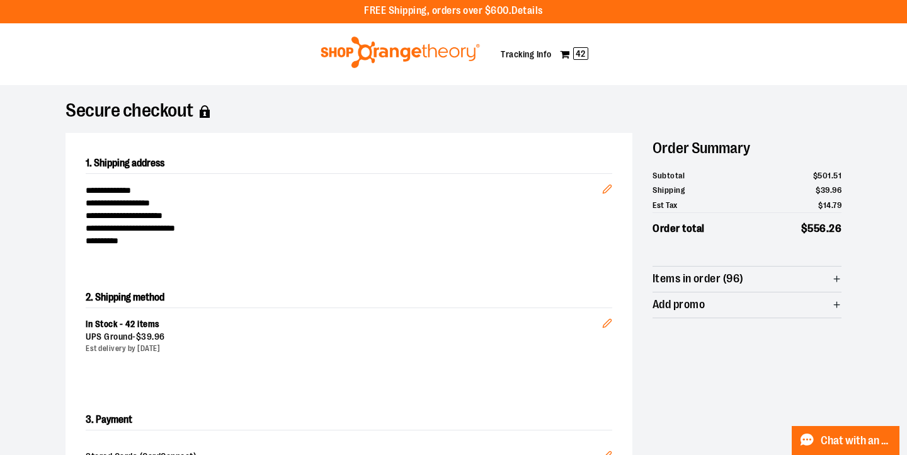
scroll to position [571, 0]
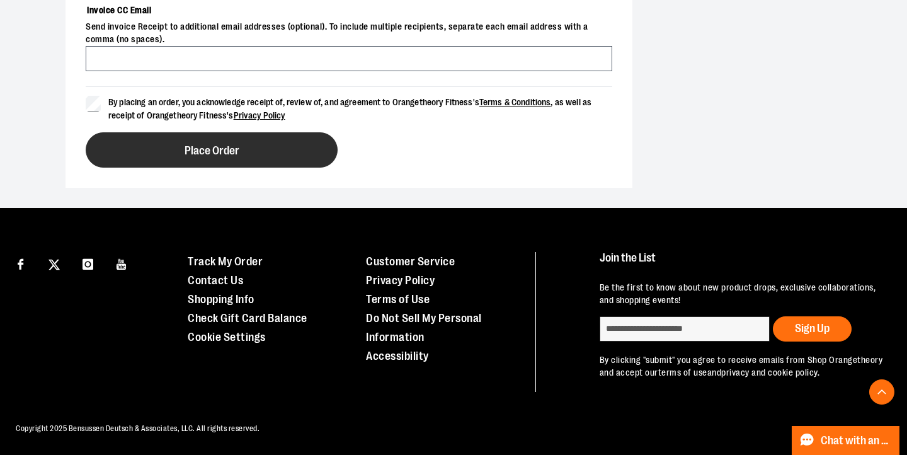
click at [217, 145] on span "Place Order" at bounding box center [212, 151] width 55 height 12
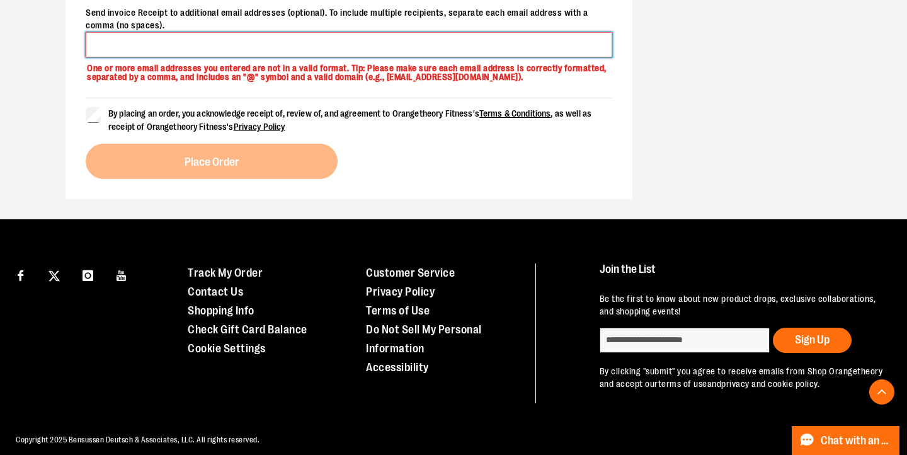
click at [160, 33] on input "Invoice CC Email" at bounding box center [349, 44] width 527 height 25
type input "**********"
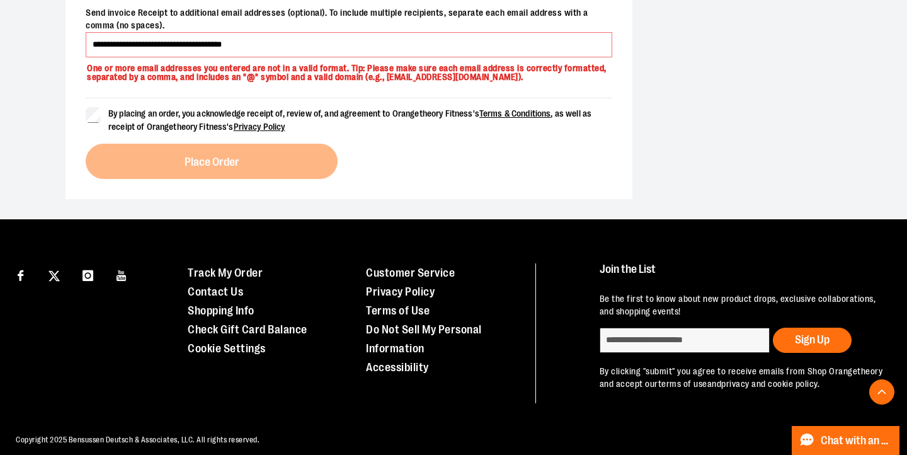
click at [225, 154] on div "By placing an order, you acknowledge receipt of, review of, and agreement to Or…" at bounding box center [349, 138] width 527 height 81
click at [95, 123] on label "By placing an order, you acknowledge receipt of, review of, and agreement to Or…" at bounding box center [349, 120] width 527 height 26
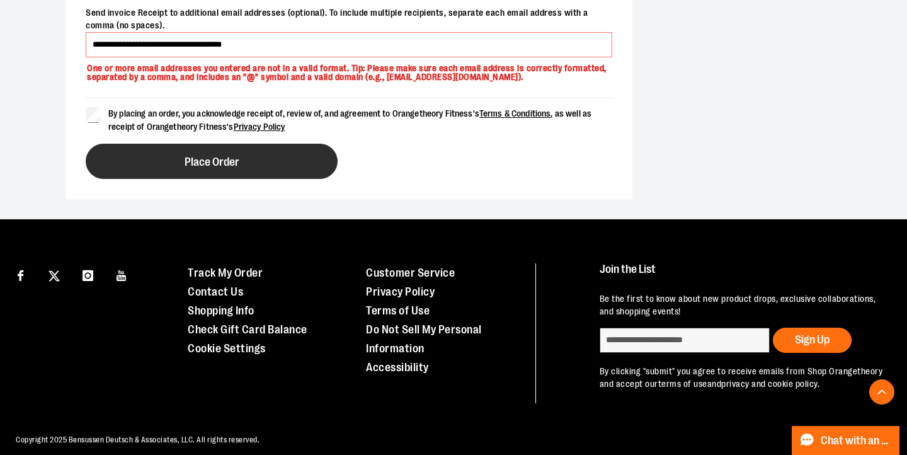
click at [161, 154] on button "Place Order" at bounding box center [212, 161] width 252 height 35
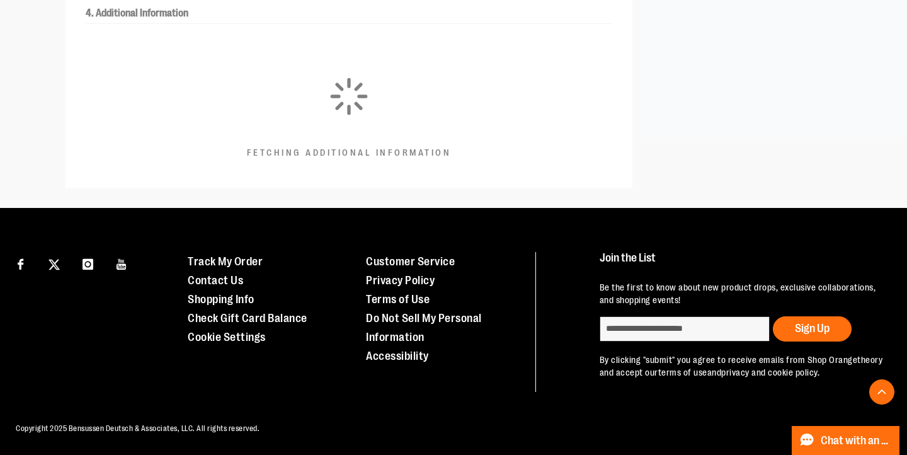
scroll to position [363, 0]
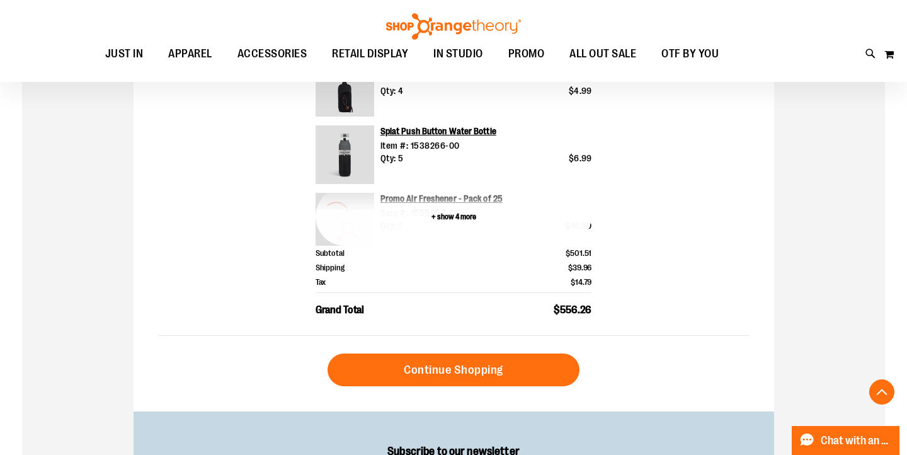
scroll to position [506, 0]
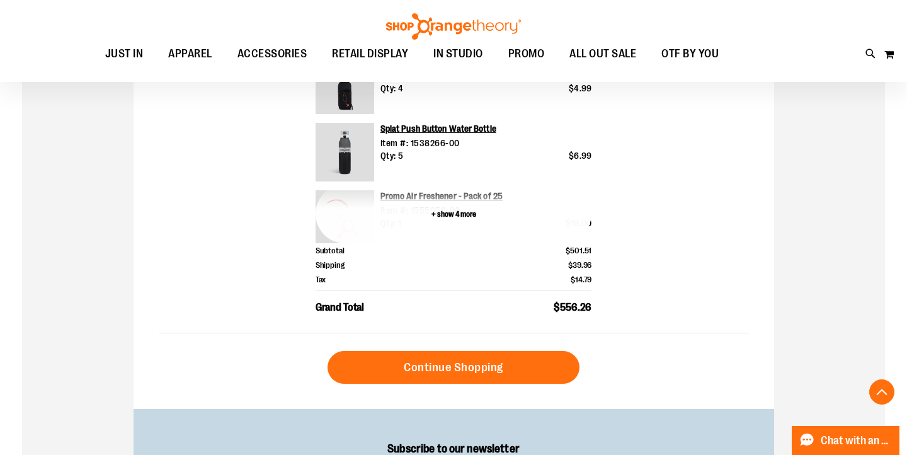
click at [448, 215] on button "+ show 4 more" at bounding box center [454, 214] width 277 height 59
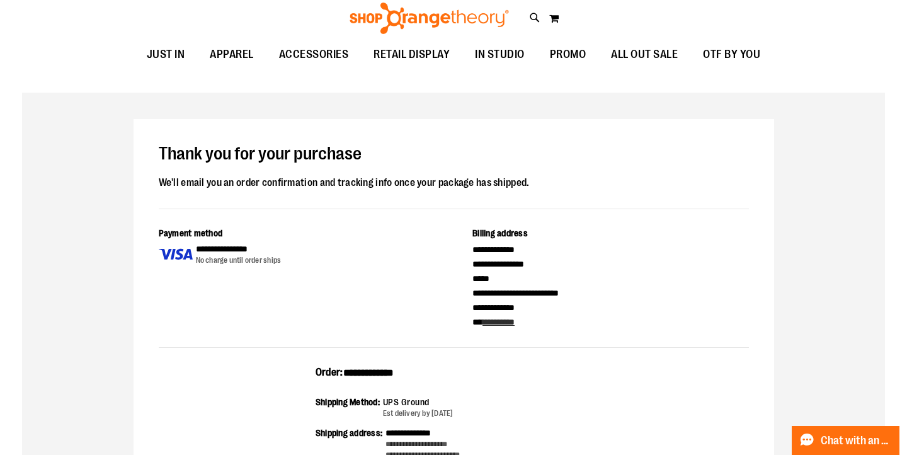
scroll to position [0, 0]
